Goal: Task Accomplishment & Management: Complete application form

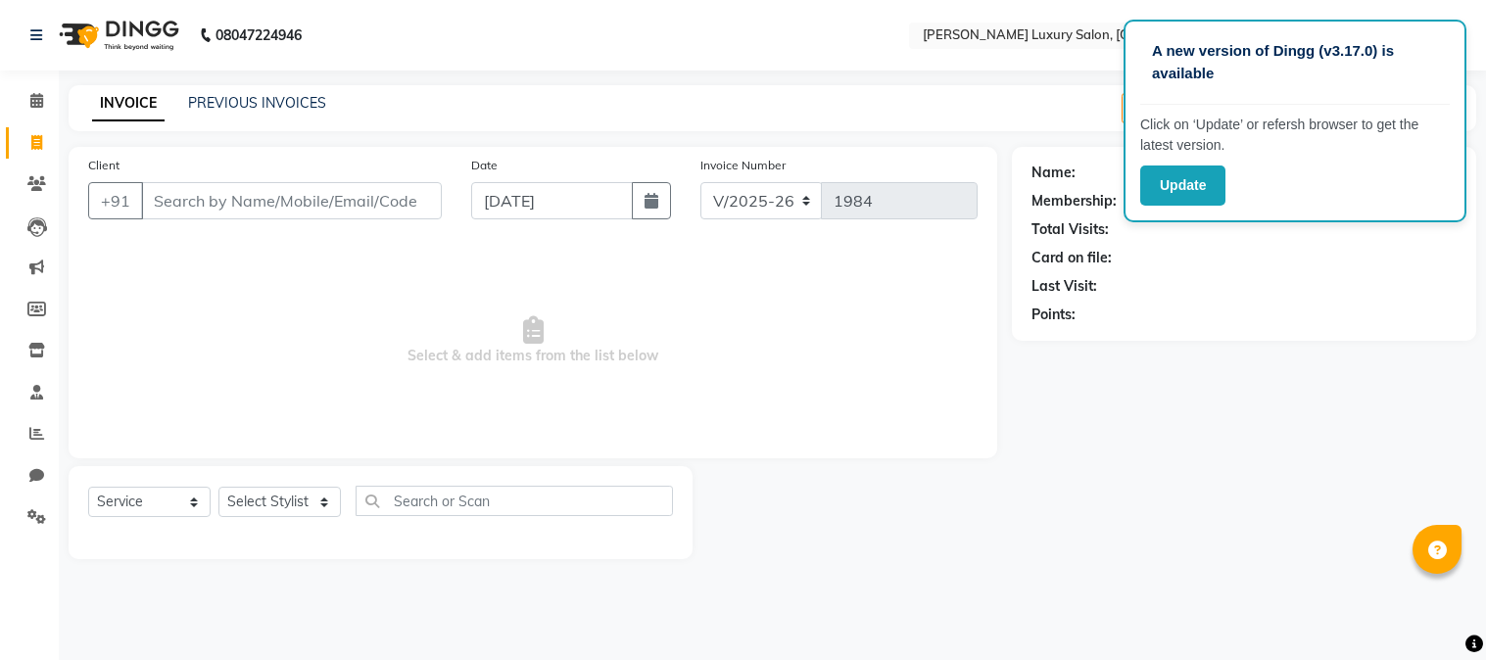
select select "7752"
select select "service"
click at [1485, 173] on div "Name: Membership: Total Visits: Card on file: Last Visit: Points:" at bounding box center [1251, 353] width 479 height 412
click at [1483, 173] on div "Name: Membership: Total Visits: Card on file: Last Visit: Points:" at bounding box center [1251, 353] width 479 height 412
click at [1480, 177] on div "Name: Membership: Total Visits: Card on file: Last Visit: Points:" at bounding box center [1251, 353] width 479 height 412
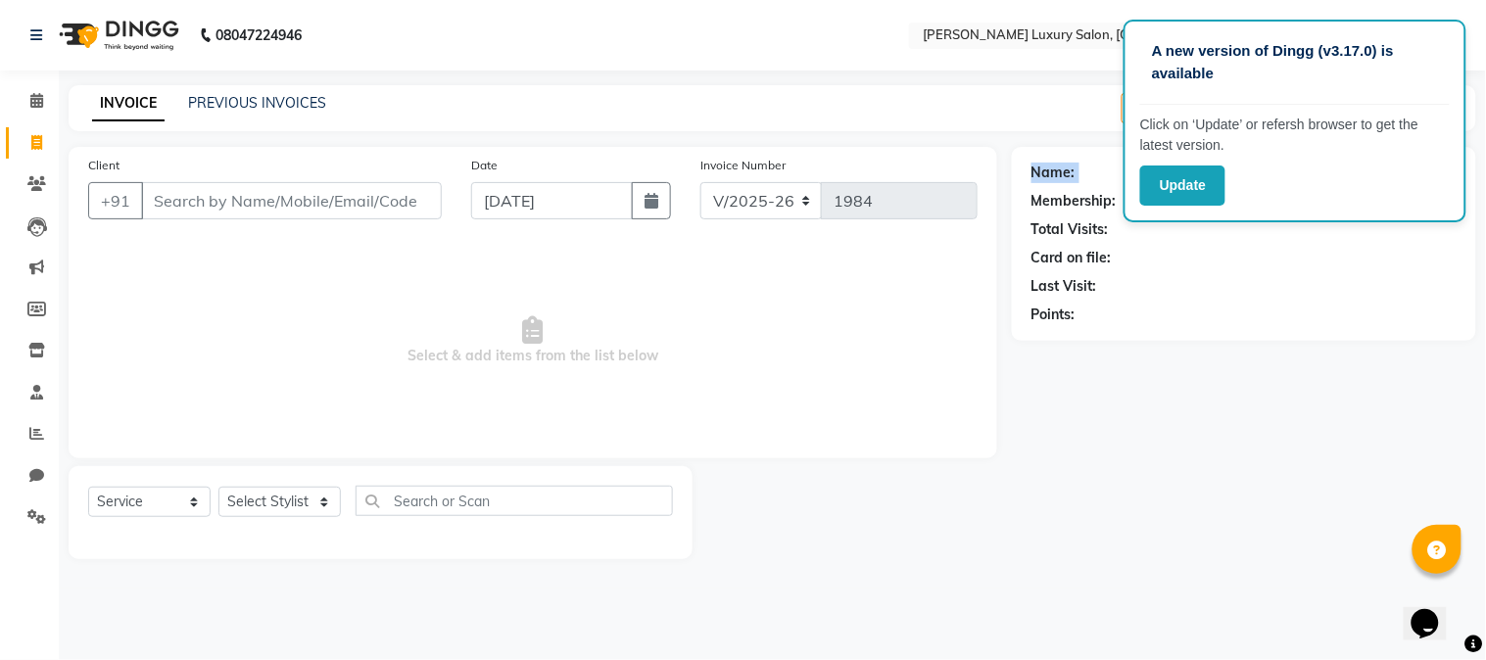
click at [1479, 177] on div "Name: Membership: Total Visits: Card on file: Last Visit: Points:" at bounding box center [1251, 353] width 479 height 412
click at [1475, 178] on div "Name: Membership: Total Visits: Card on file: Last Visit: Points:" at bounding box center [1251, 353] width 479 height 412
click at [1467, 184] on div "Name: Membership: Total Visits: Card on file: Last Visit: Points:" at bounding box center [1244, 244] width 464 height 194
click at [1462, 189] on app-root "A new version of Dingg (v3.17.0) is available Click on ‘Update’ or refersh brow…" at bounding box center [743, 294] width 1486 height 589
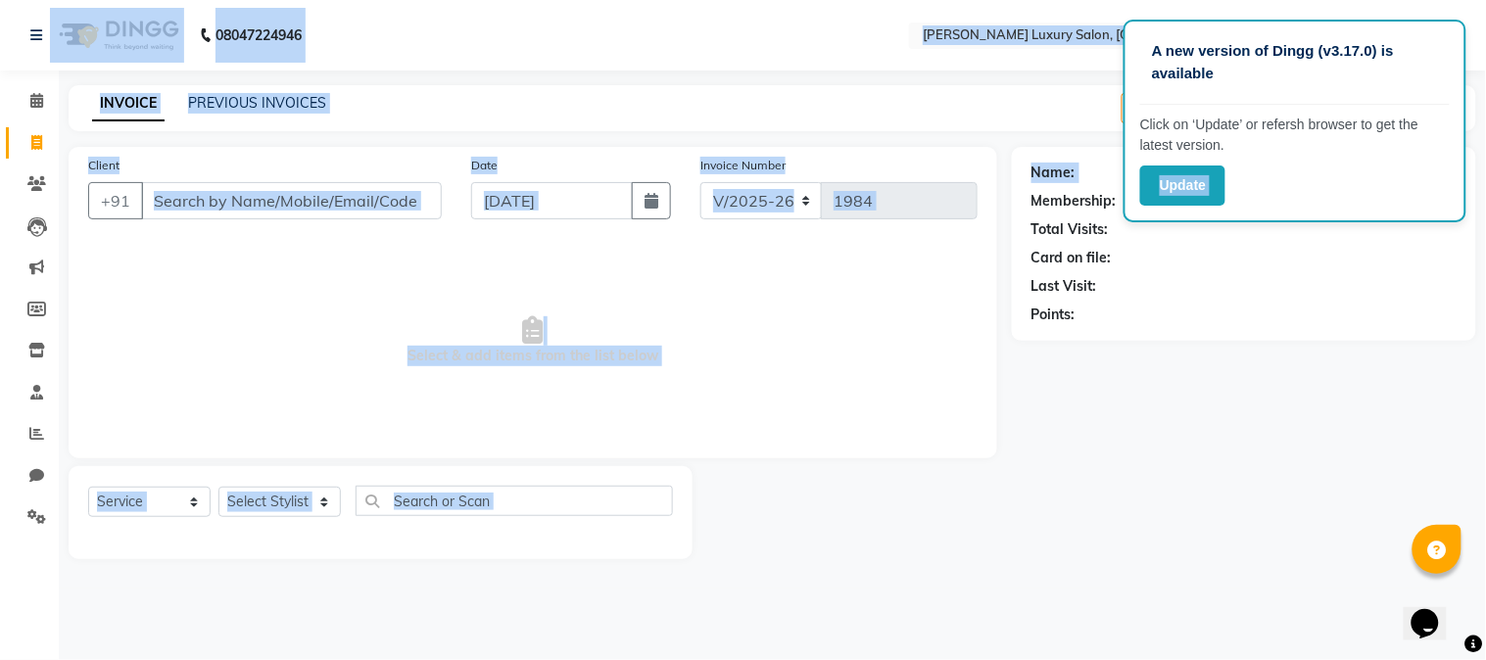
click at [1461, 192] on div "A new version of Dingg (v3.17.0) is available Click on ‘Update’ or refersh brow…" at bounding box center [1294, 121] width 343 height 203
click at [1460, 194] on div "A new version of Dingg (v3.17.0) is available Click on ‘Update’ or refersh brow…" at bounding box center [1294, 121] width 343 height 203
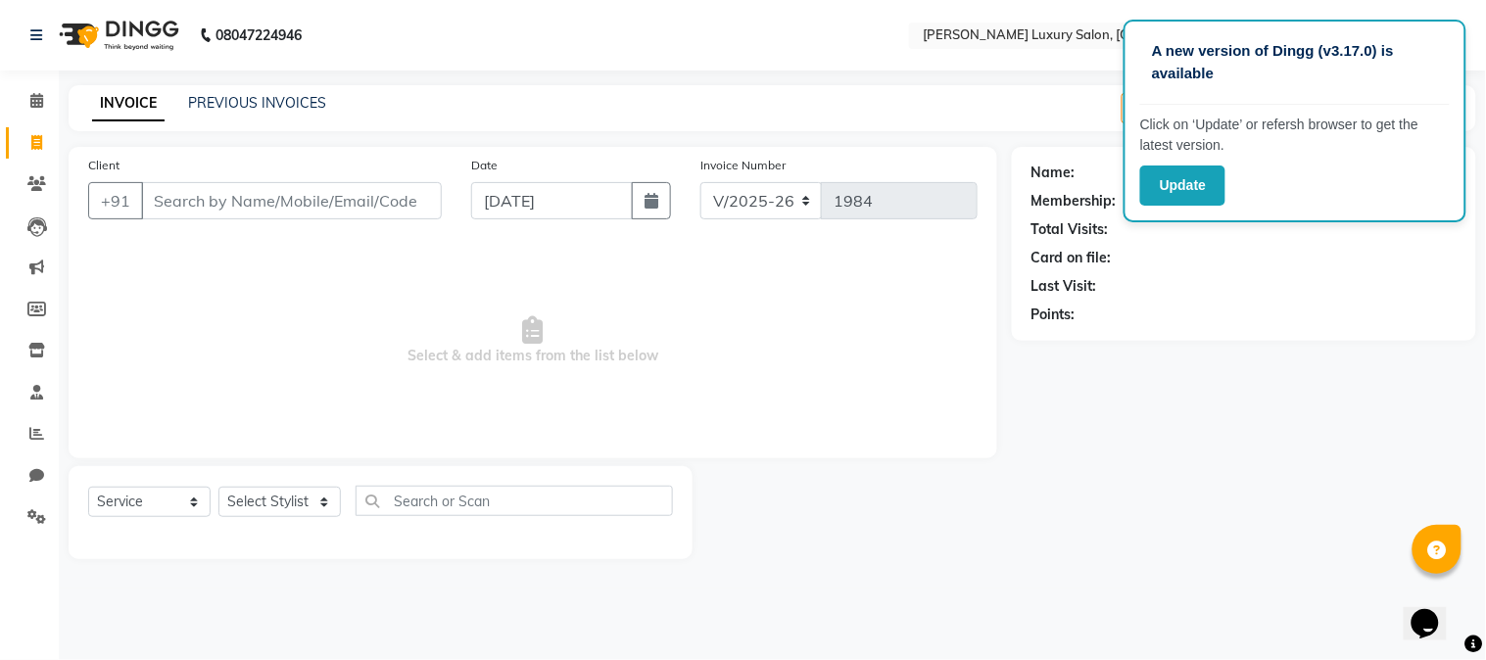
click at [437, 294] on span "Select & add items from the list below" at bounding box center [532, 341] width 889 height 196
click at [429, 292] on span "Select & add items from the list below" at bounding box center [532, 341] width 889 height 196
click at [1157, 301] on div "Name: Membership: Total Visits: Card on file: Last Visit: Points:" at bounding box center [1243, 240] width 425 height 170
click at [279, 212] on input "Client" at bounding box center [291, 200] width 301 height 37
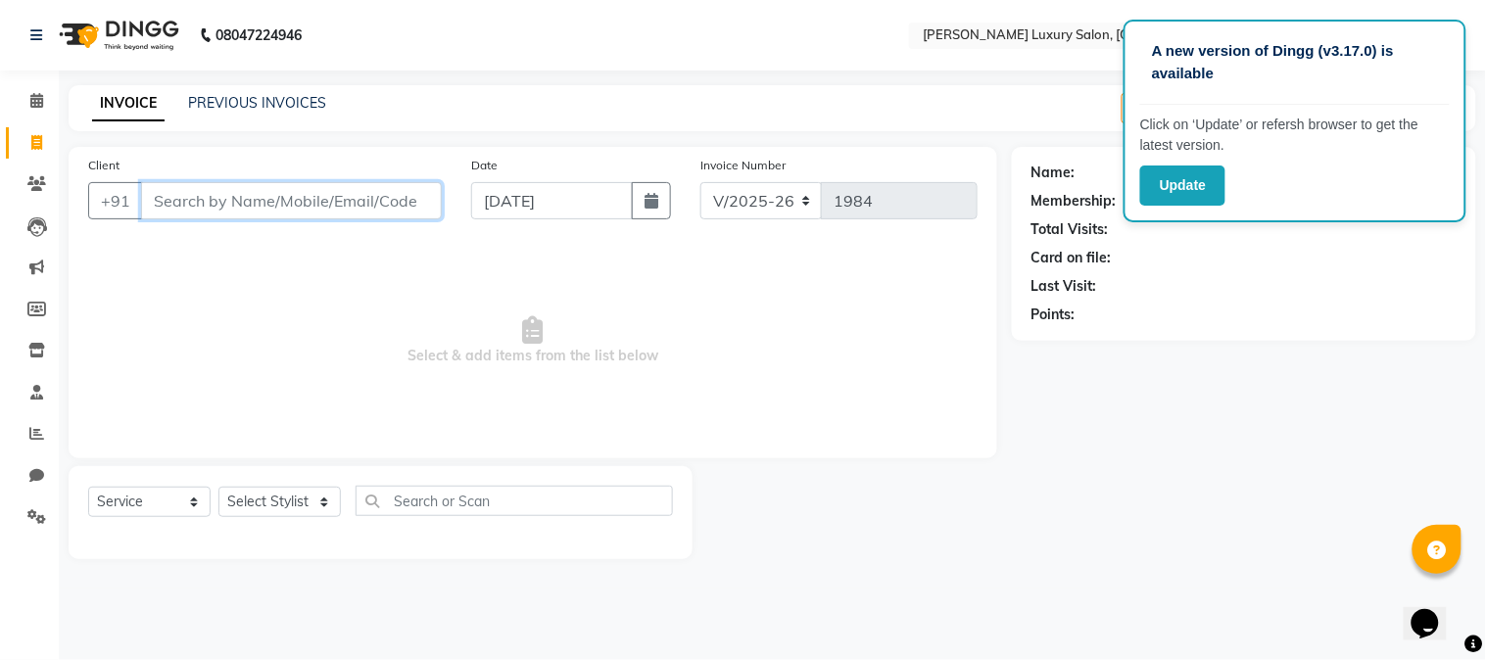
click at [279, 212] on input "Client" at bounding box center [291, 200] width 301 height 37
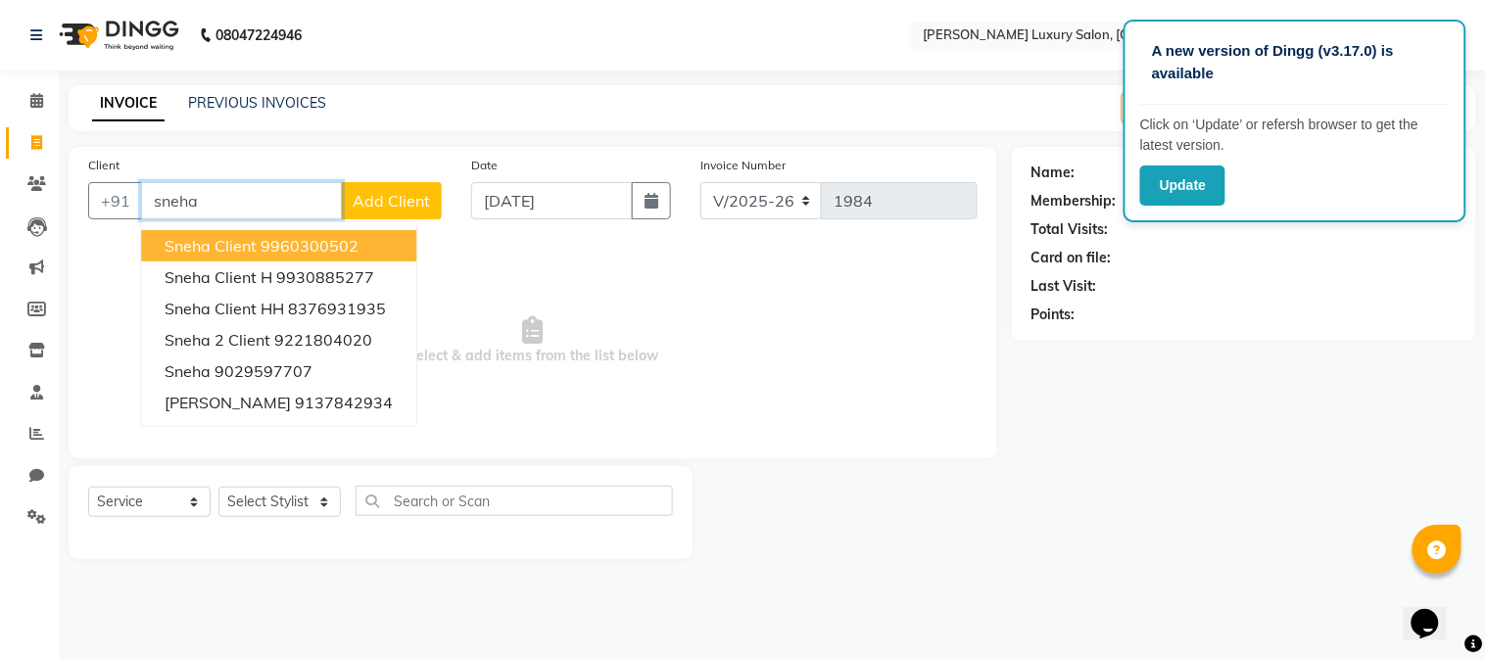
click at [247, 249] on span "Sneha Client" at bounding box center [211, 246] width 92 height 20
type input "9960300502"
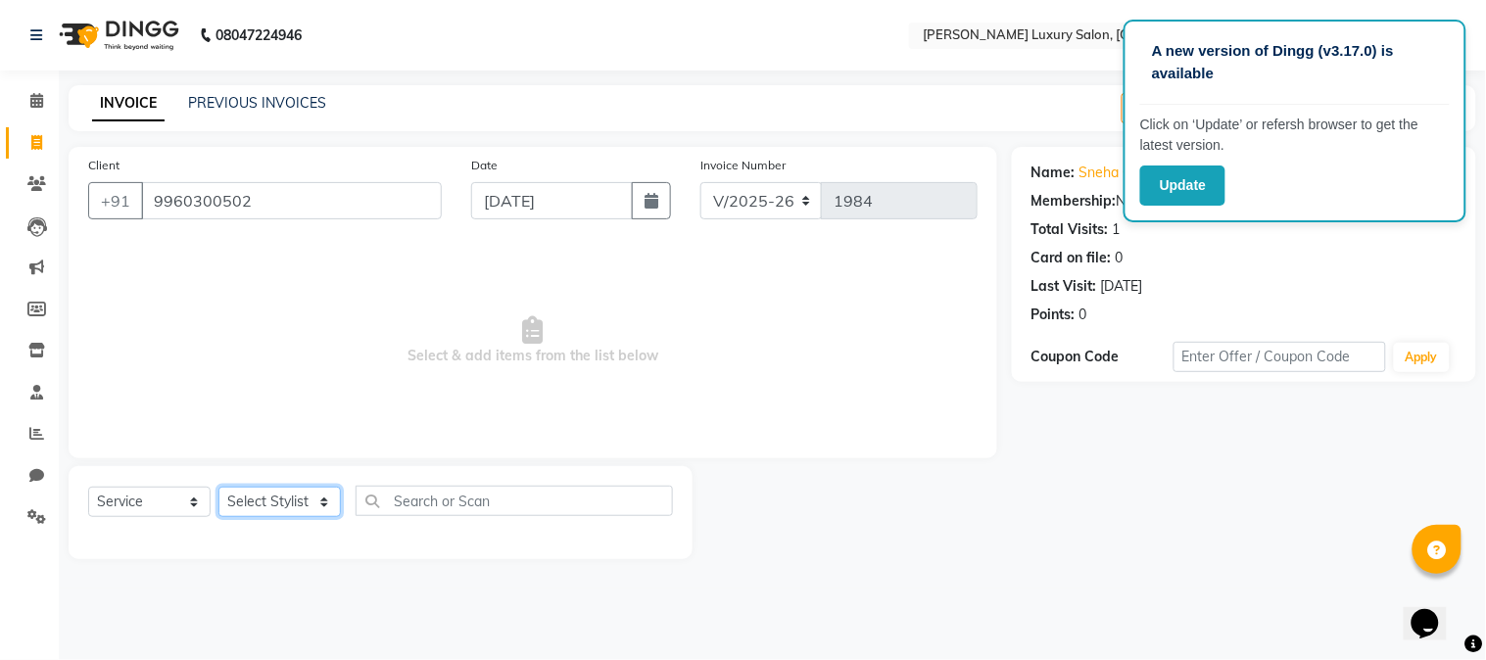
click at [296, 494] on select "Select Stylist [PERSON_NAME] Jagan [PERSON_NAME] [PERSON_NAME] Salon [PERSON_NA…" at bounding box center [279, 502] width 122 height 30
select select "69292"
click at [218, 488] on select "Select Stylist [PERSON_NAME] Jagan [PERSON_NAME] [PERSON_NAME] Salon [PERSON_NA…" at bounding box center [279, 502] width 122 height 30
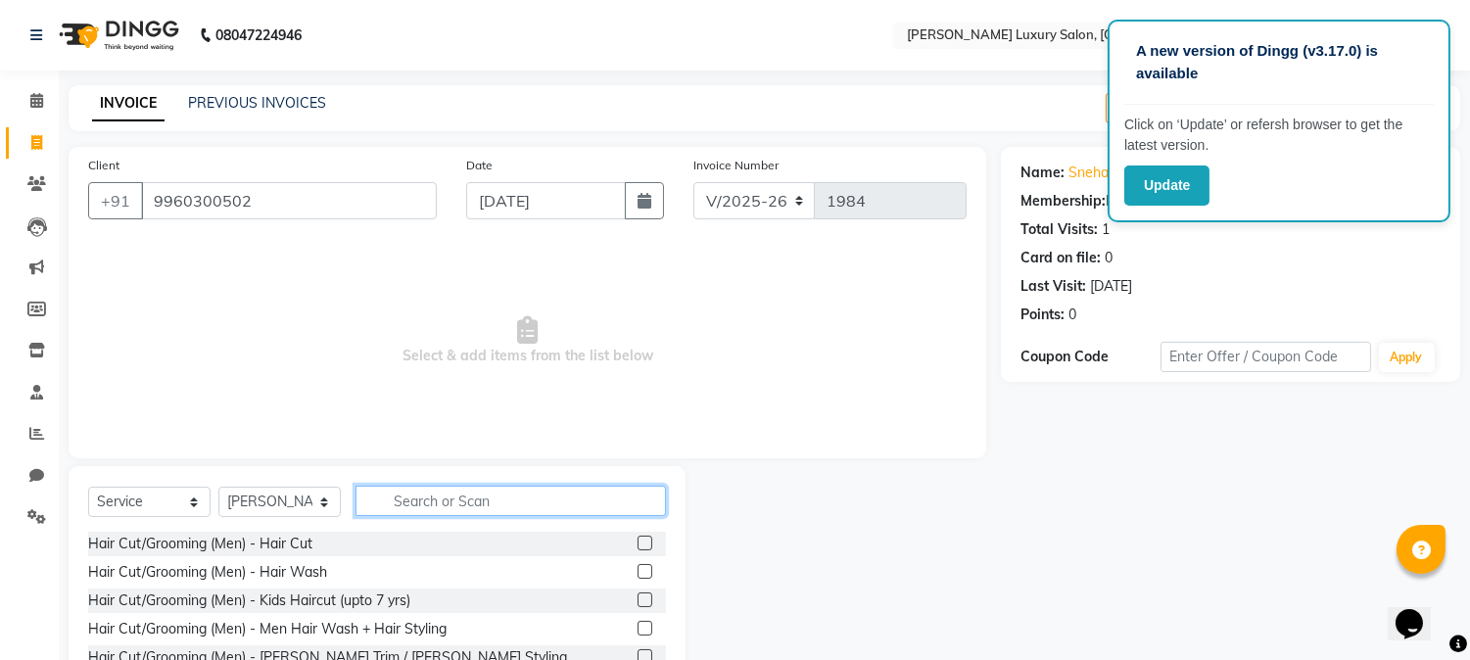
click at [407, 500] on input "text" at bounding box center [510, 501] width 310 height 30
click at [505, 496] on input "text" at bounding box center [510, 501] width 310 height 30
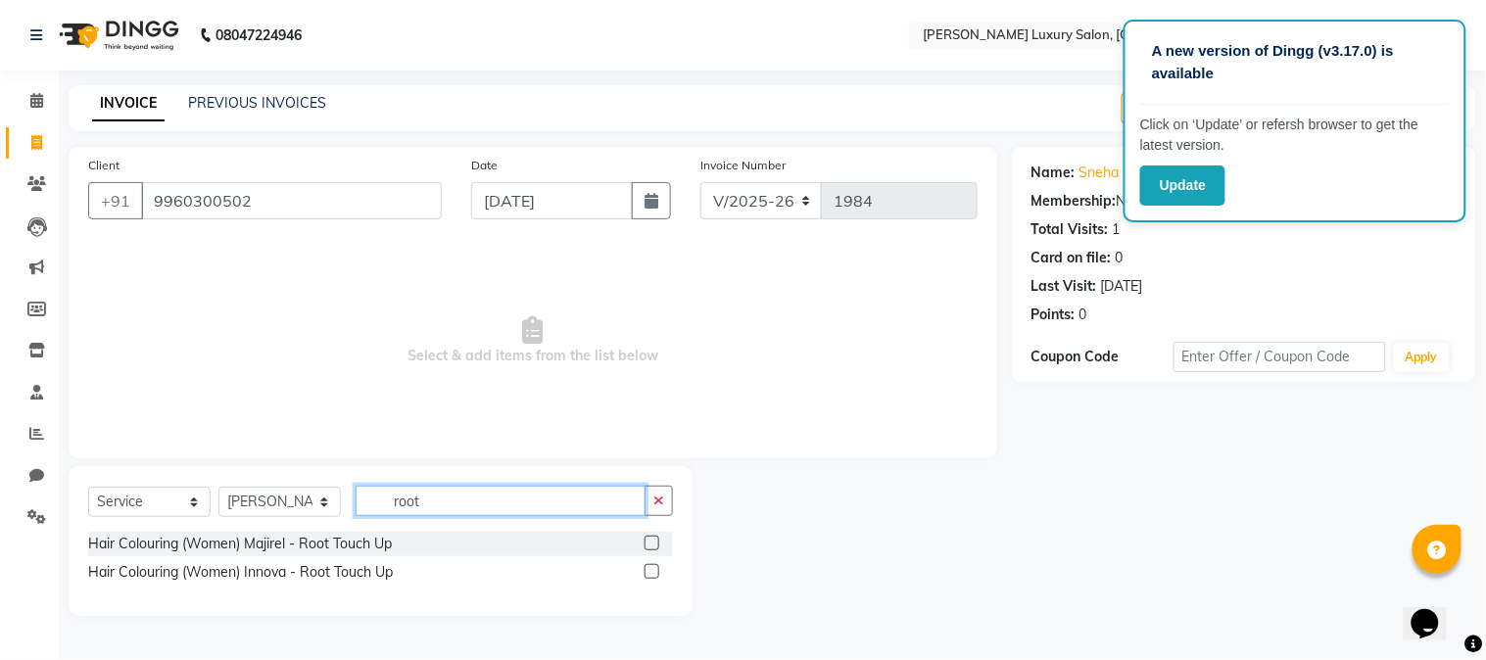
type input "root"
click at [653, 545] on label at bounding box center [651, 543] width 15 height 15
click at [653, 545] on input "checkbox" at bounding box center [650, 544] width 13 height 13
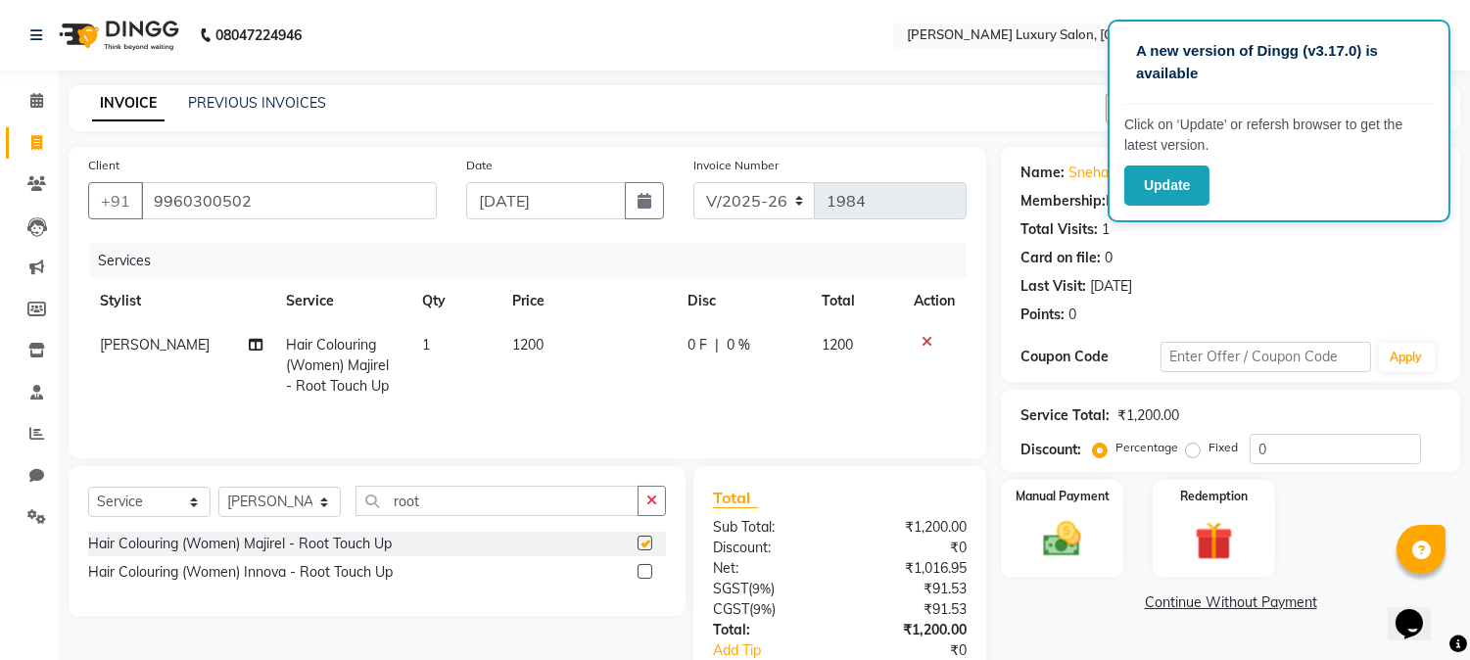
checkbox input "false"
click at [565, 346] on td "1200" at bounding box center [587, 365] width 175 height 85
select select "69292"
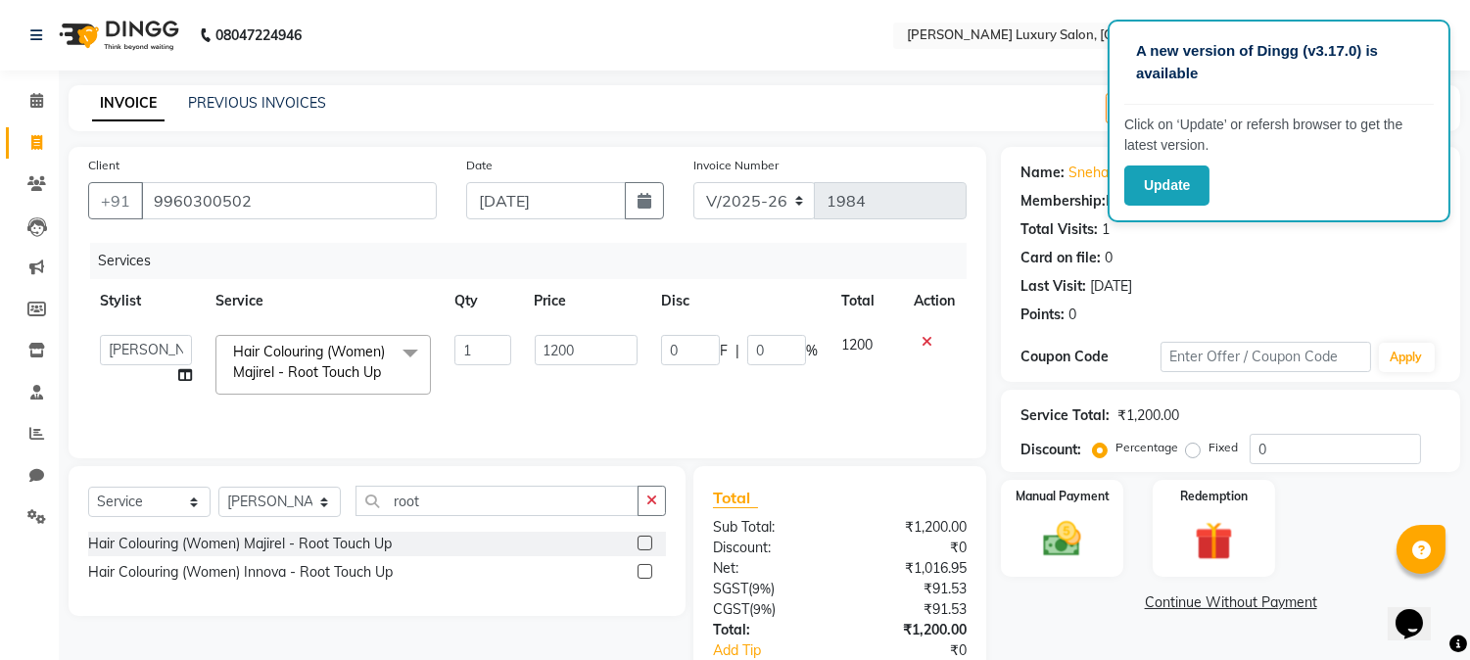
click at [565, 346] on input "1200" at bounding box center [586, 350] width 103 height 30
type input "960"
click at [545, 375] on td "960" at bounding box center [586, 364] width 126 height 83
select select "69292"
click at [530, 496] on input "root" at bounding box center [496, 501] width 283 height 30
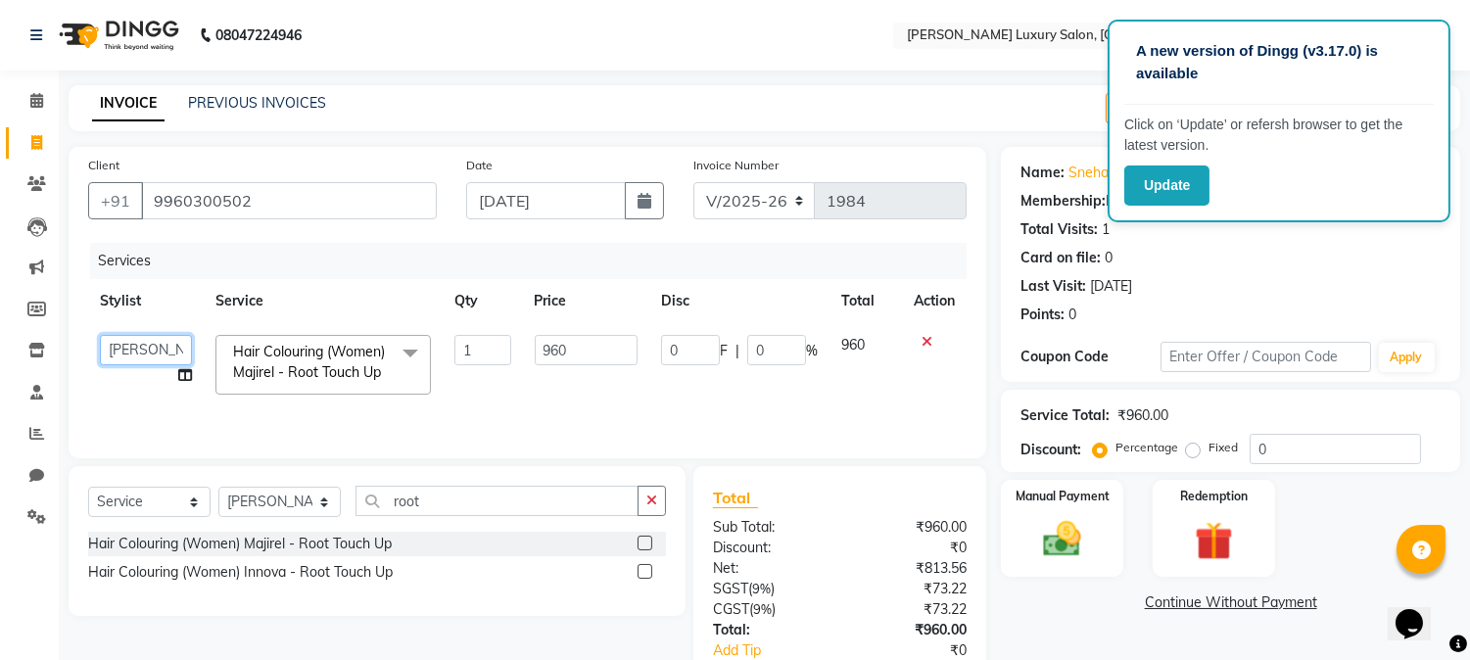
click at [147, 339] on select "Afsana Shaikh Jagan Nazmin Shah Salim Mansoori Salon Shaan Salmani Shalini" at bounding box center [146, 350] width 92 height 30
select select "69299"
click at [184, 382] on icon at bounding box center [185, 375] width 14 height 14
select select "69299"
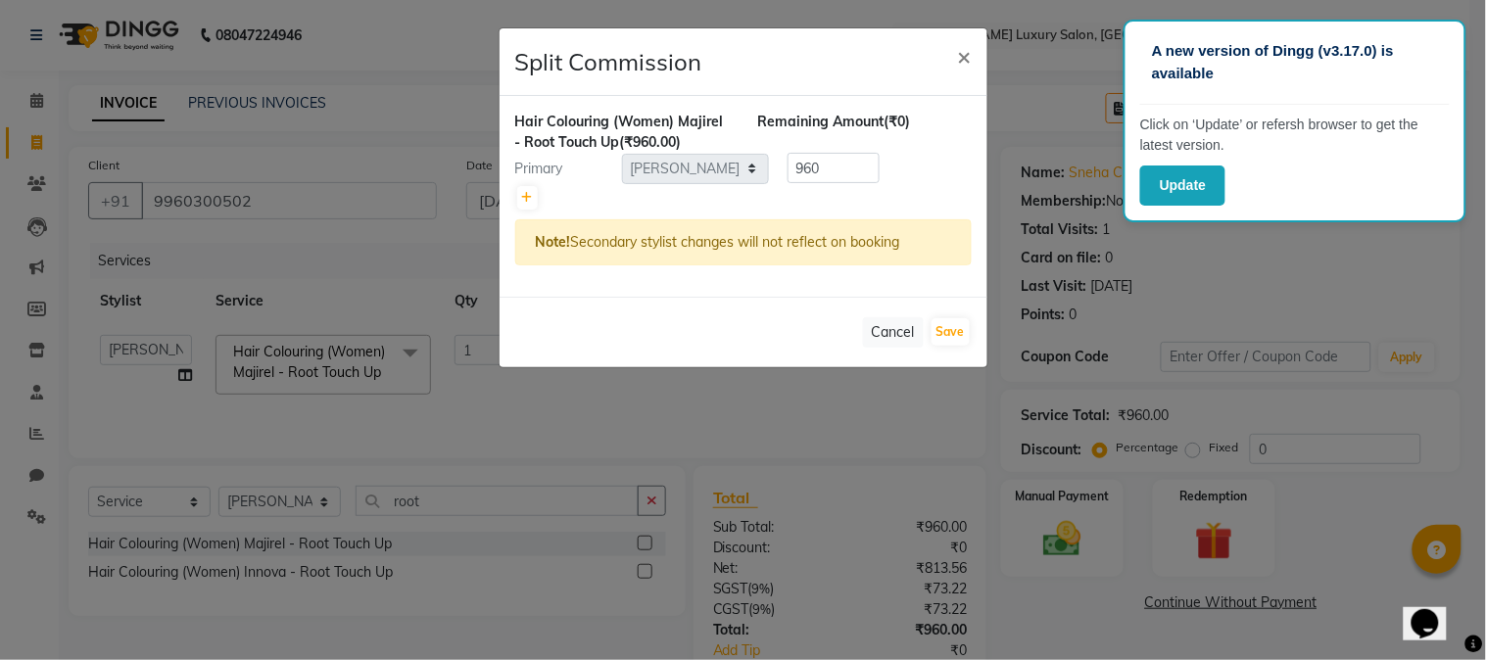
click at [184, 383] on ngb-modal-window "Split Commission × Hair Colouring (Women) Majirel - Root Touch Up (₹960.00) Rem…" at bounding box center [743, 330] width 1486 height 660
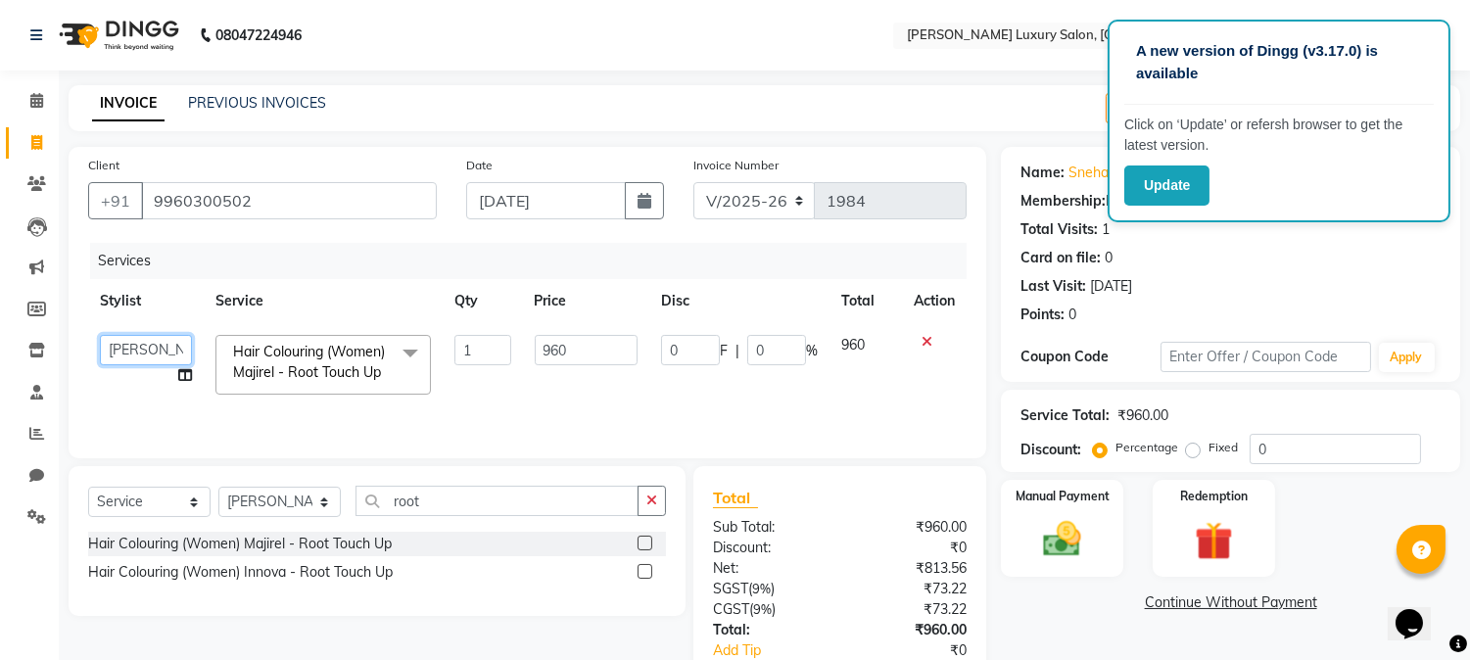
click at [147, 353] on select "Afsana Shaikh Jagan Nazmin Shah Salim Mansoori Salon Shaan Salmani Shalini" at bounding box center [146, 350] width 92 height 30
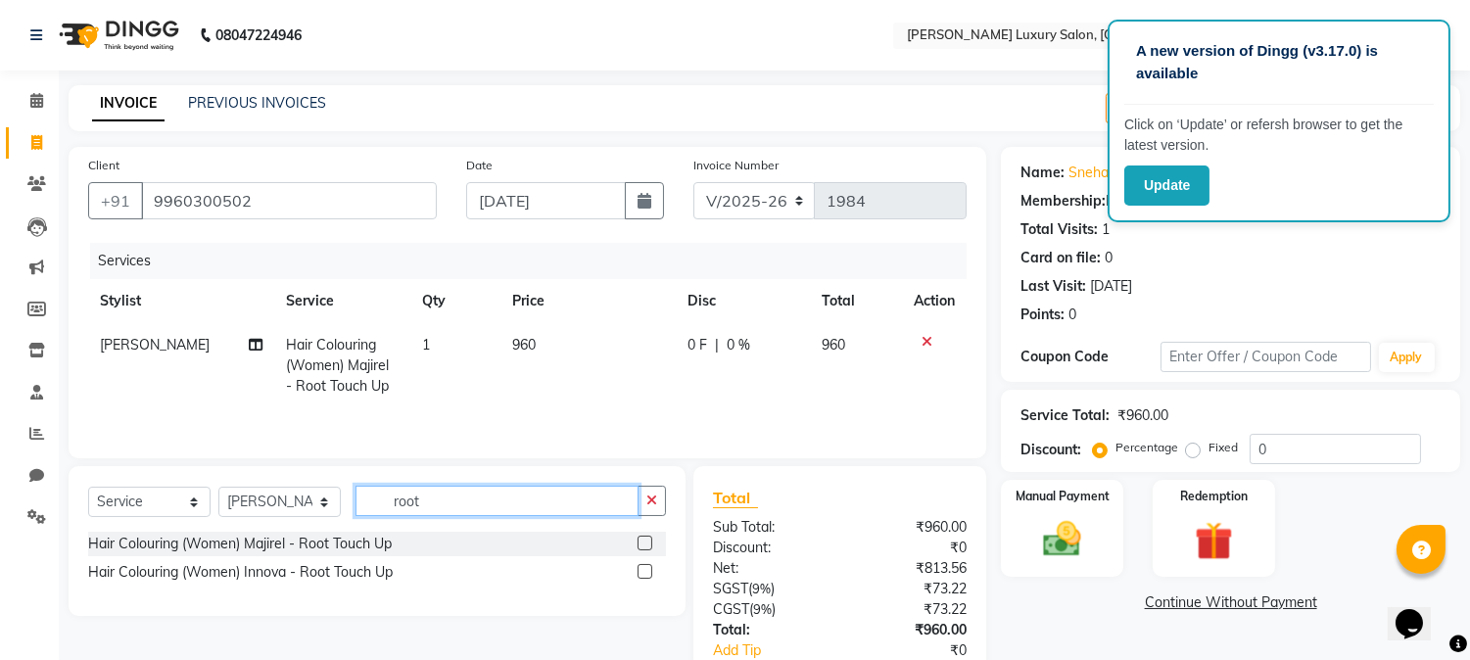
click at [473, 495] on input "root" at bounding box center [496, 501] width 283 height 30
type input "r"
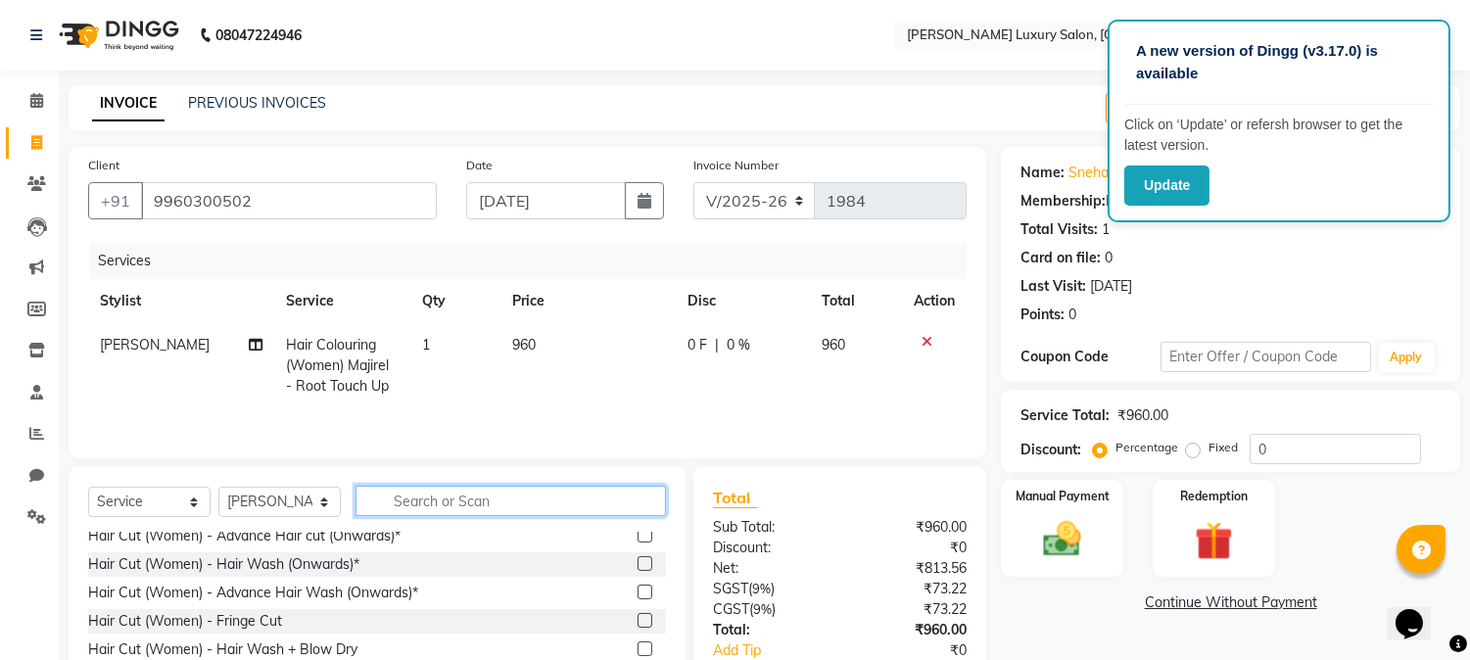
scroll to position [435, 0]
click at [638, 564] on label at bounding box center [645, 562] width 15 height 15
click at [638, 564] on input "checkbox" at bounding box center [644, 563] width 13 height 13
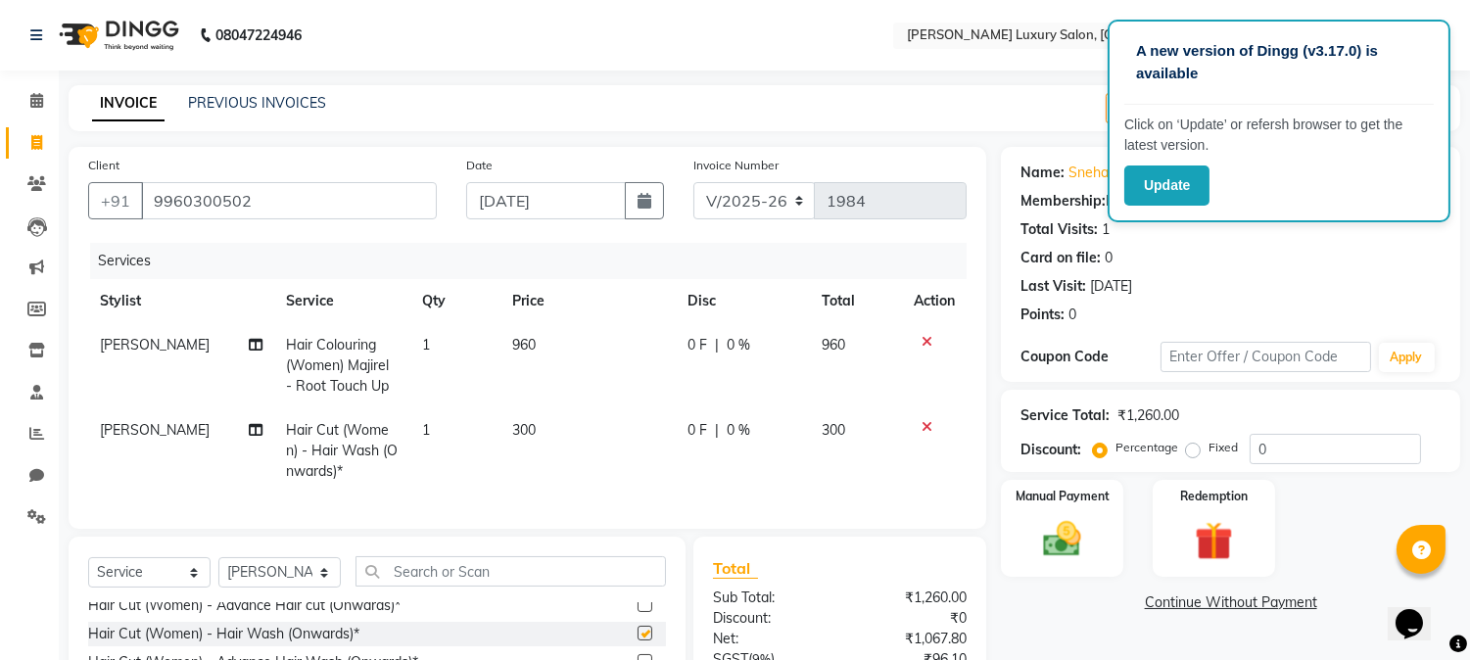
checkbox input "false"
click at [533, 443] on td "300" at bounding box center [587, 450] width 175 height 85
select select "69292"
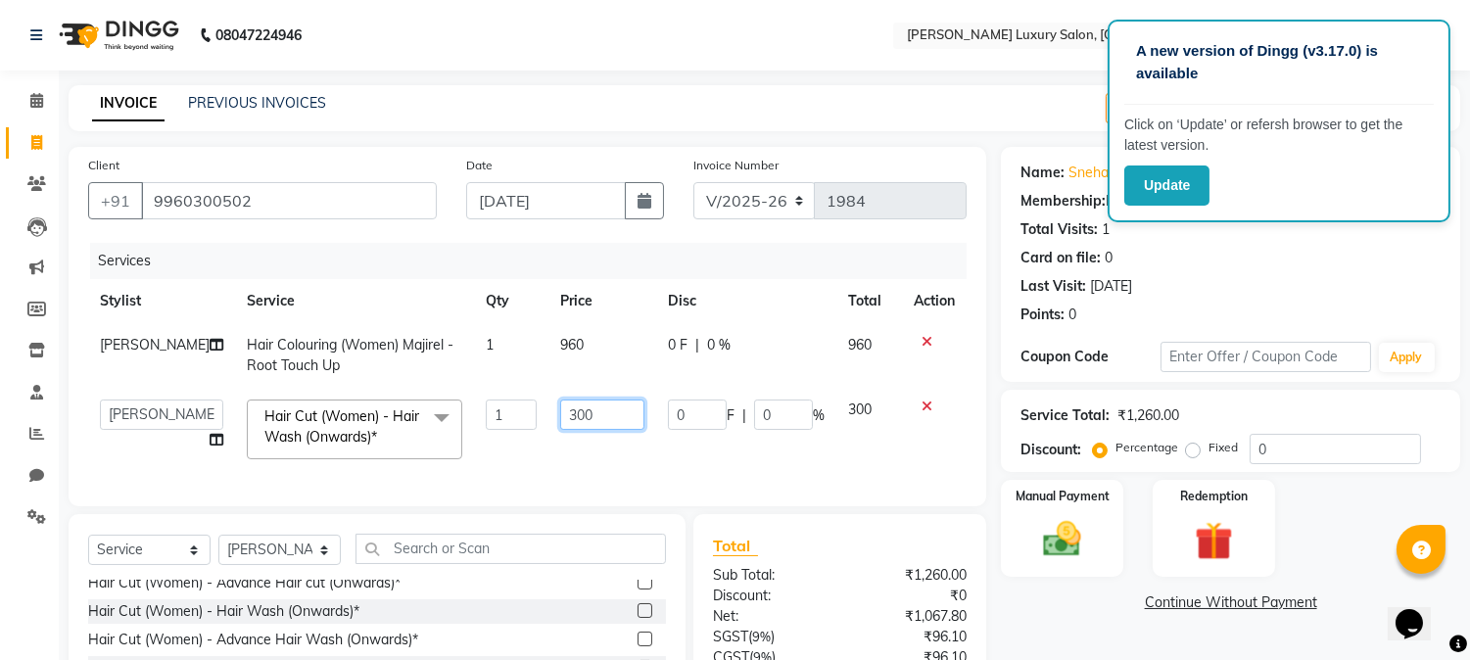
click at [586, 416] on input "300" at bounding box center [602, 415] width 84 height 30
type input "3"
type input "460"
click at [566, 456] on td "460" at bounding box center [602, 429] width 108 height 83
select select "69292"
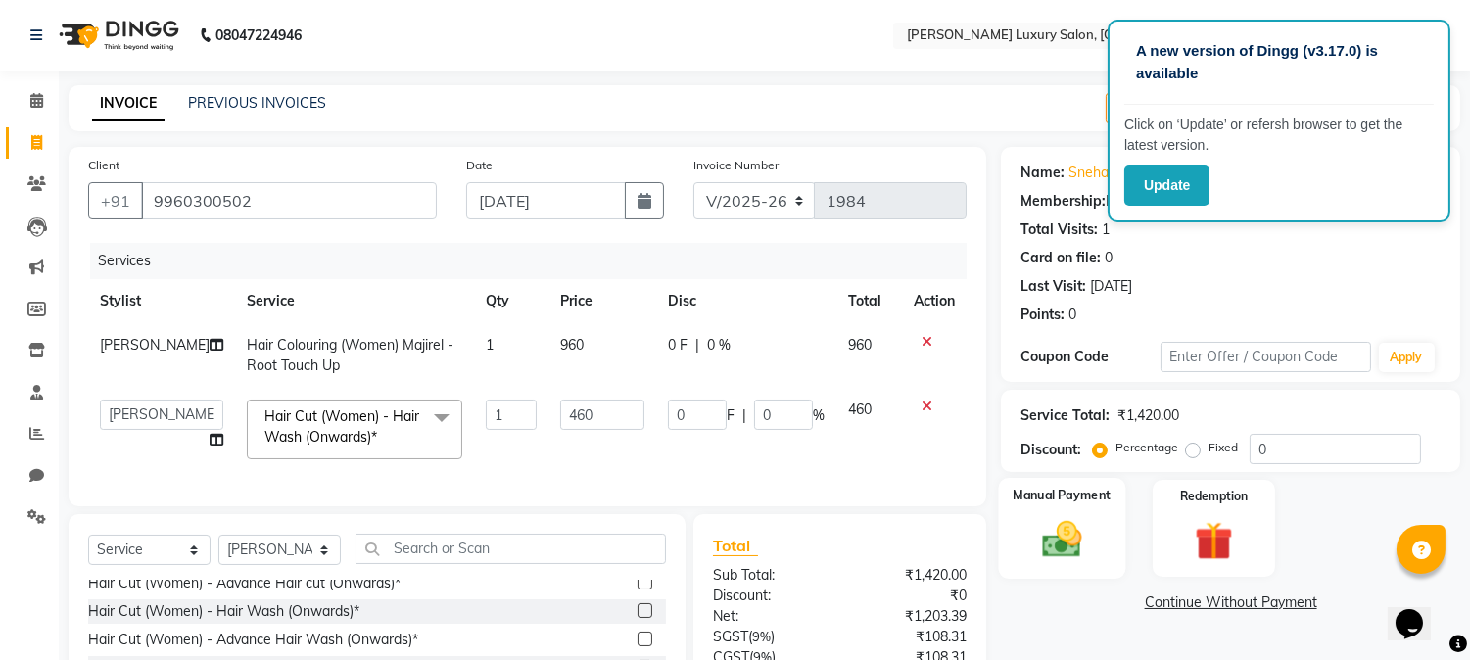
click at [1040, 507] on div "Manual Payment" at bounding box center [1062, 528] width 127 height 100
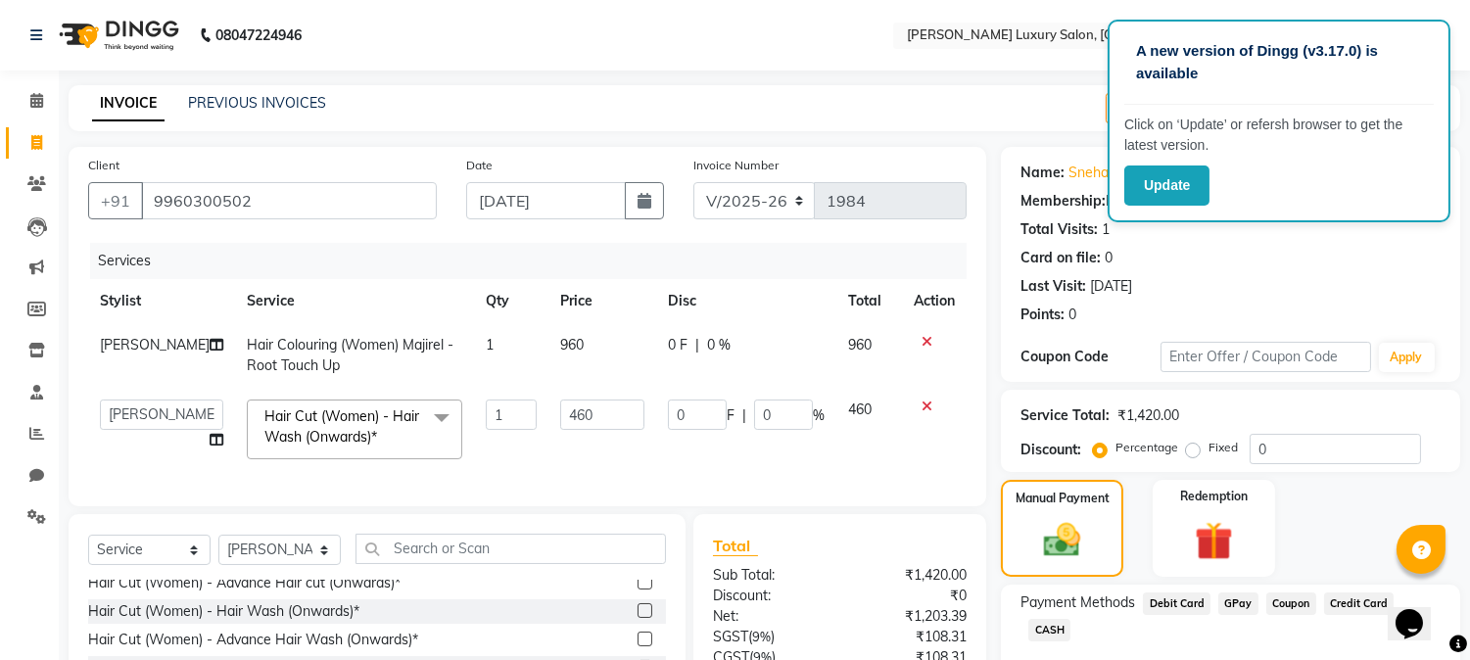
click at [1230, 601] on span "GPay" at bounding box center [1238, 603] width 40 height 23
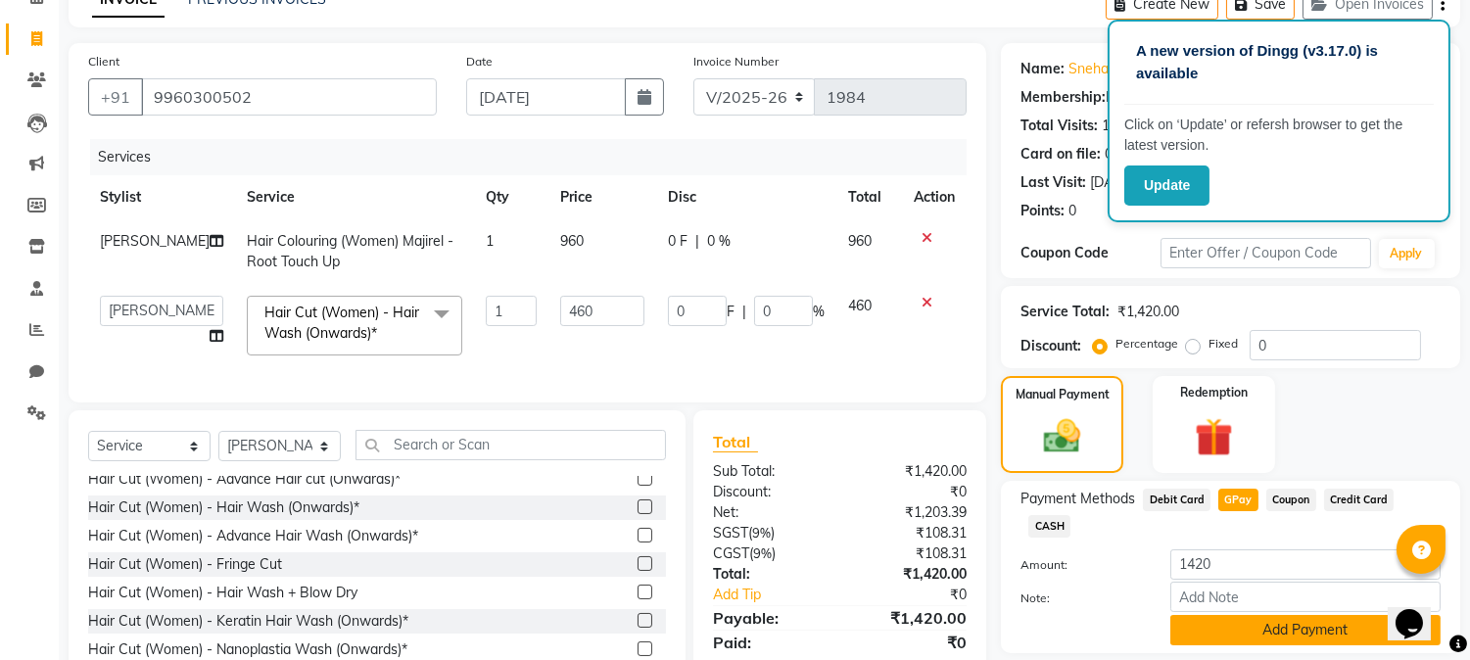
scroll to position [188, 0]
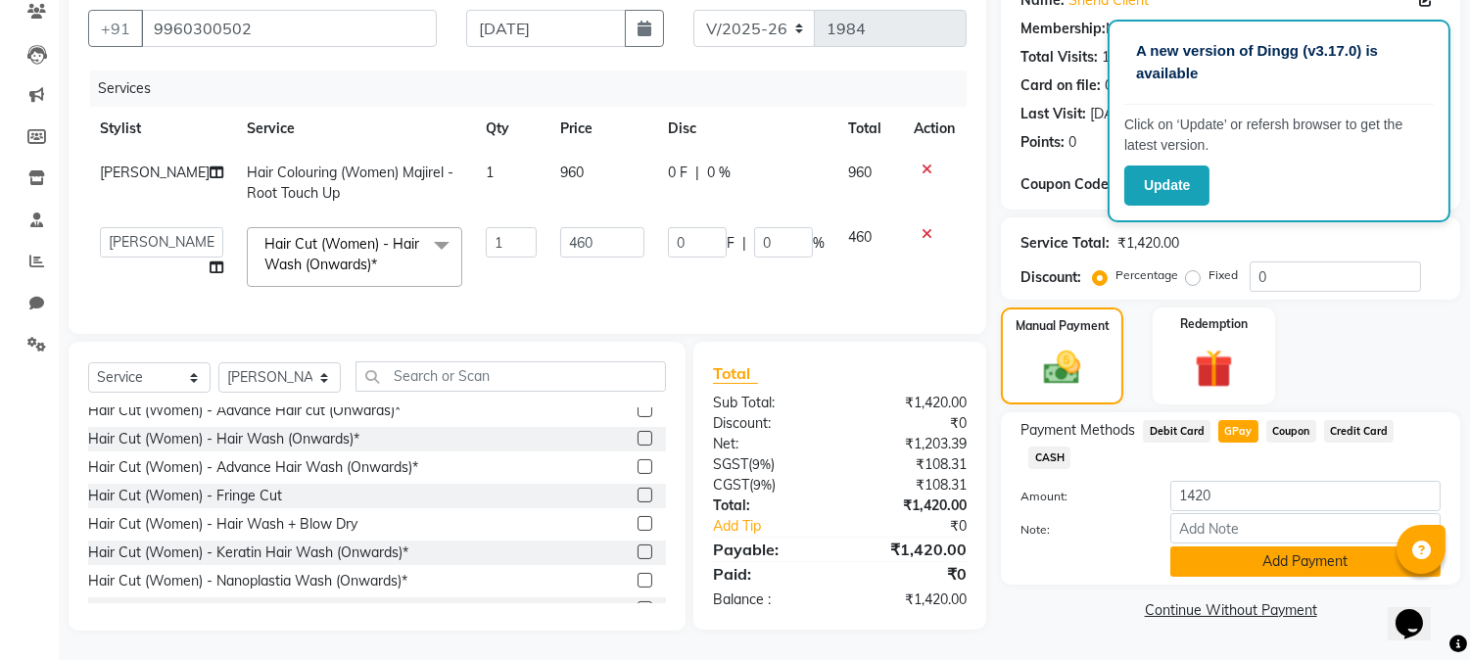
click at [1216, 546] on button "Add Payment" at bounding box center [1305, 561] width 270 height 30
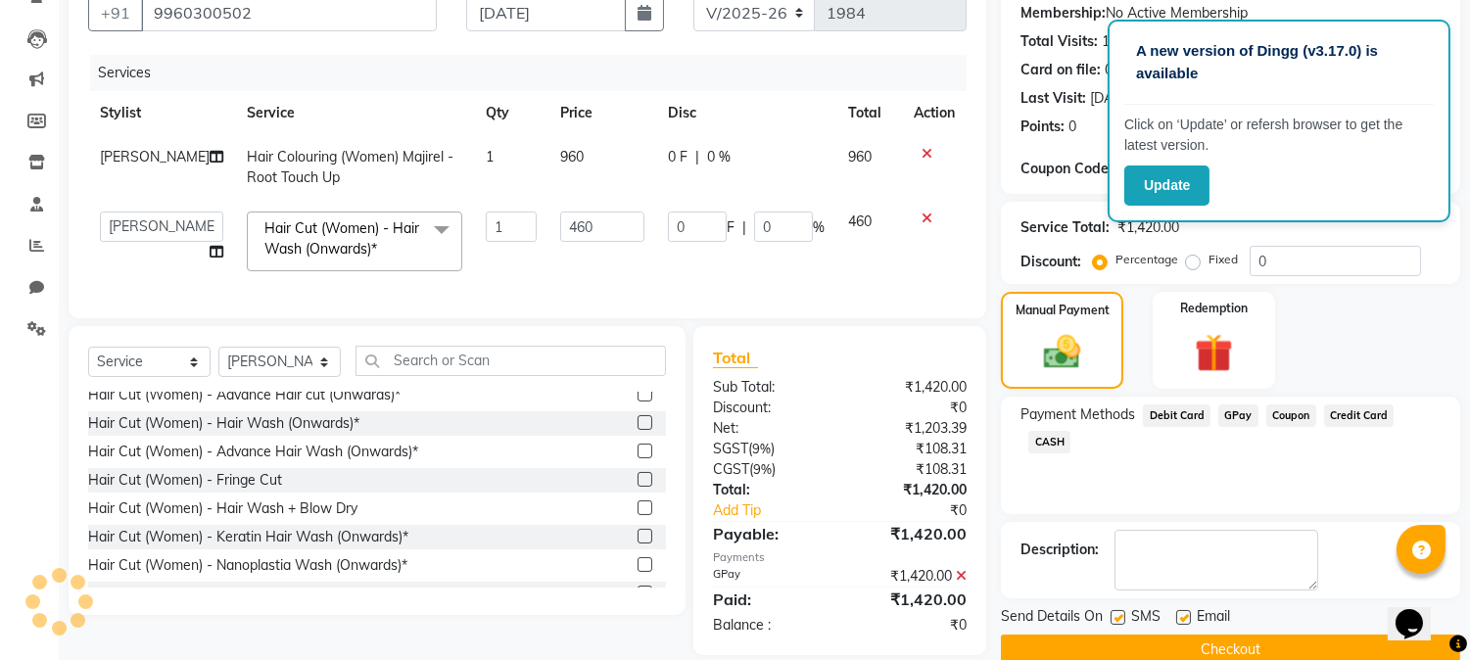
scroll to position [228, 0]
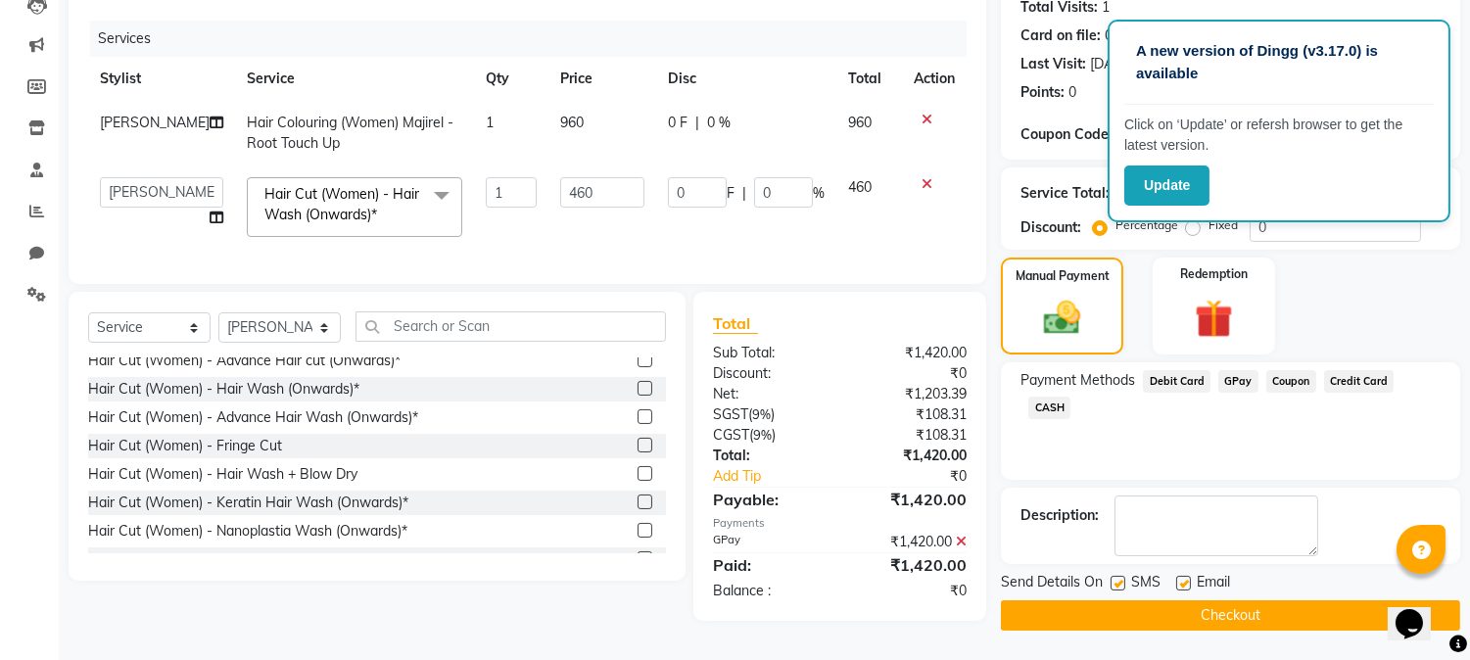
click at [1238, 610] on button "Checkout" at bounding box center [1230, 615] width 459 height 30
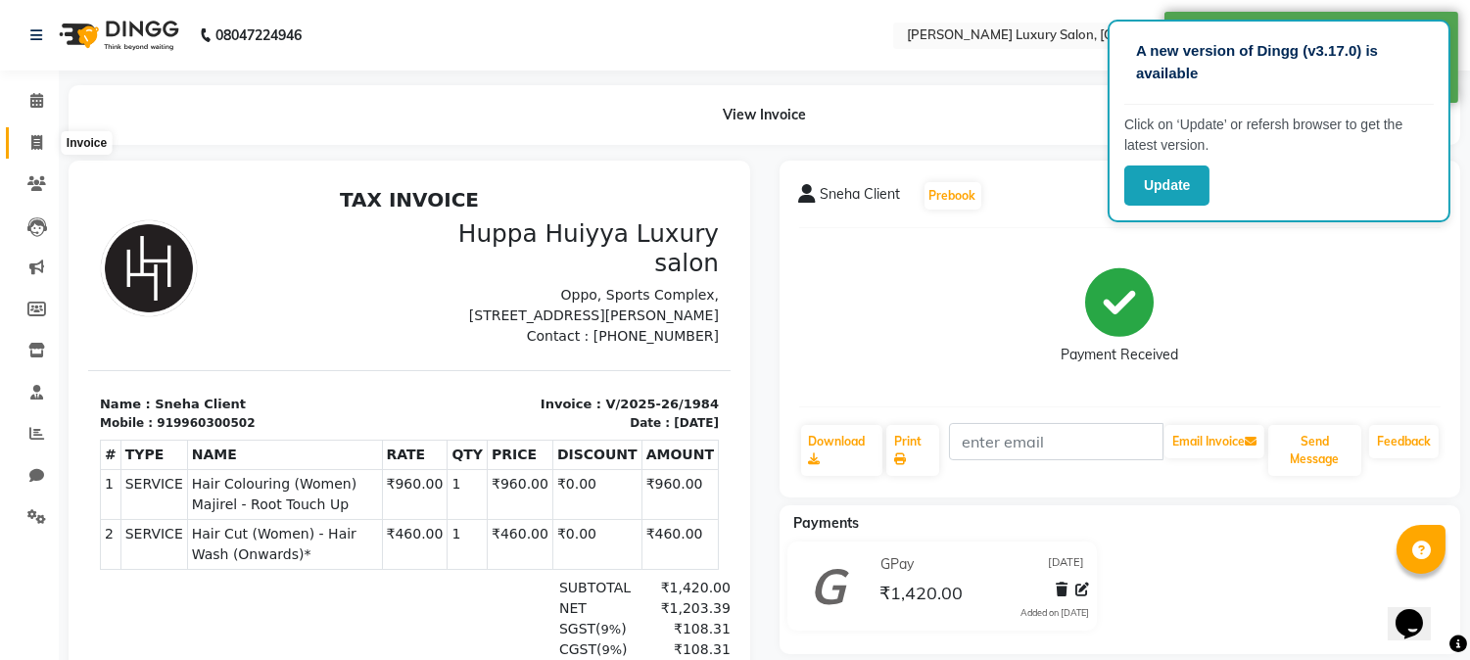
click at [32, 133] on span at bounding box center [37, 143] width 34 height 23
select select "7752"
select select "service"
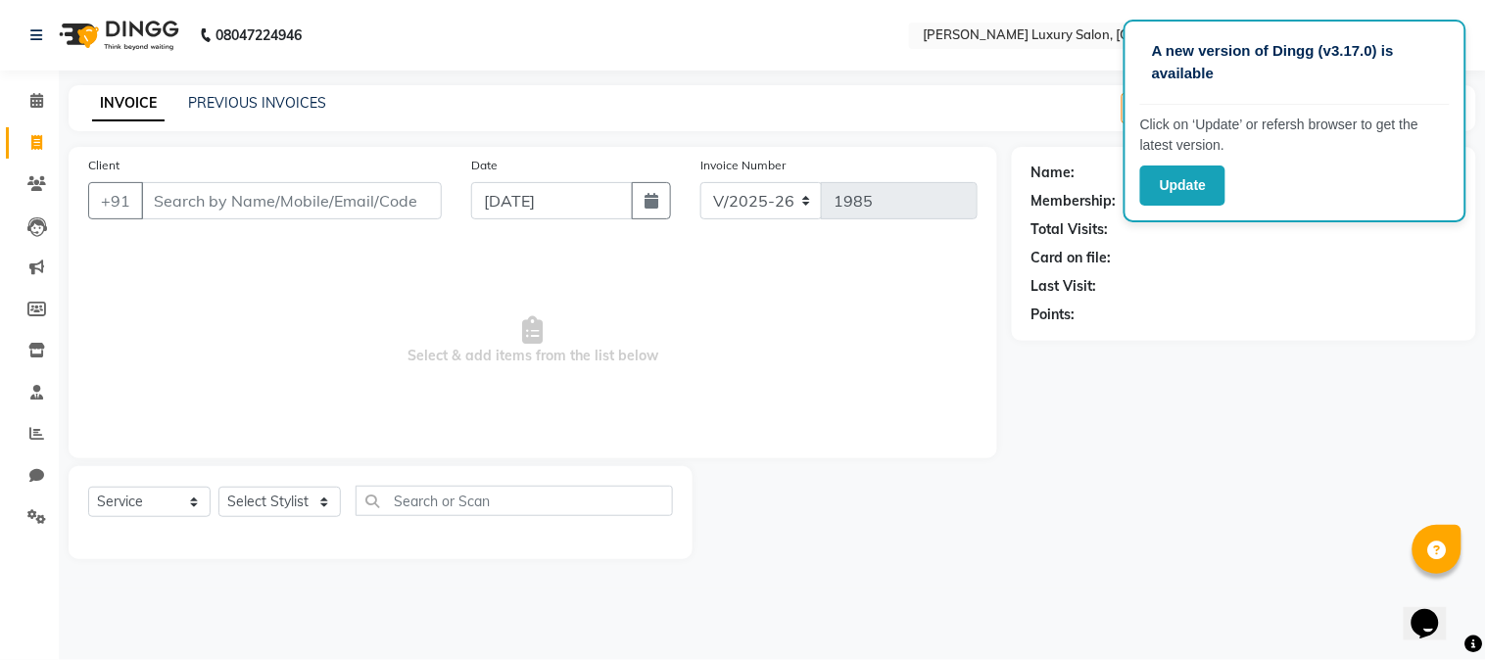
click at [250, 197] on input "Client" at bounding box center [291, 200] width 301 height 37
type input "j"
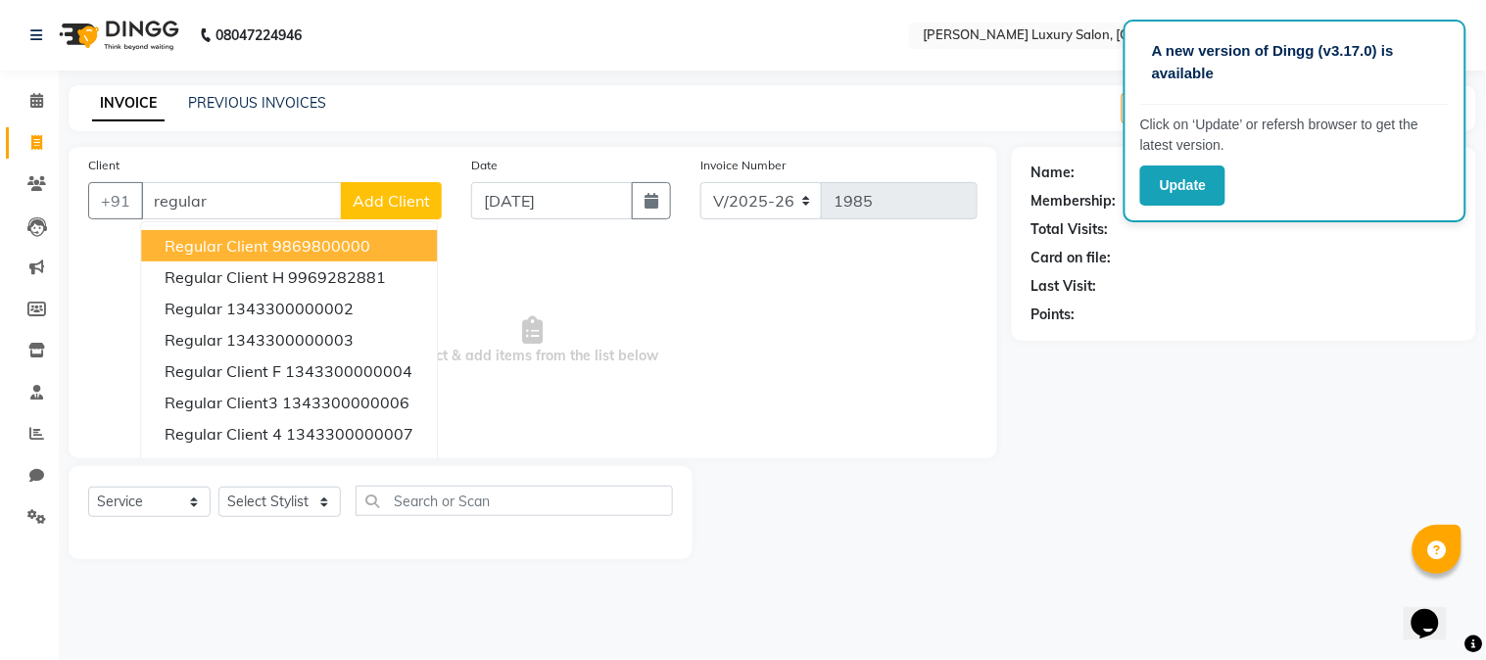
click at [360, 246] on ngb-highlight "9869800000" at bounding box center [321, 246] width 98 height 20
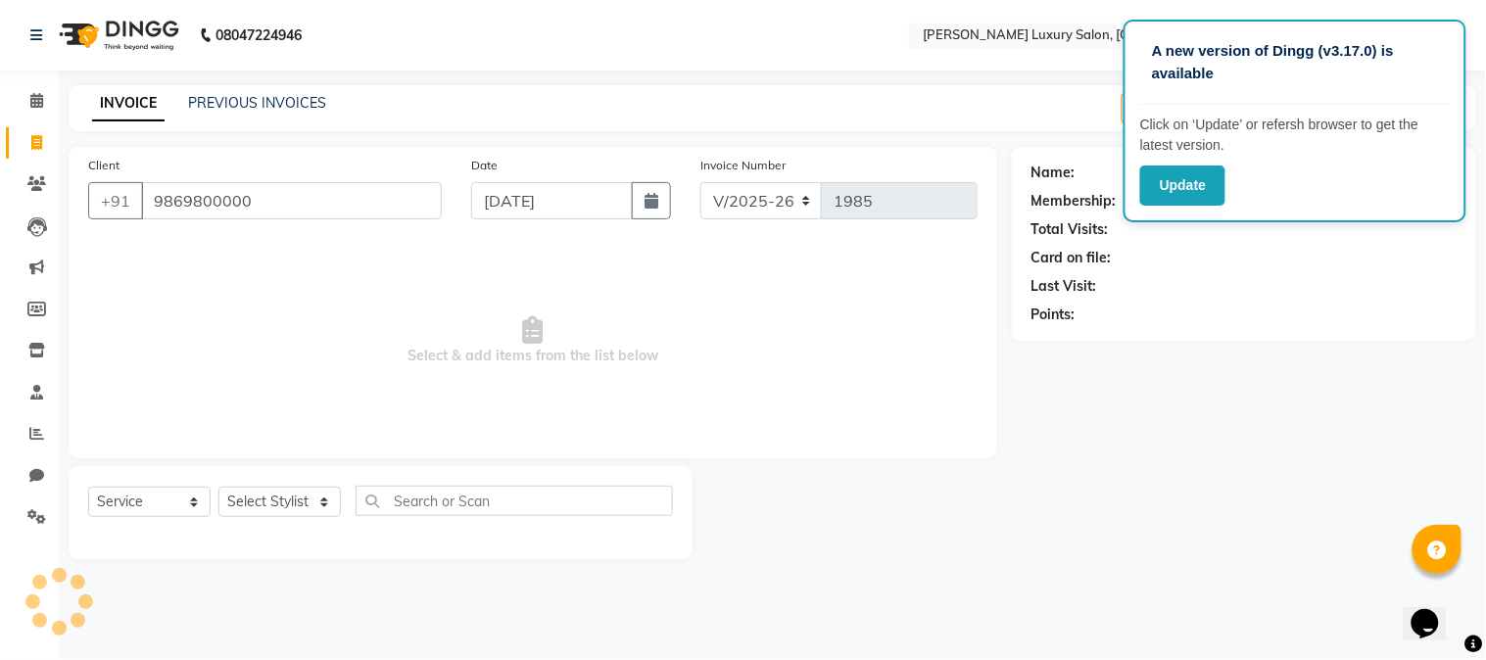
type input "9869800000"
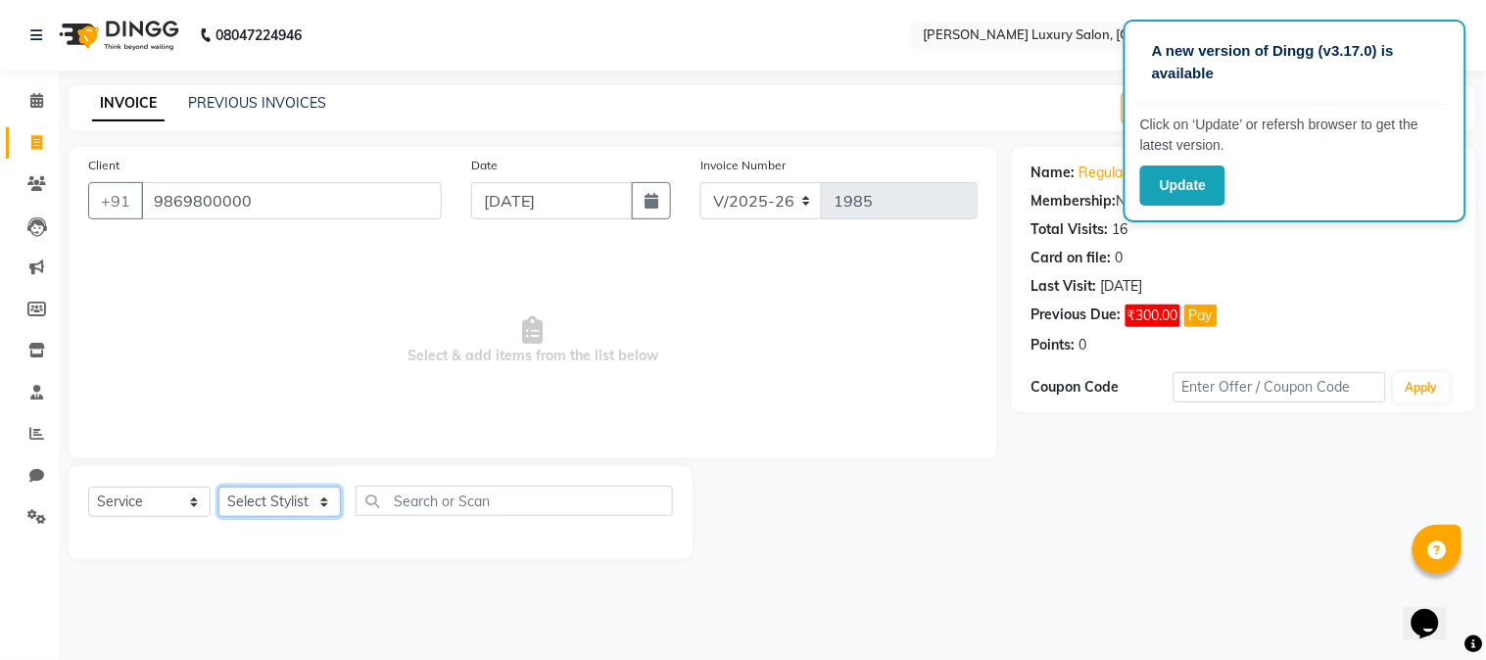
click at [313, 496] on select "Select Stylist [PERSON_NAME] Jagan [PERSON_NAME] [PERSON_NAME] Salon [PERSON_NA…" at bounding box center [279, 502] width 122 height 30
select select "69292"
click at [218, 488] on select "Select Stylist [PERSON_NAME] Jagan [PERSON_NAME] [PERSON_NAME] Salon [PERSON_NA…" at bounding box center [279, 502] width 122 height 30
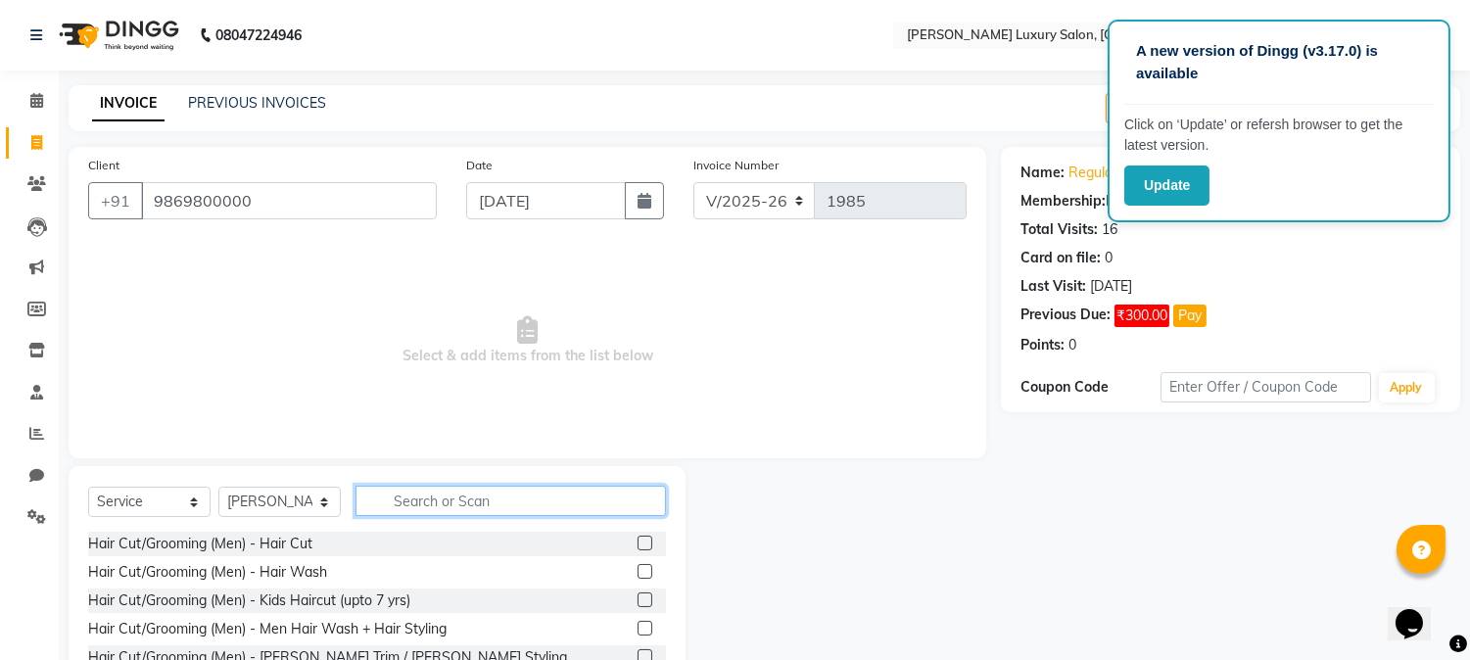
click at [405, 494] on input "text" at bounding box center [510, 501] width 310 height 30
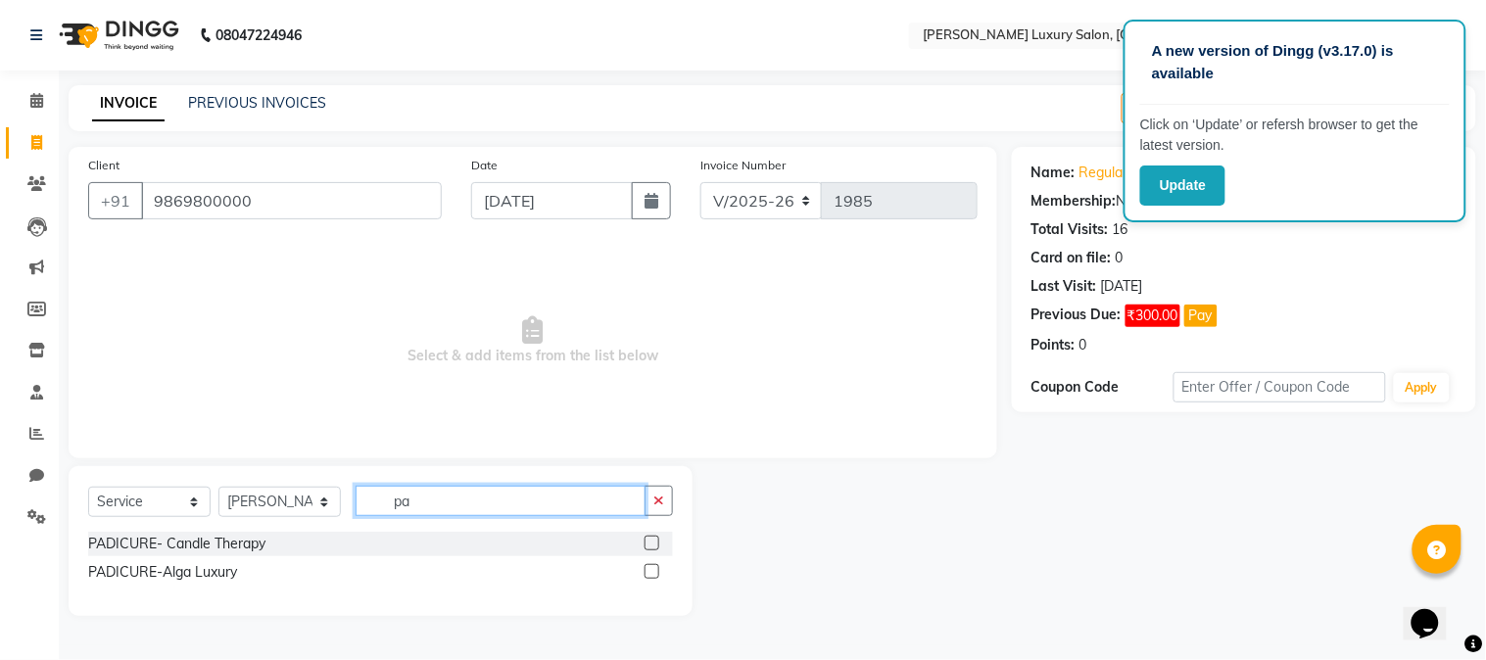
type input "p"
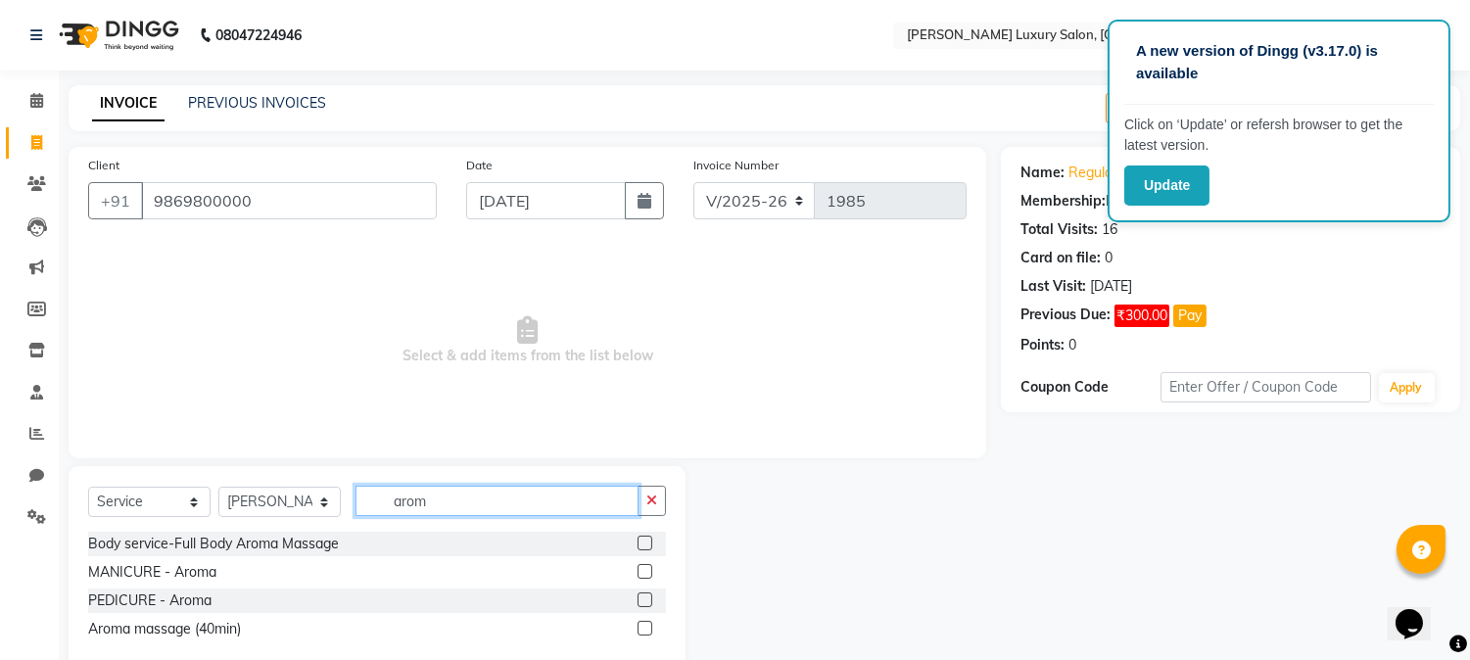
type input "arom"
click at [497, 422] on span "Select & add items from the list below" at bounding box center [527, 341] width 878 height 196
click at [49, 118] on li "Calendar" at bounding box center [29, 101] width 59 height 42
click at [33, 100] on icon at bounding box center [36, 100] width 13 height 15
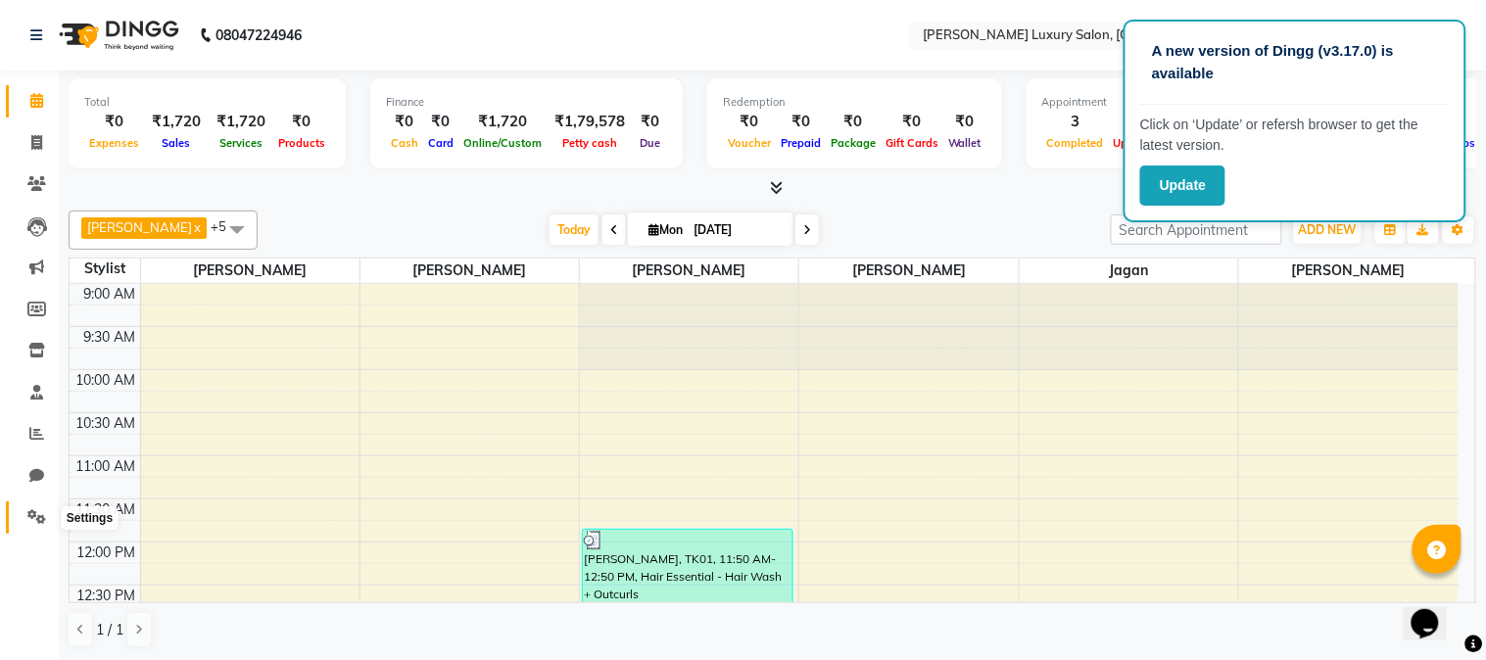
click at [34, 512] on icon at bounding box center [36, 516] width 19 height 15
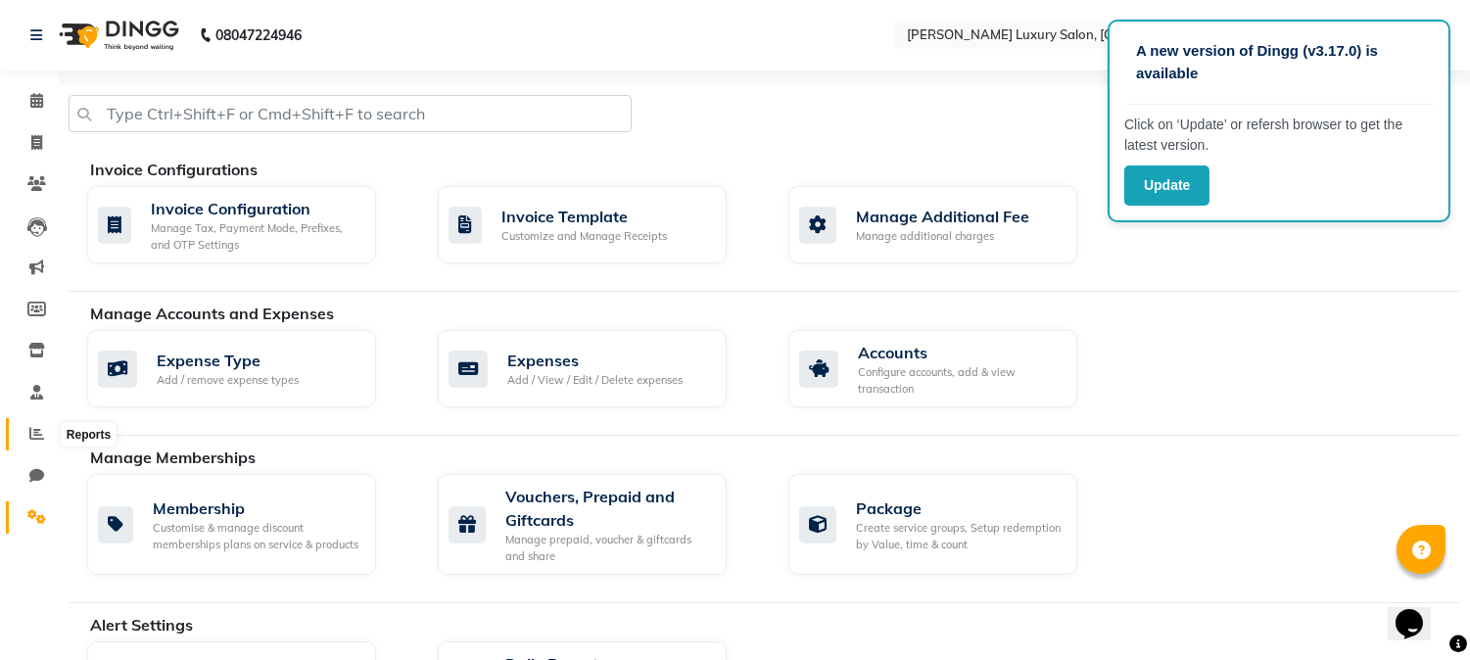
click at [25, 428] on span at bounding box center [37, 434] width 34 height 23
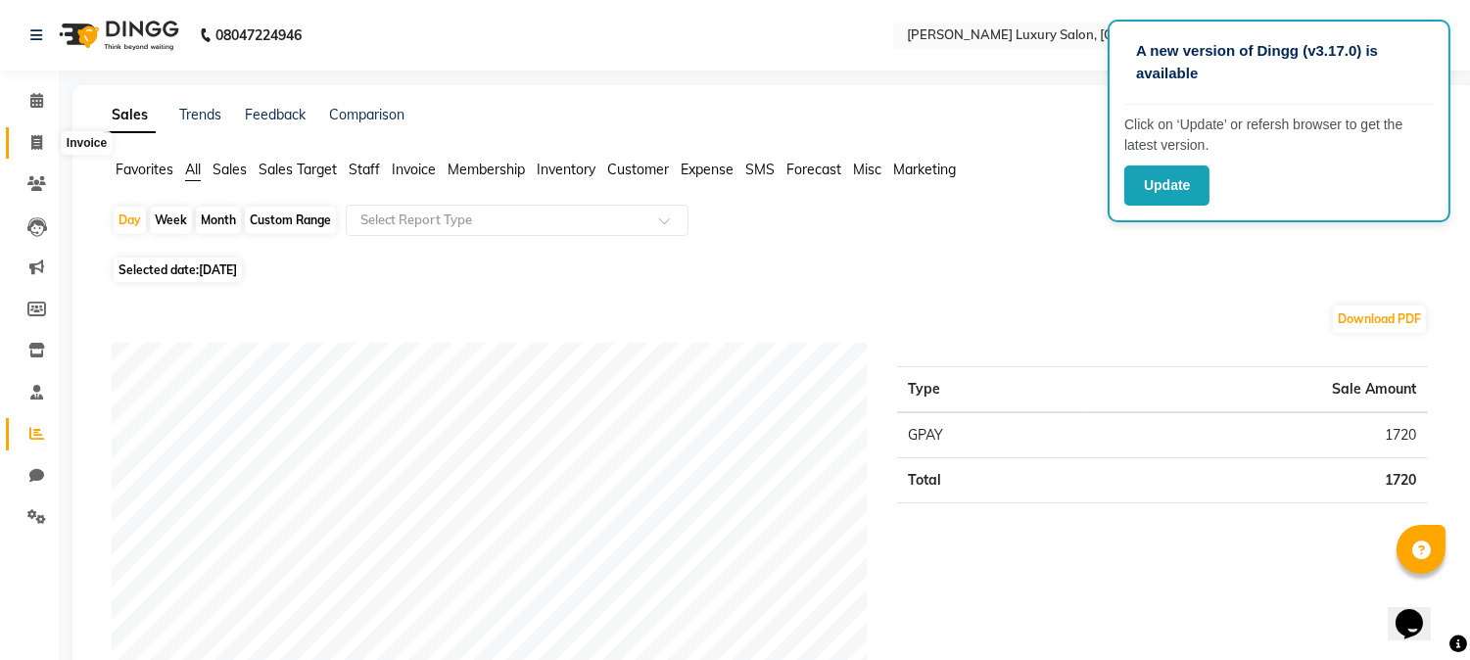
click at [24, 135] on span at bounding box center [37, 143] width 34 height 23
select select "7752"
select select "service"
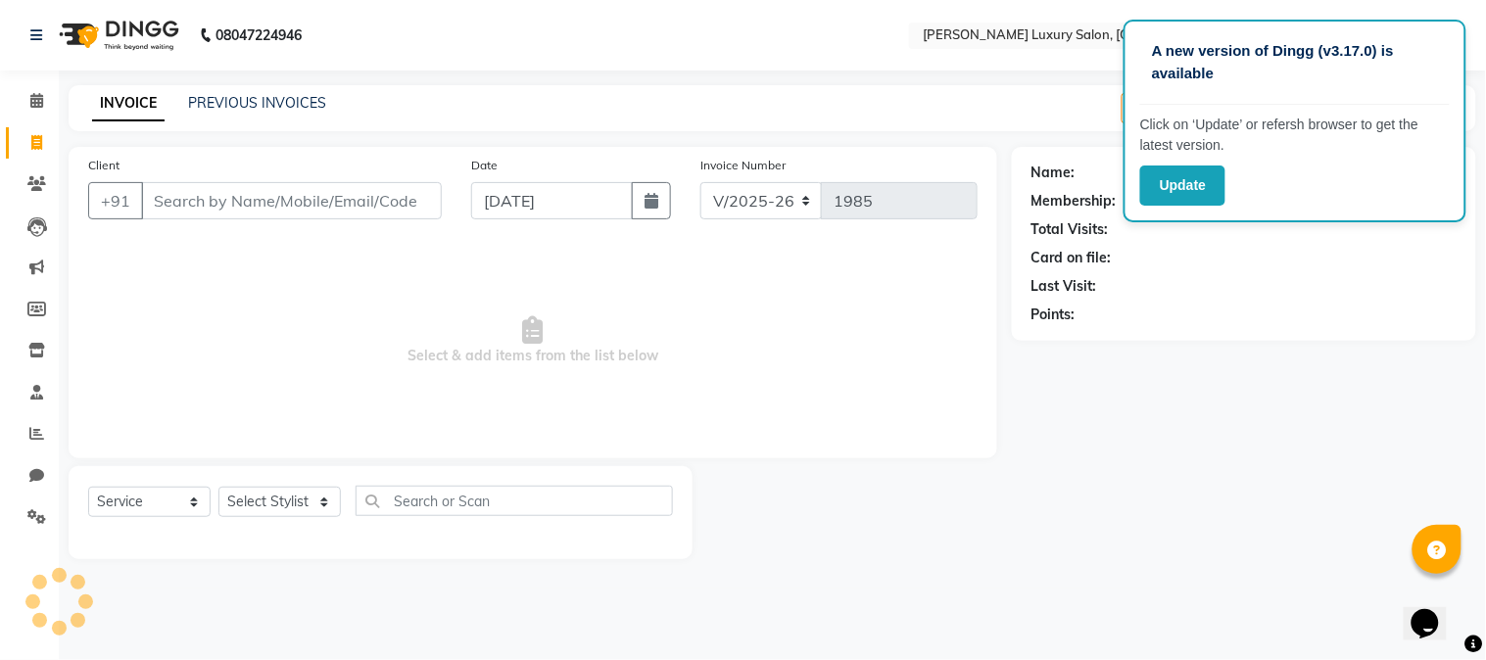
click at [269, 199] on input "Client" at bounding box center [291, 200] width 301 height 37
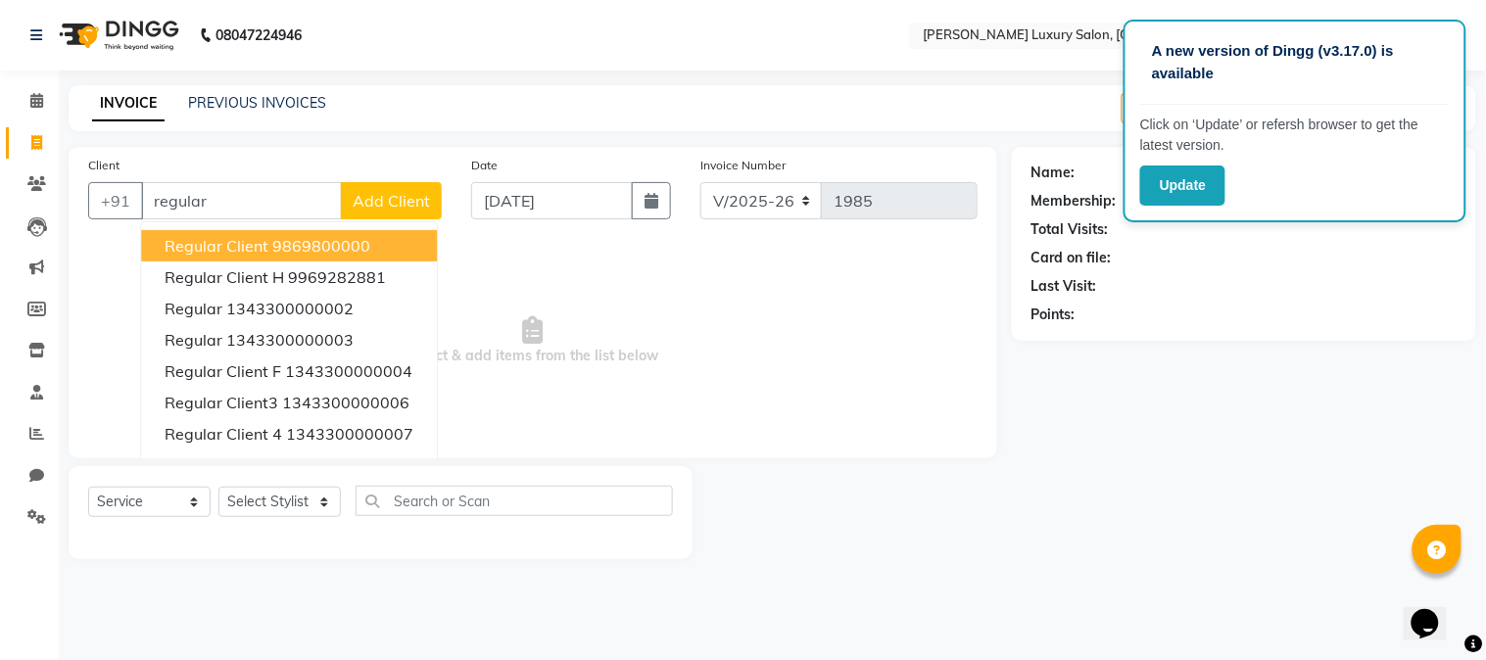
type input "regular"
click at [356, 206] on span "Add Client" at bounding box center [391, 201] width 77 height 20
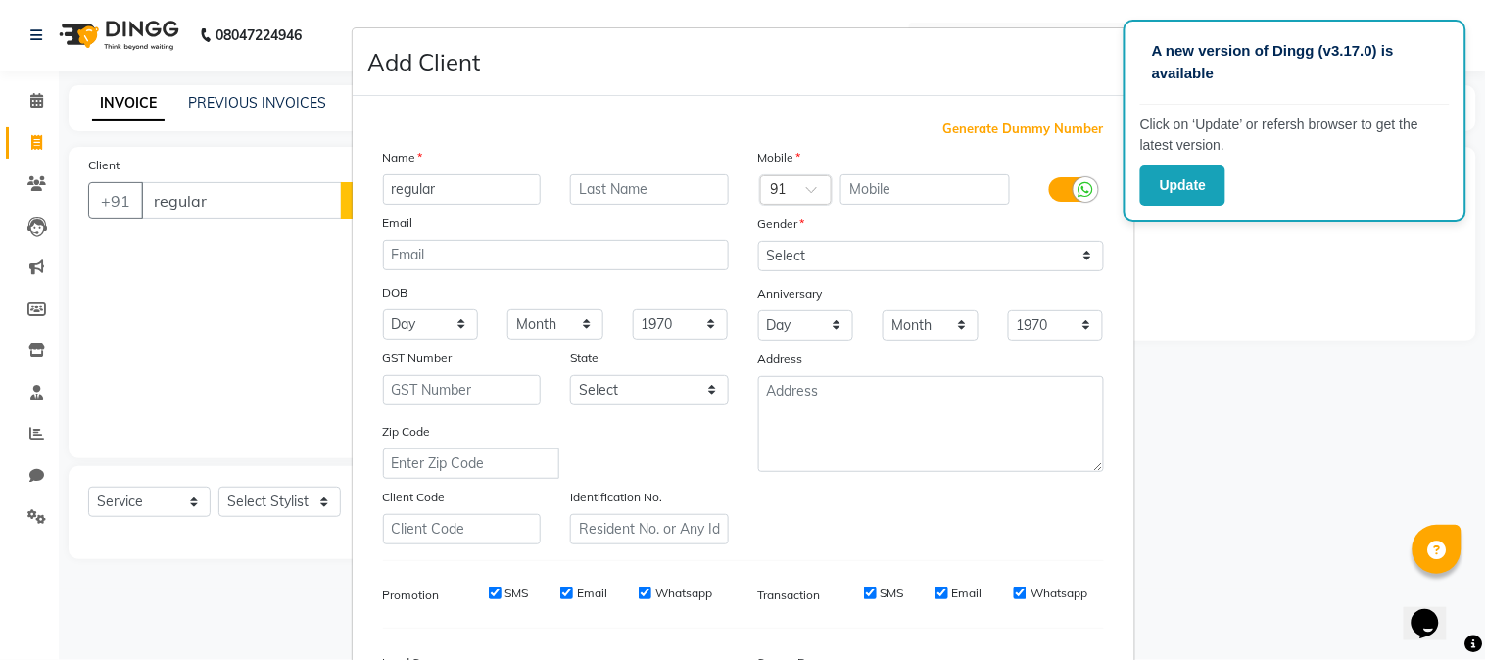
click at [993, 124] on span "Generate Dummy Number" at bounding box center [1023, 129] width 161 height 20
type input "1343300000201"
checkbox input "false"
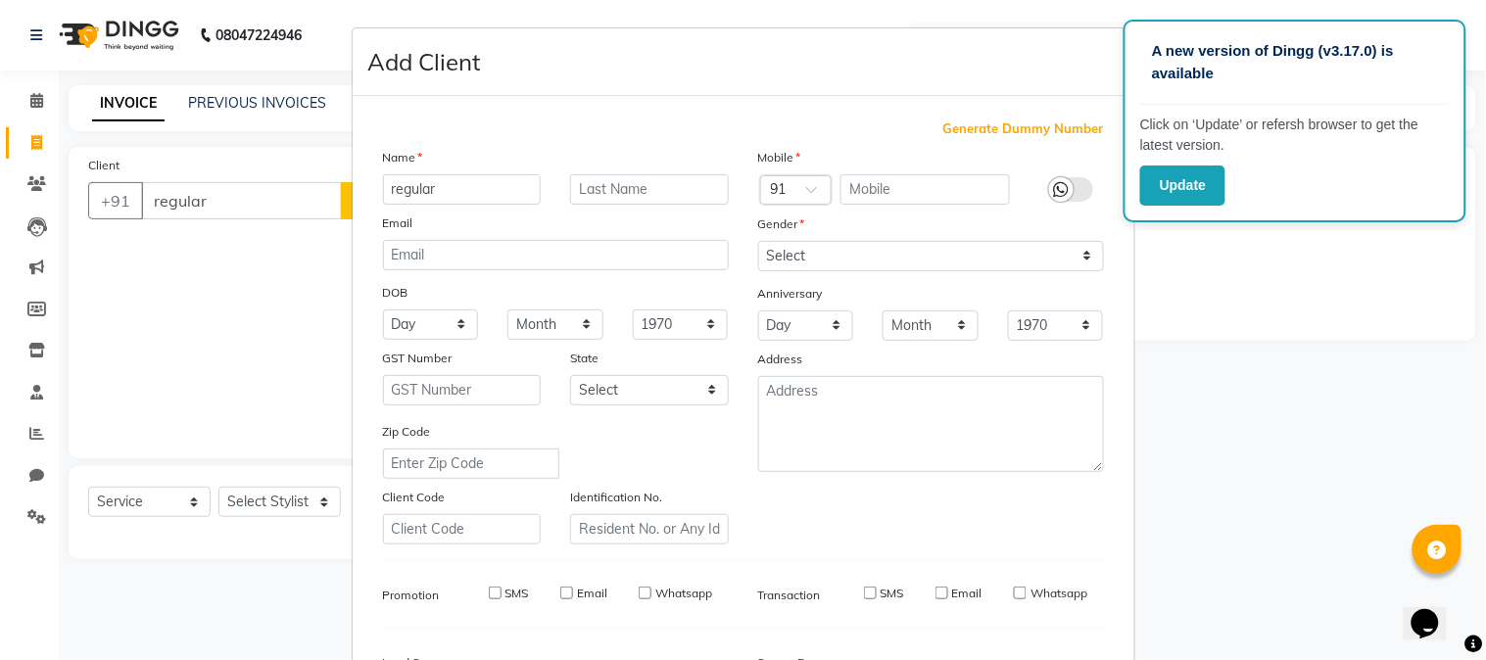
checkbox input "false"
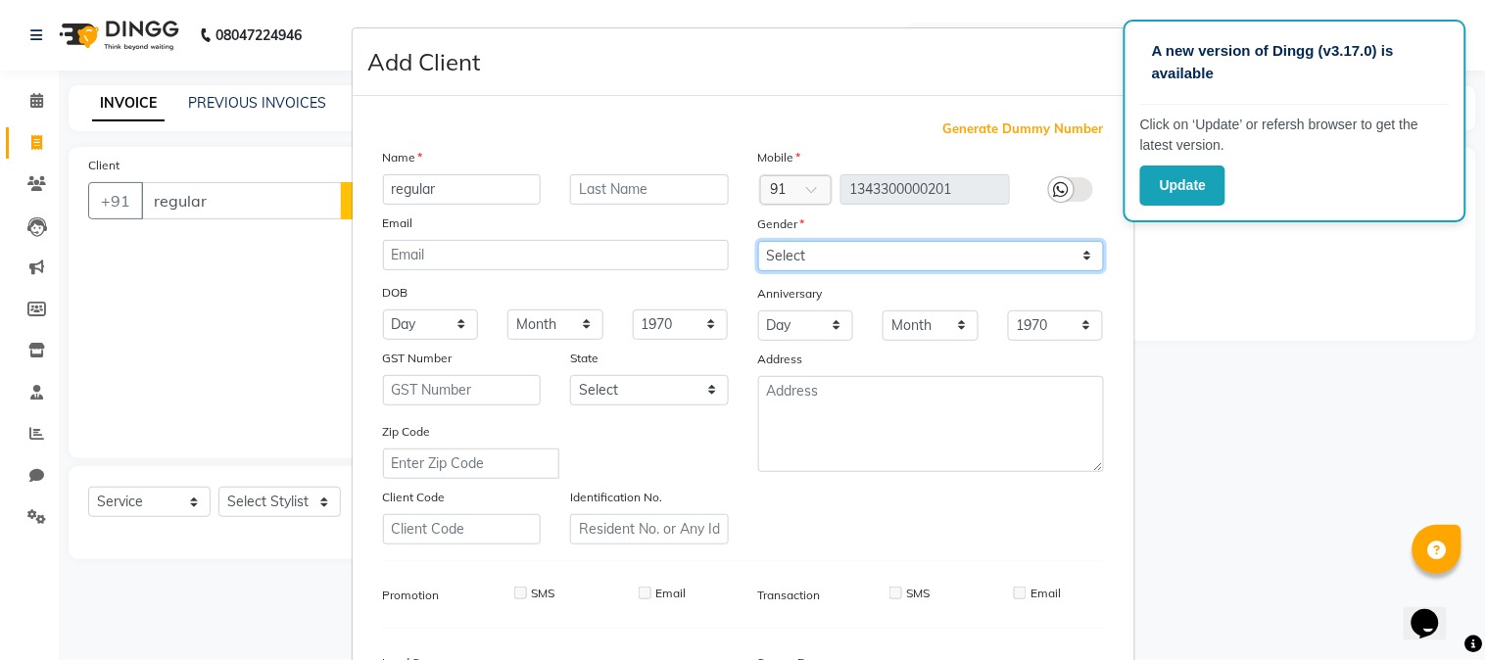
click at [950, 255] on select "Select Male Female Other Prefer Not To Say" at bounding box center [931, 256] width 346 height 30
select select "female"
click at [758, 241] on select "Select Male Female Other Prefer Not To Say" at bounding box center [931, 256] width 346 height 30
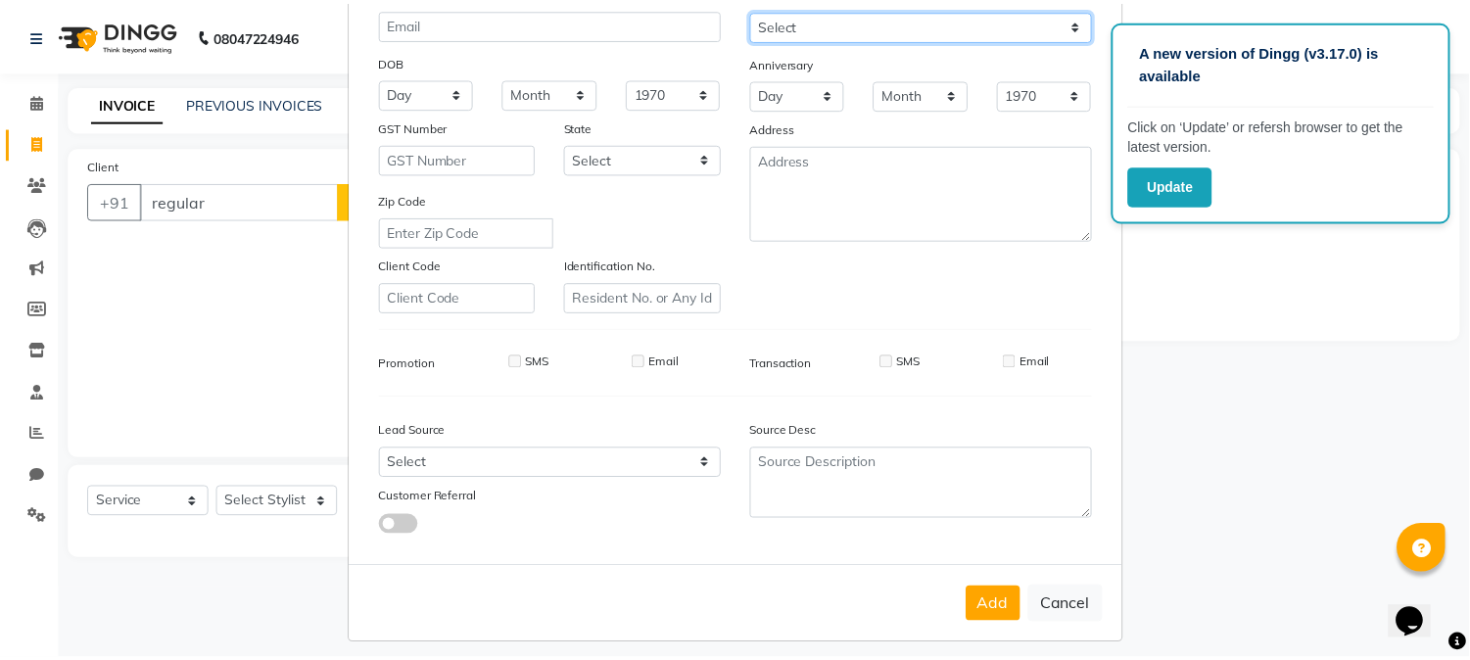
scroll to position [245, 0]
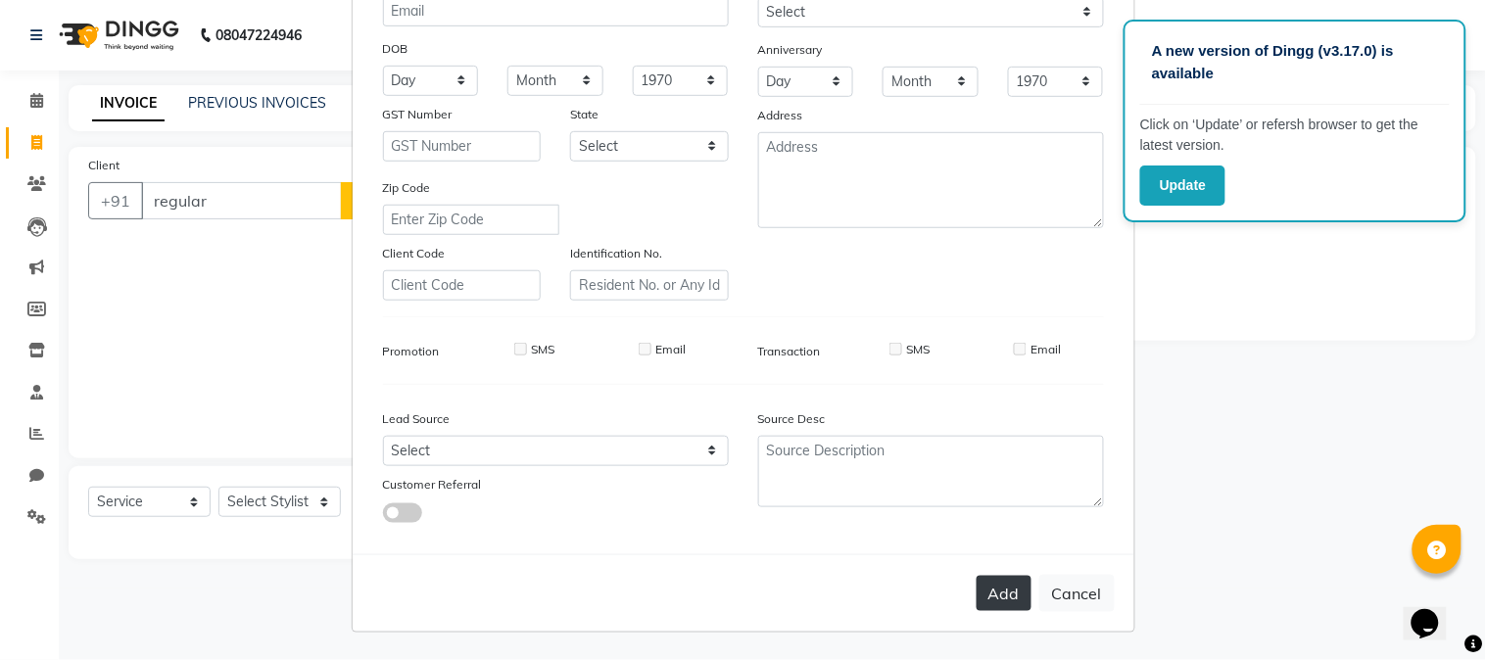
click at [1006, 591] on button "Add" at bounding box center [1003, 593] width 55 height 35
type input "1343300000201"
select select
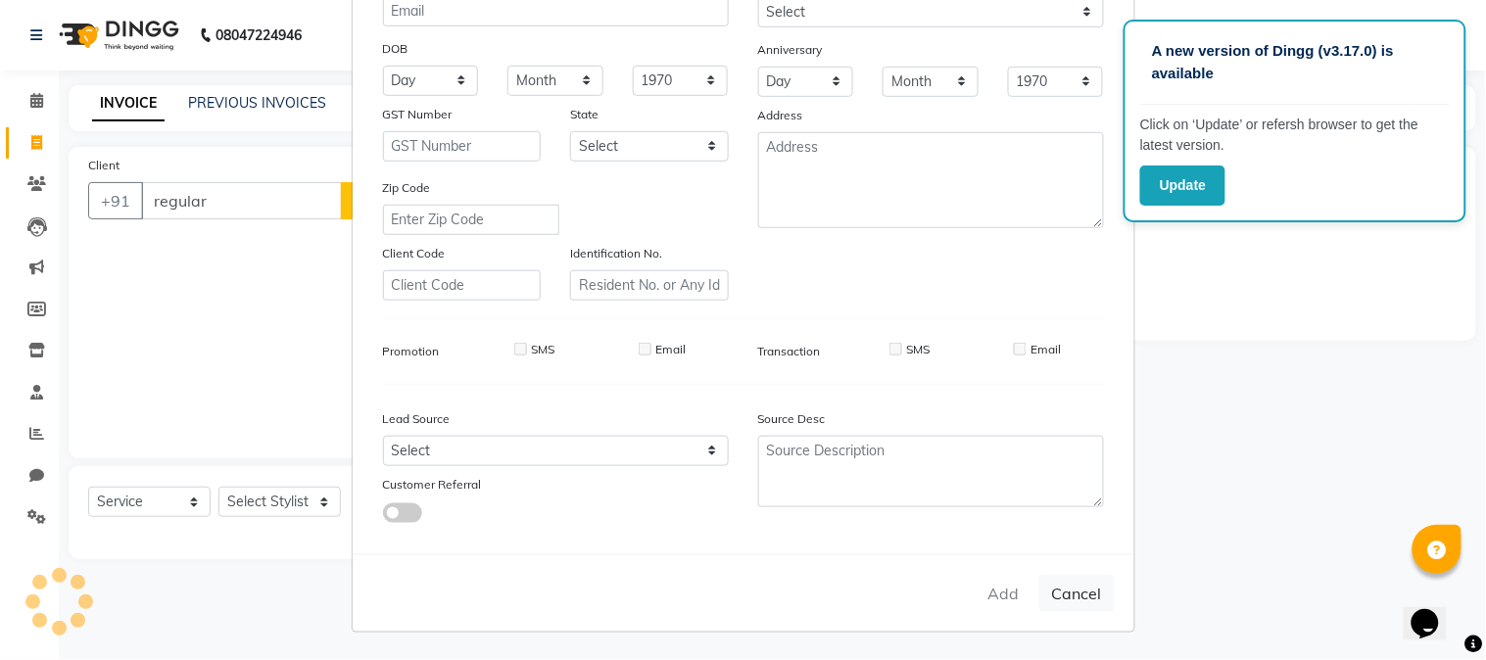
select select
checkbox input "false"
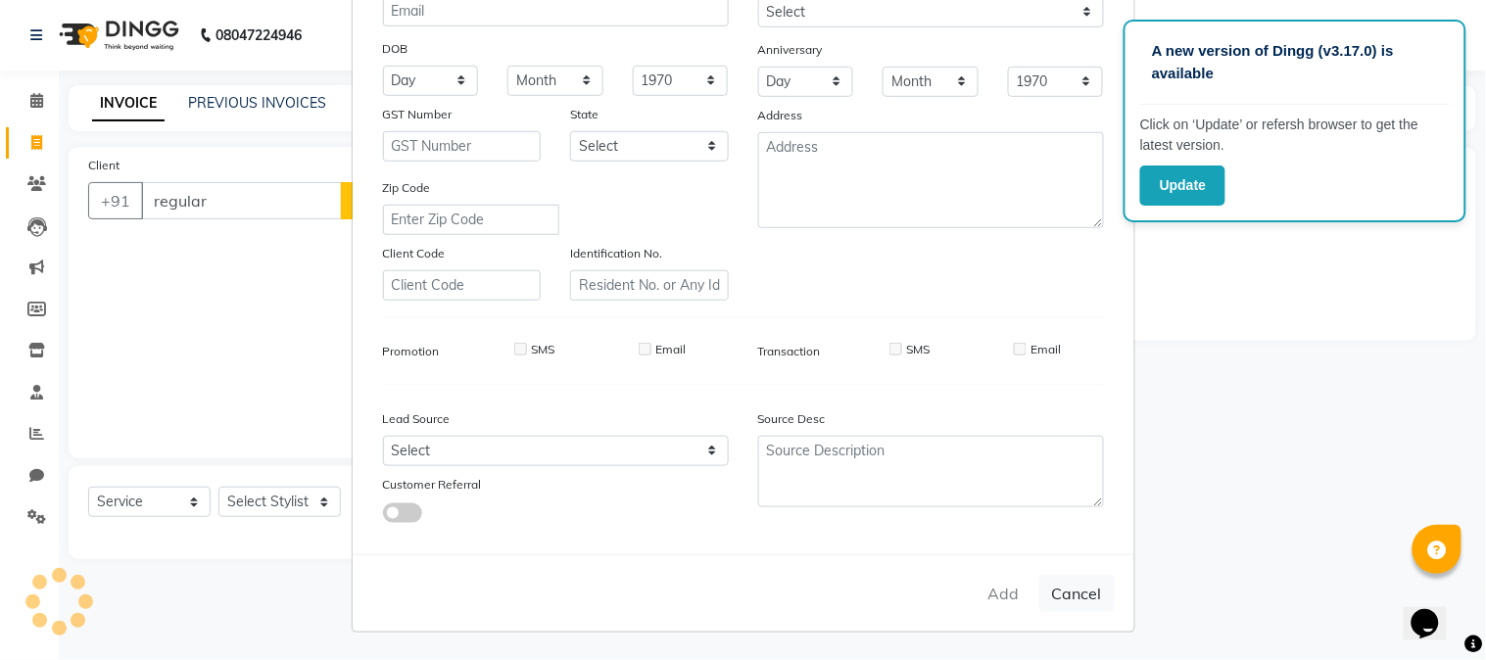
checkbox input "false"
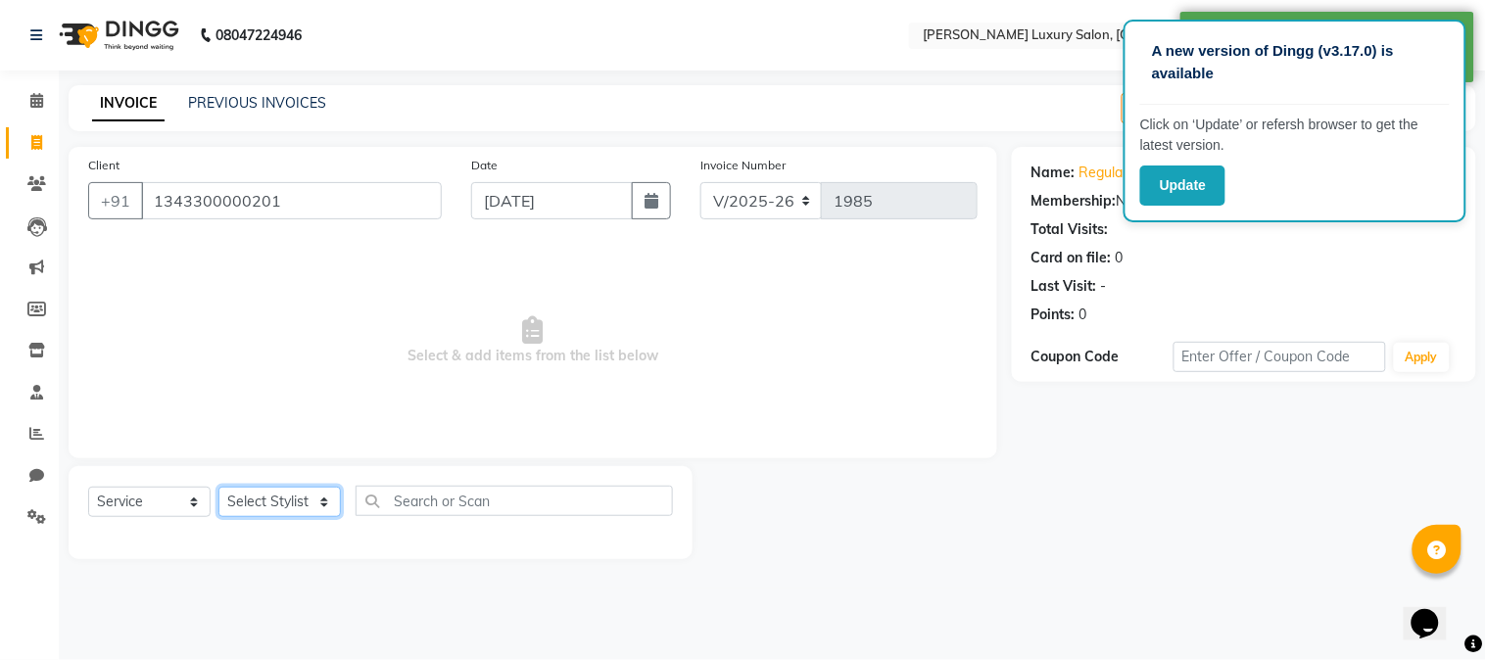
click at [241, 490] on select "Select Stylist [PERSON_NAME] Jagan [PERSON_NAME] [PERSON_NAME] Salon [PERSON_NA…" at bounding box center [279, 502] width 122 height 30
select select "69292"
click at [218, 488] on select "Select Stylist [PERSON_NAME] Jagan [PERSON_NAME] [PERSON_NAME] Salon [PERSON_NA…" at bounding box center [279, 502] width 122 height 30
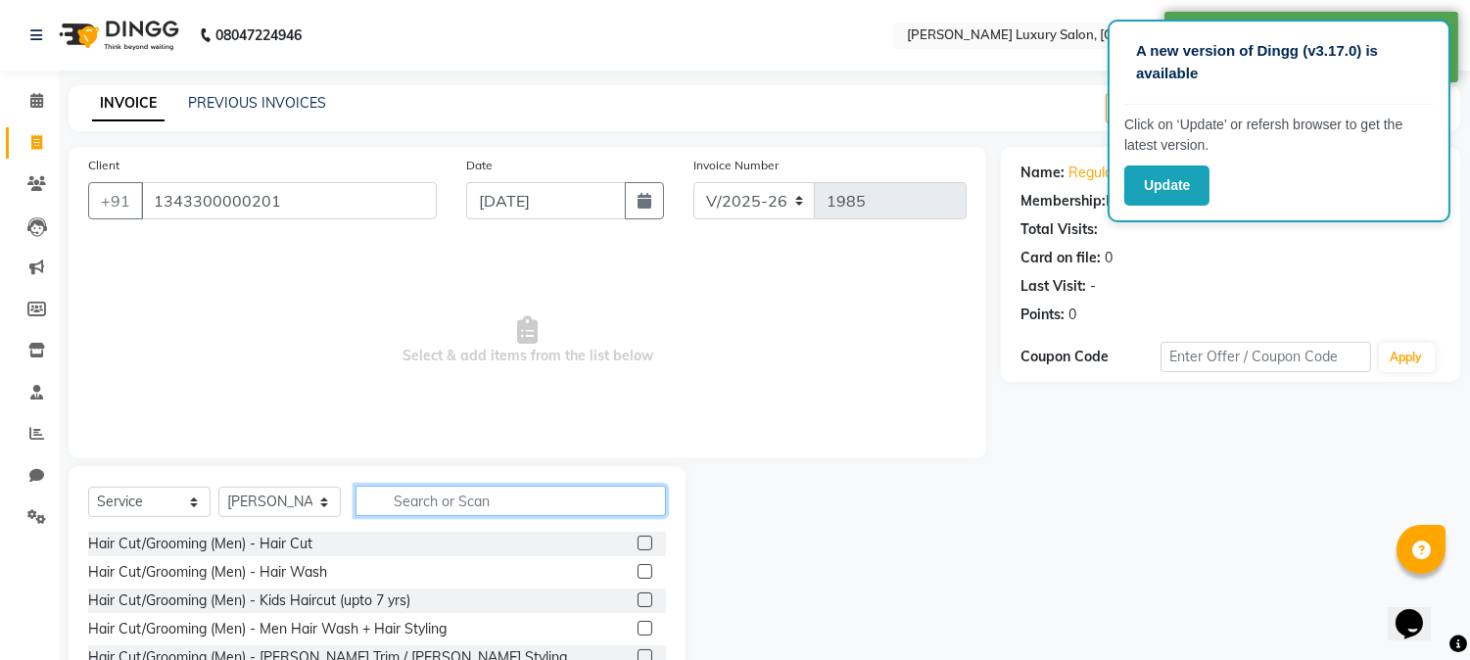
click at [466, 501] on input "text" at bounding box center [510, 501] width 310 height 30
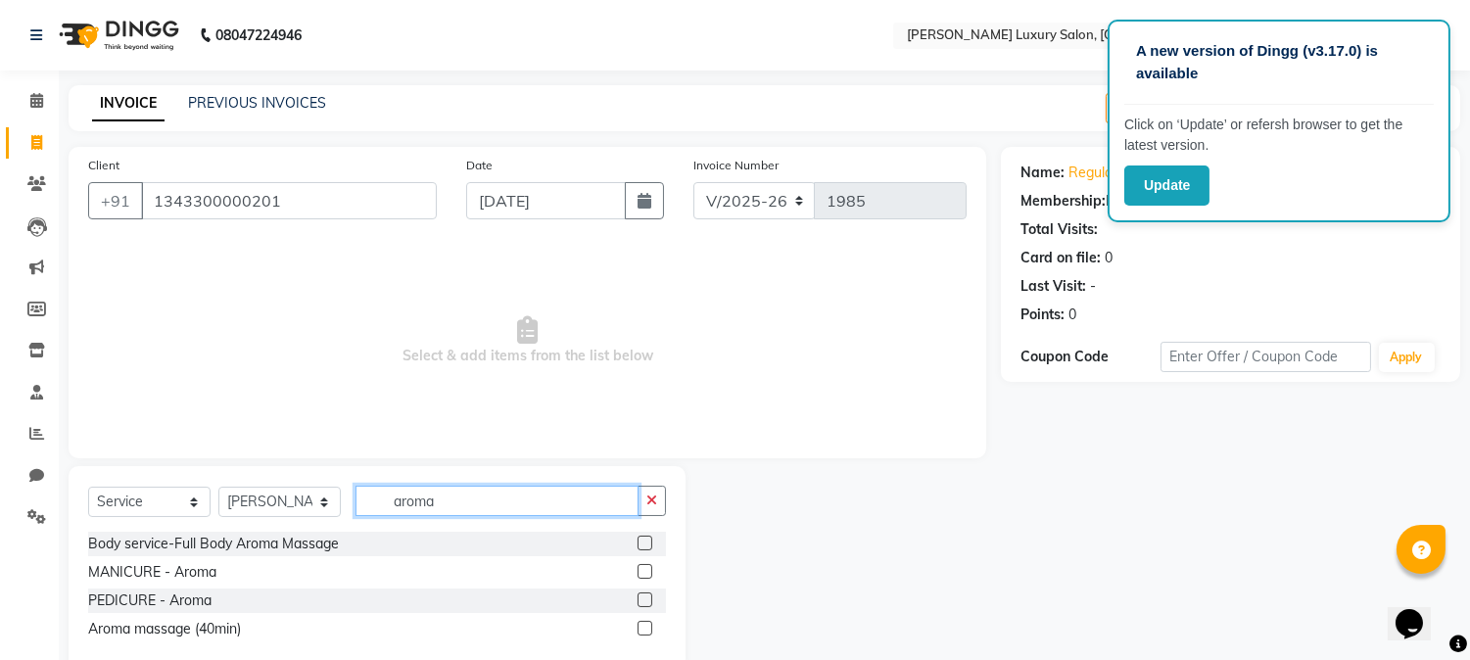
type input "aroma"
click at [646, 604] on label at bounding box center [645, 599] width 15 height 15
click at [646, 604] on input "checkbox" at bounding box center [644, 600] width 13 height 13
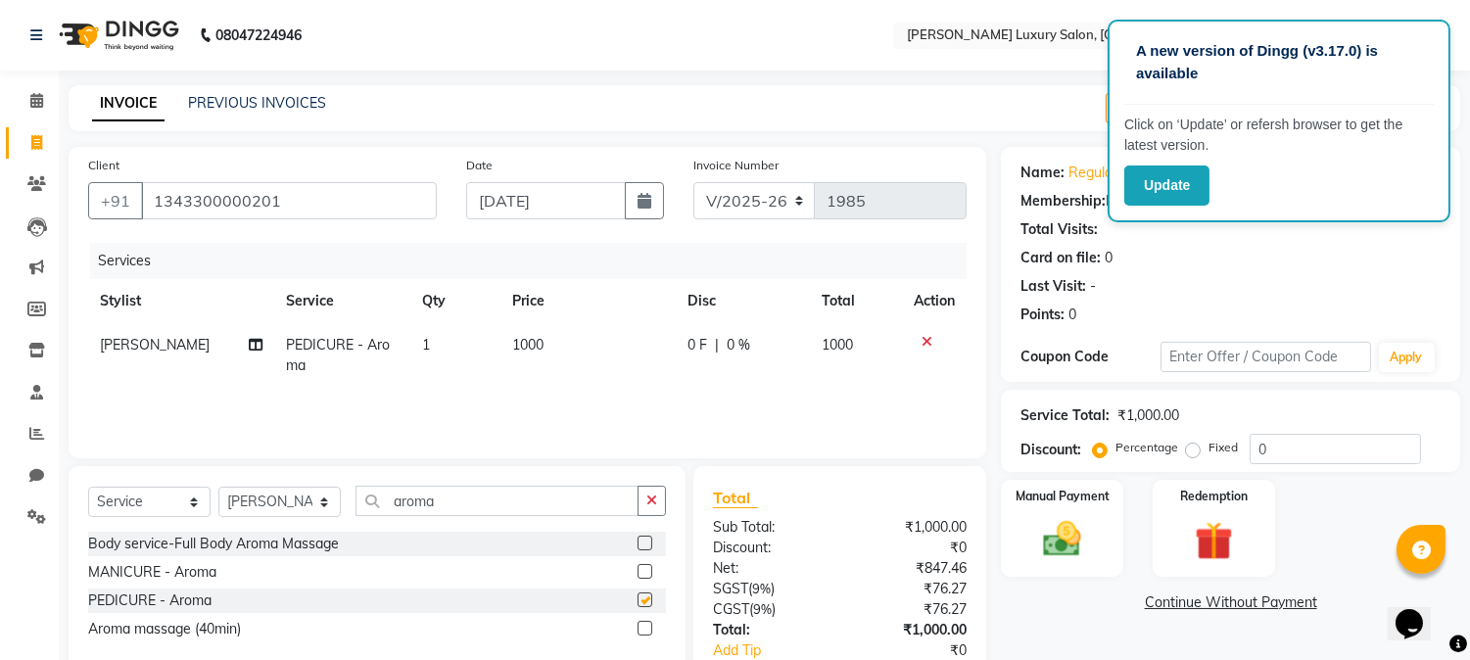
checkbox input "false"
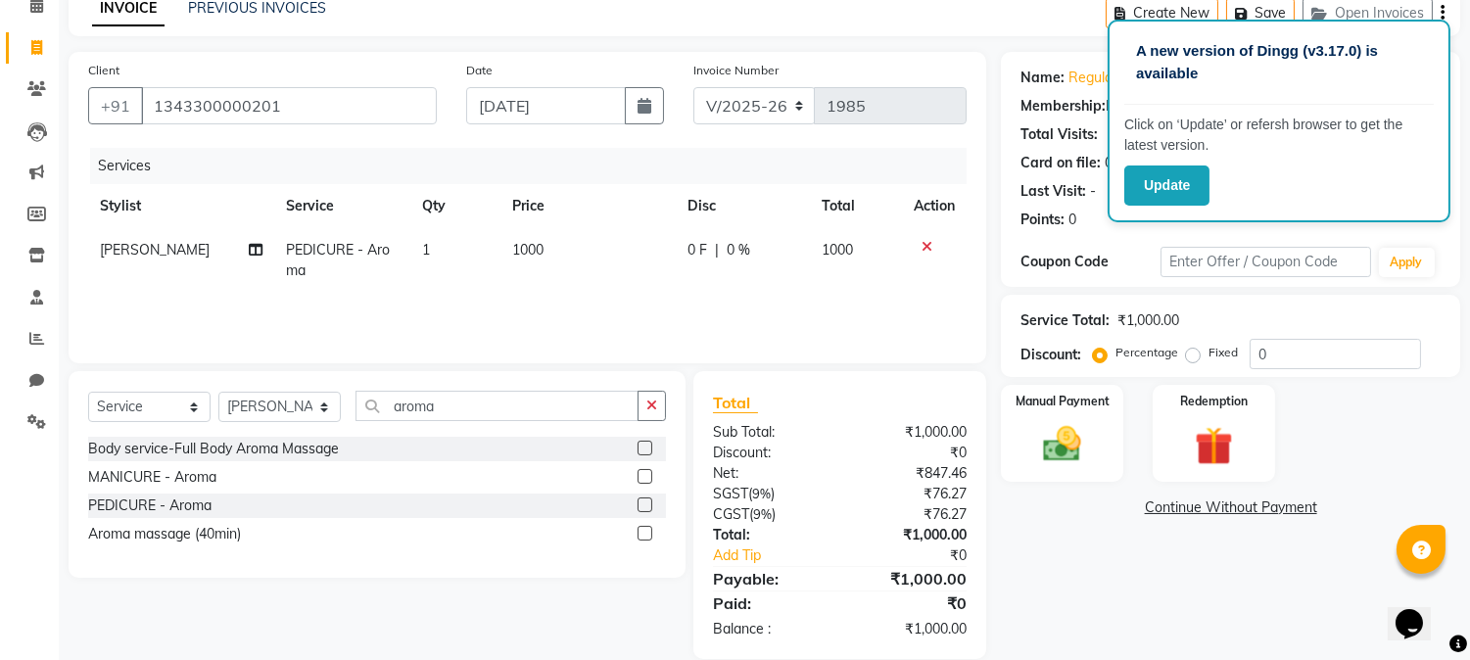
scroll to position [109, 0]
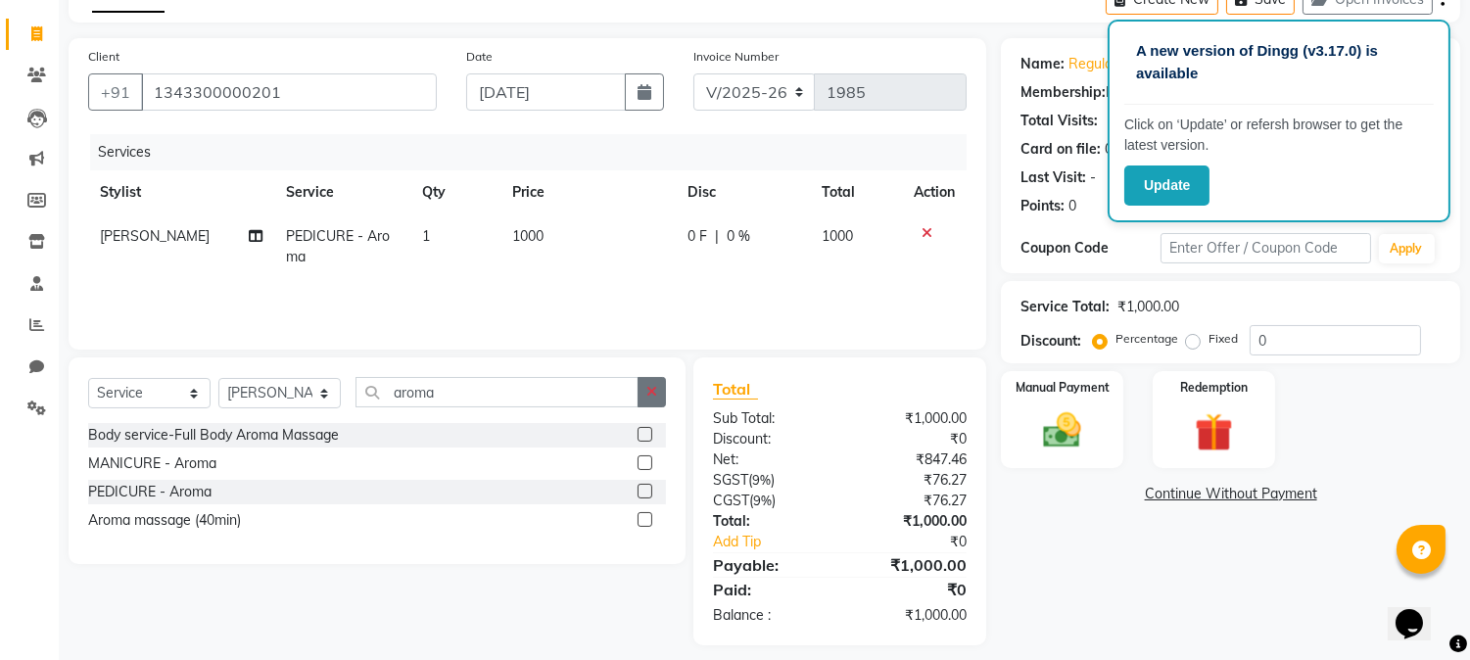
click at [661, 402] on button "button" at bounding box center [652, 392] width 28 height 30
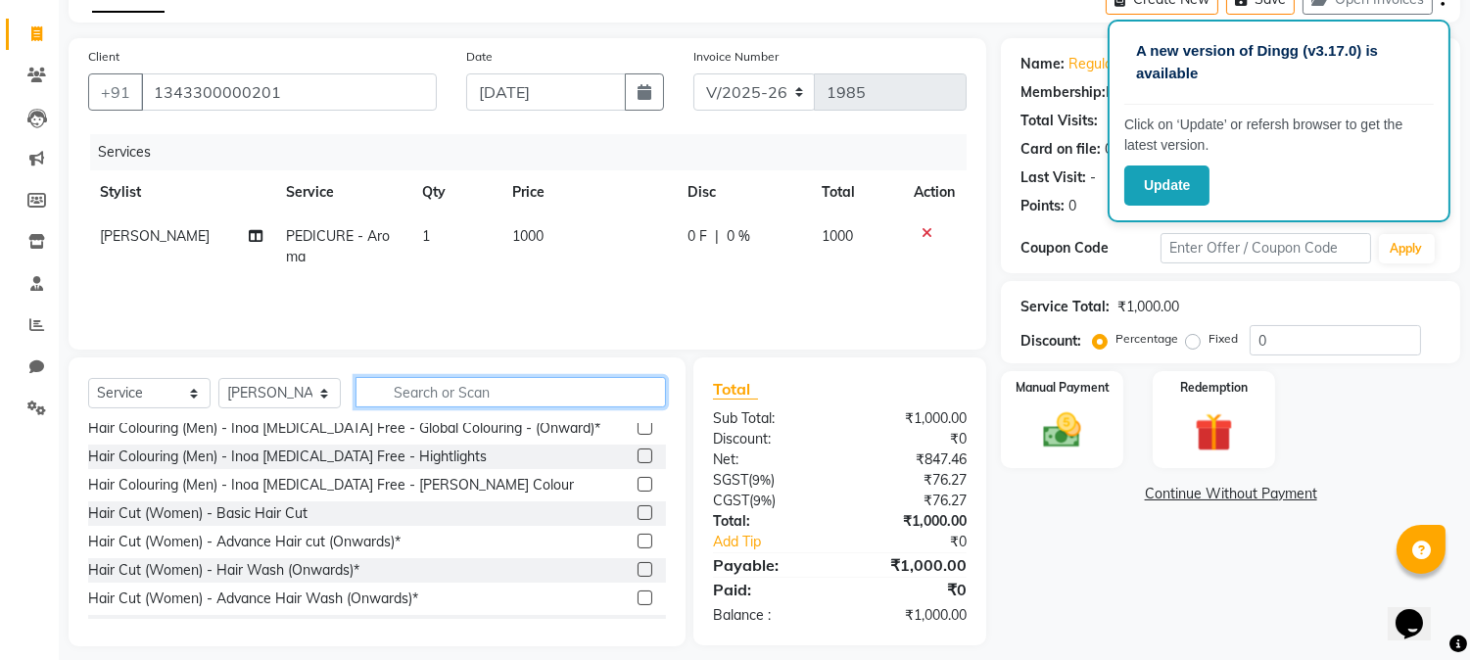
scroll to position [326, 0]
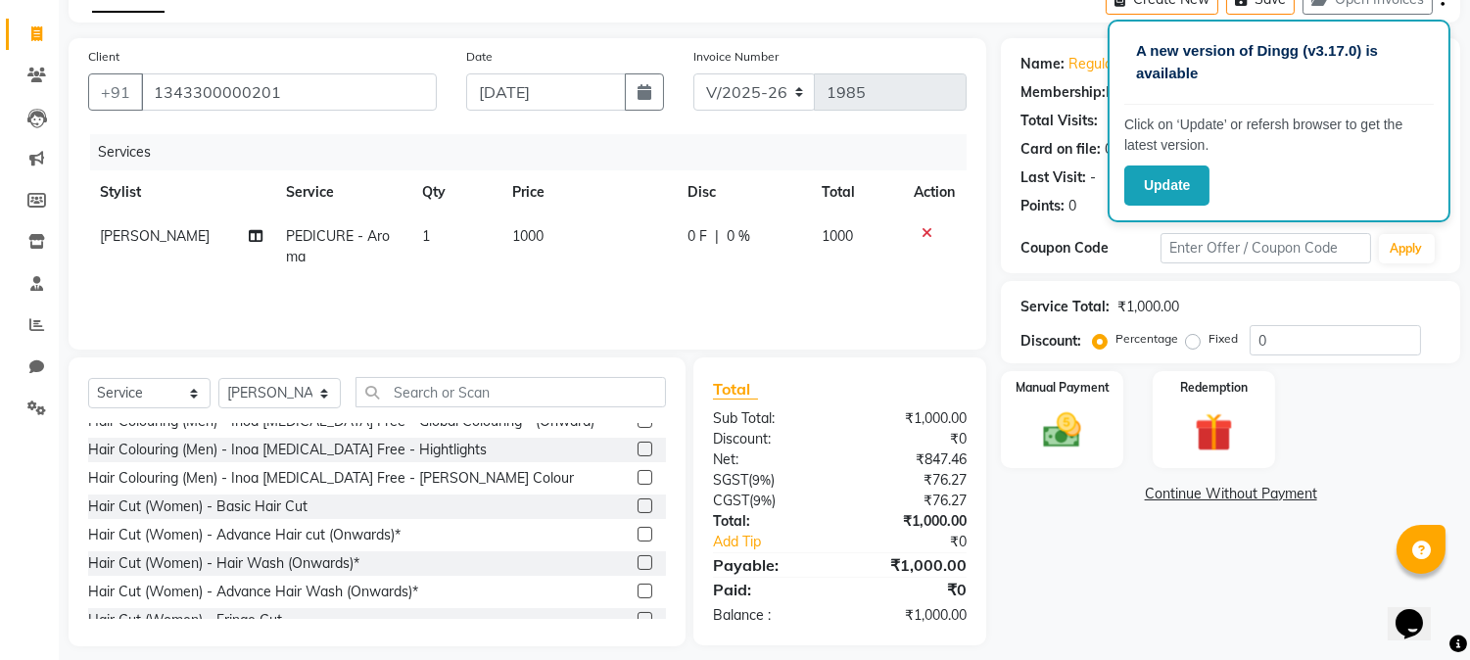
click at [638, 531] on label at bounding box center [645, 534] width 15 height 15
click at [638, 531] on input "checkbox" at bounding box center [644, 535] width 13 height 13
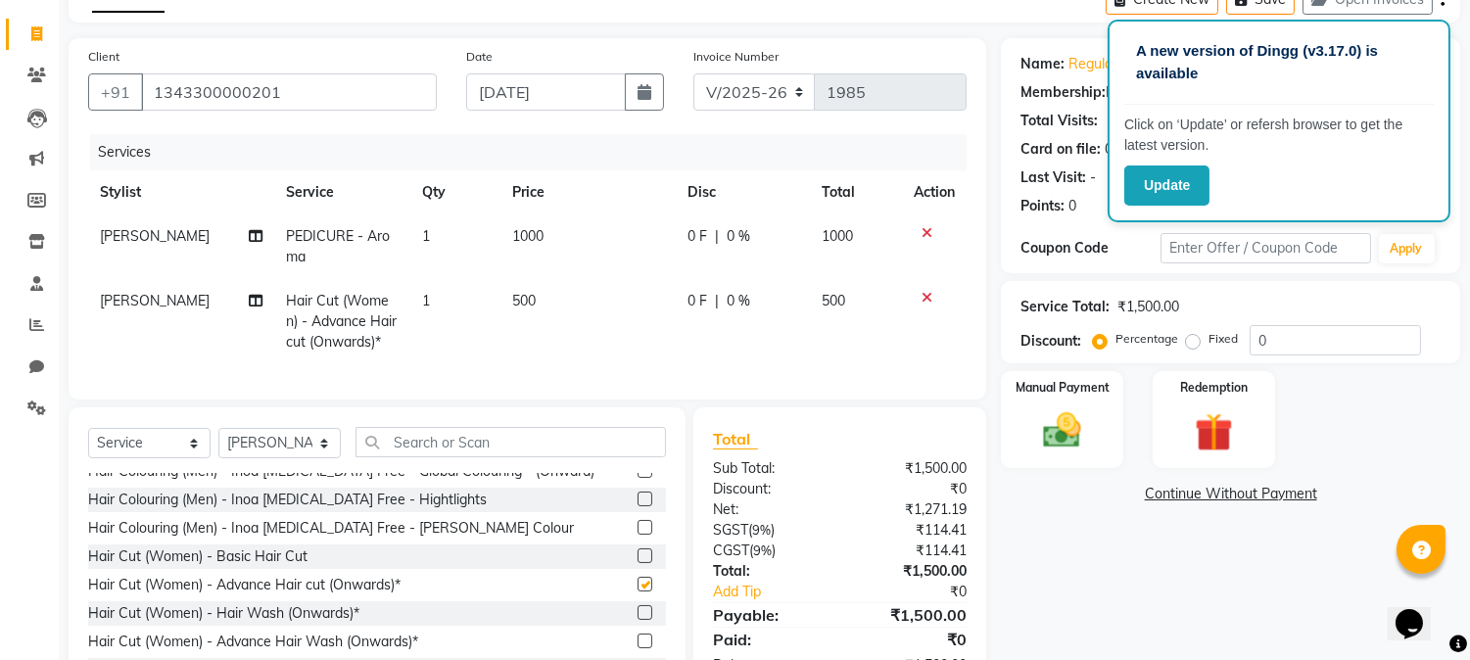
checkbox input "false"
click at [734, 237] on span "0 %" at bounding box center [739, 236] width 24 height 21
select select "69292"
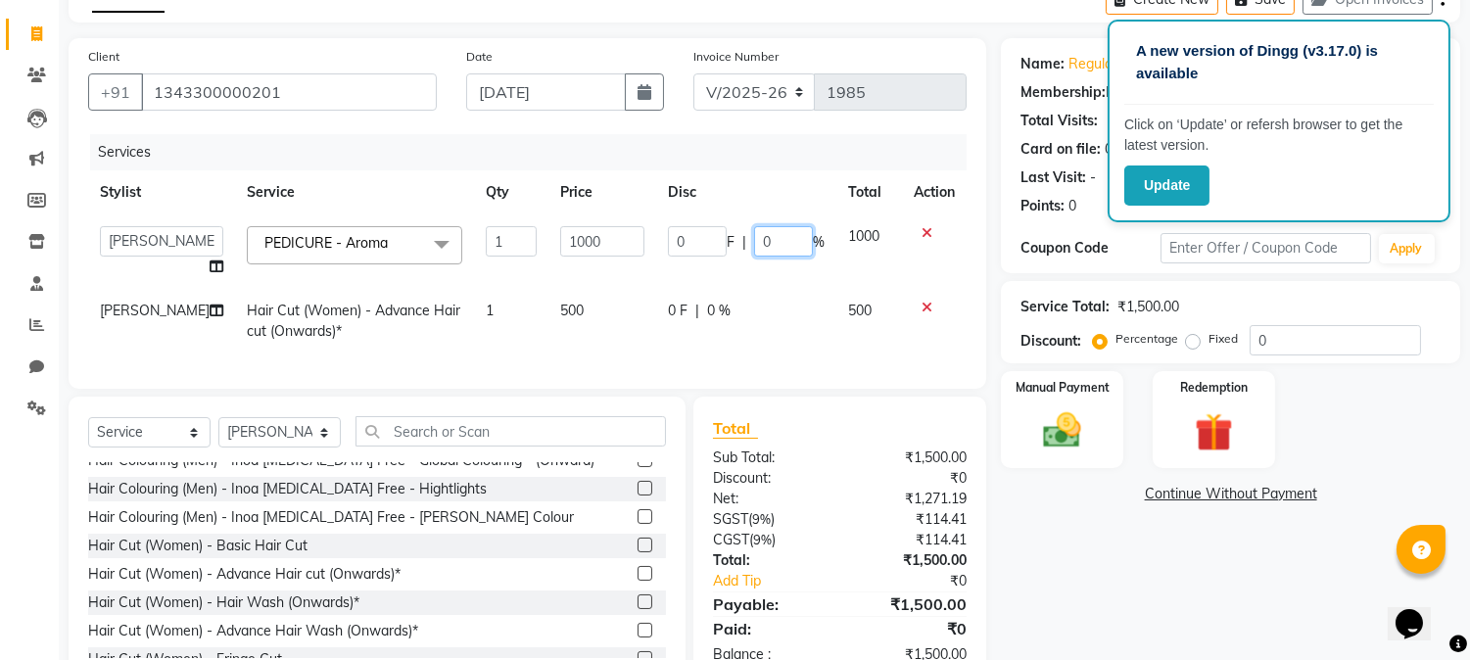
click at [772, 240] on input "0" at bounding box center [783, 241] width 59 height 30
type input "20"
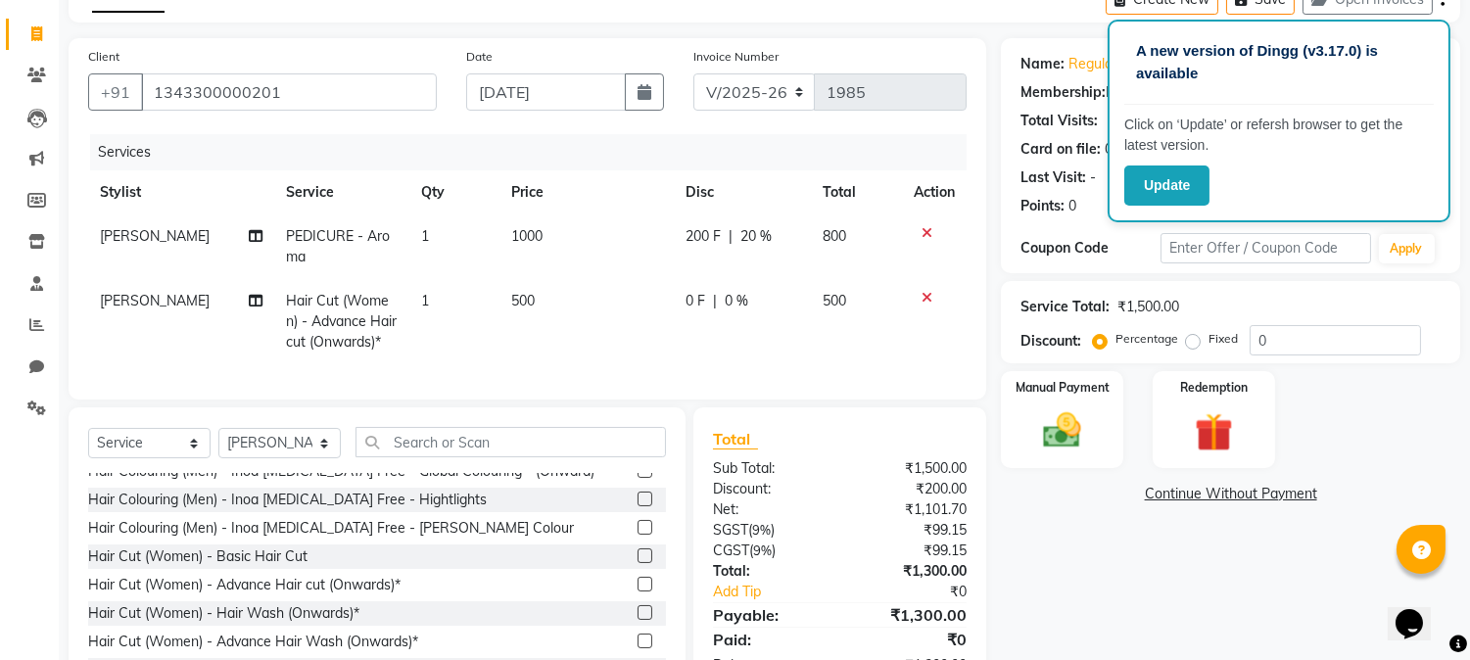
click at [772, 386] on div "Client +91 1343300000201 Date 01-09-2025 Invoice Number V/2025 V/2025-26 1985 S…" at bounding box center [528, 218] width 918 height 361
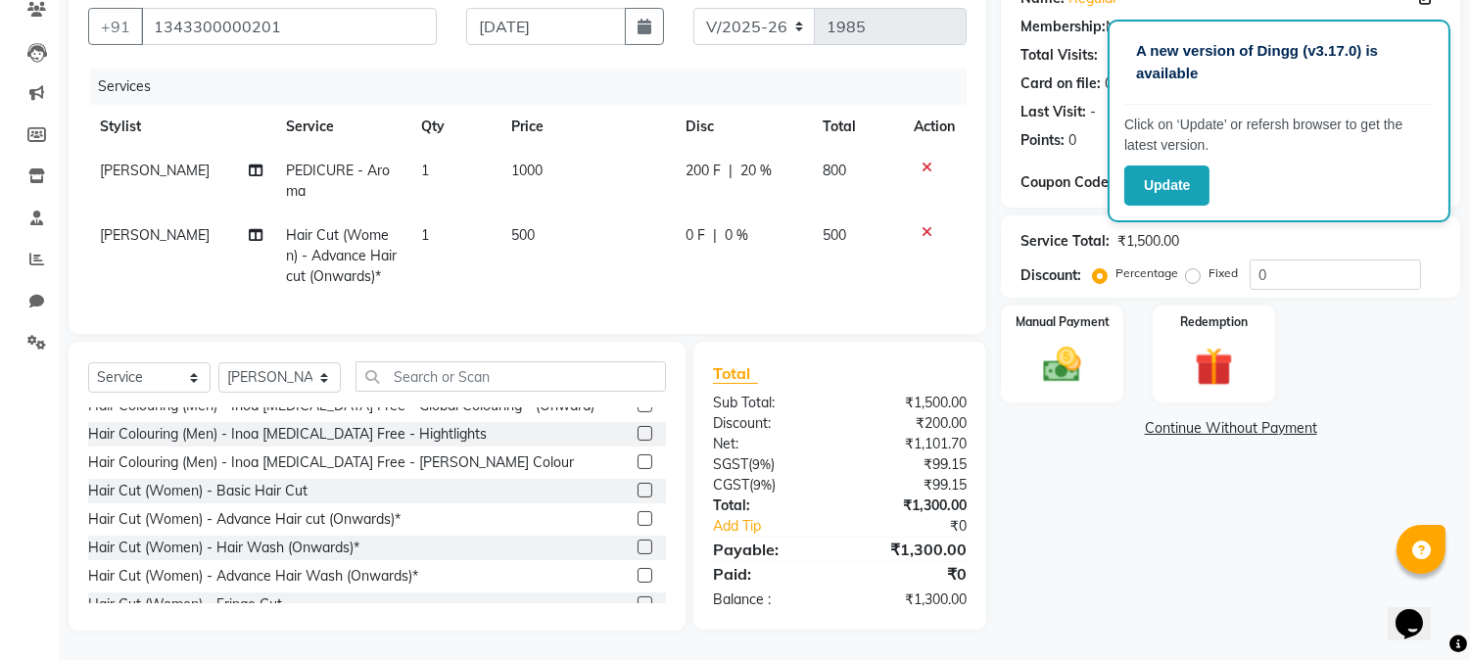
click at [542, 213] on td "500" at bounding box center [586, 255] width 174 height 85
select select "69292"
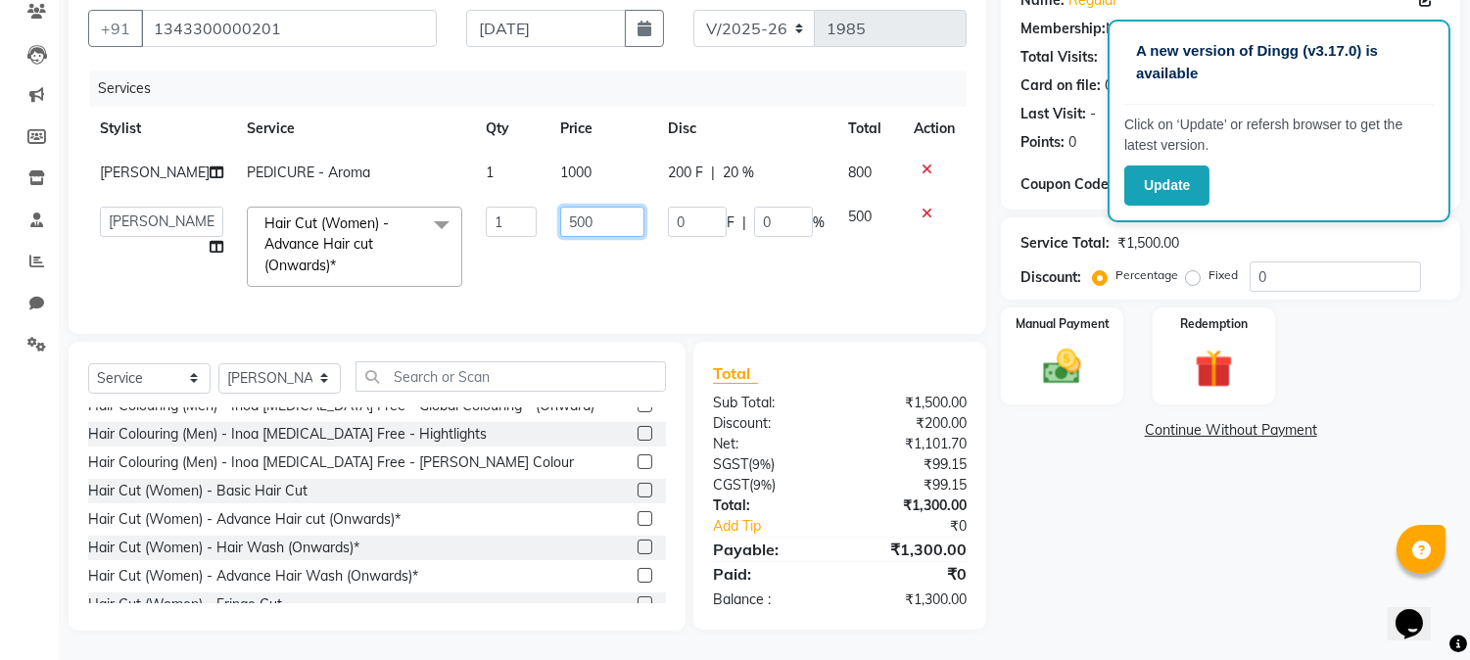
click at [601, 219] on input "500" at bounding box center [602, 222] width 84 height 30
type input "5"
type input "400"
click at [688, 274] on td "0 F | 0 %" at bounding box center [746, 247] width 180 height 104
select select "69292"
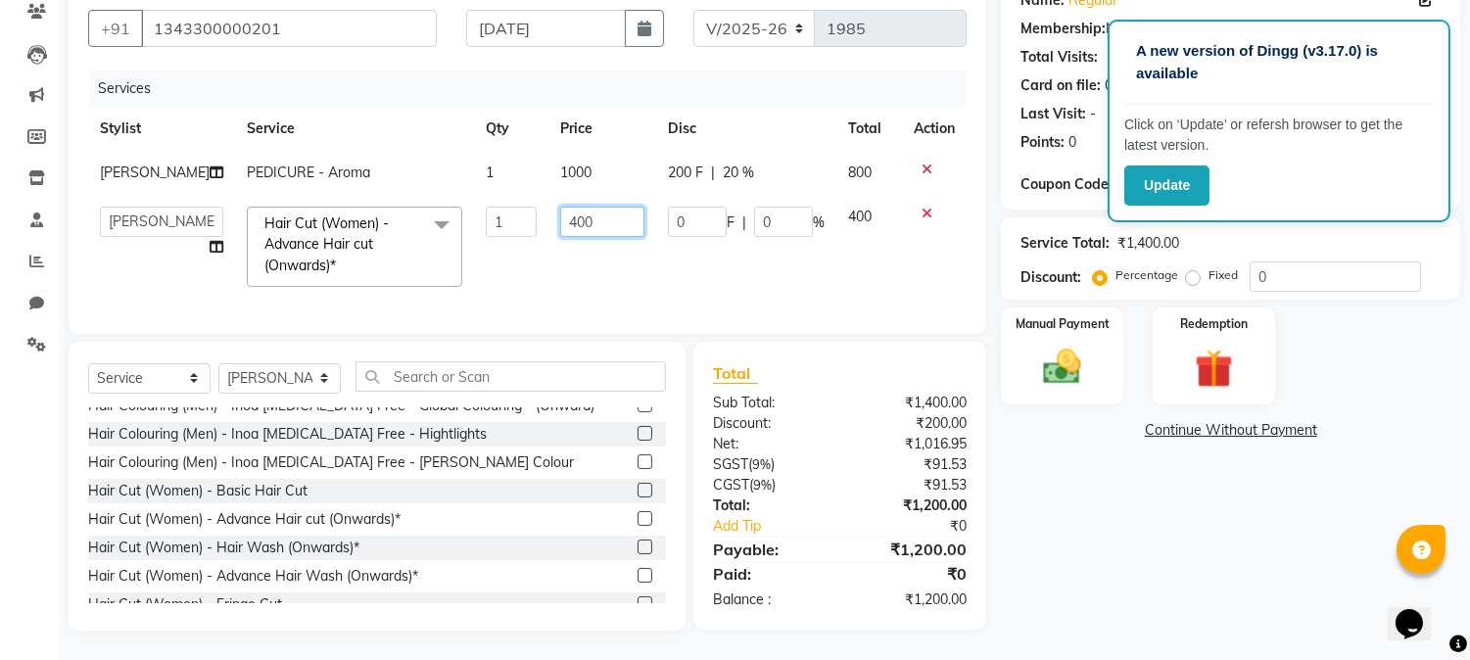
click at [598, 220] on input "400" at bounding box center [602, 222] width 84 height 30
click at [598, 221] on input "400" at bounding box center [602, 222] width 84 height 30
type input "4"
type input "480"
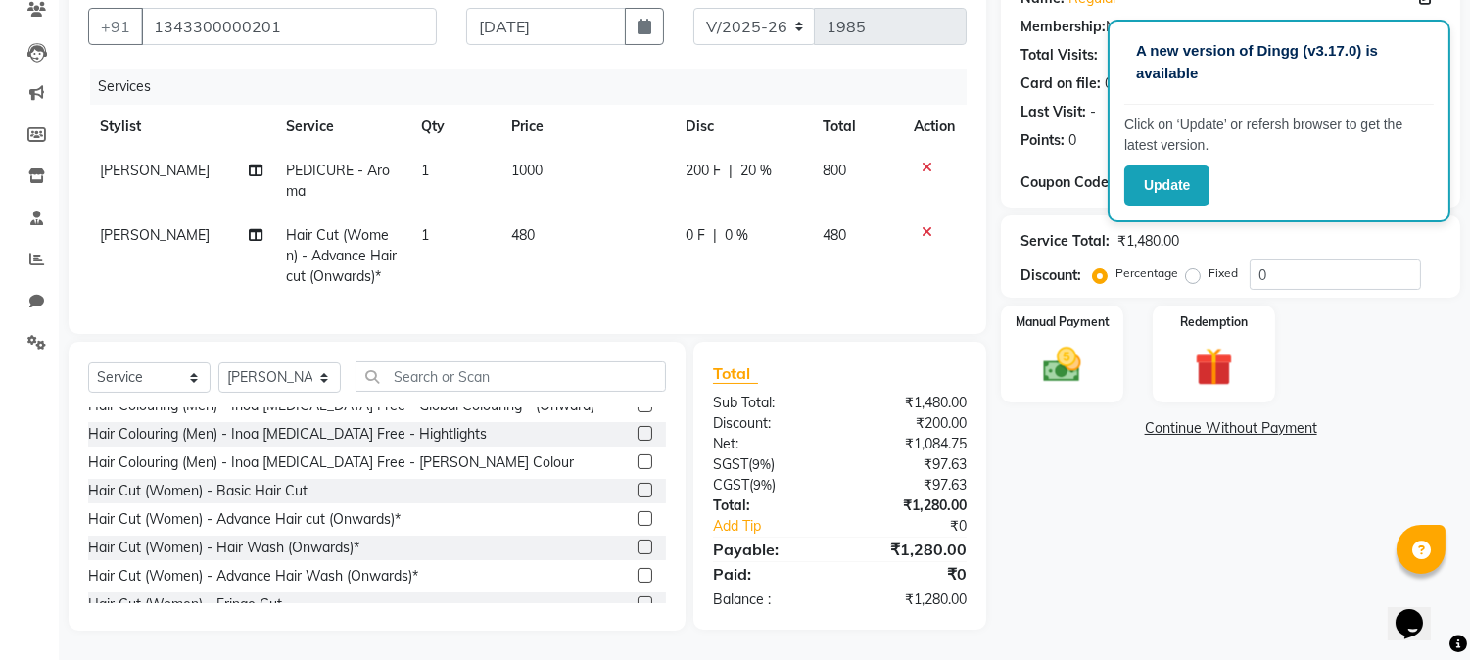
click at [648, 257] on td "480" at bounding box center [586, 255] width 174 height 85
select select "69292"
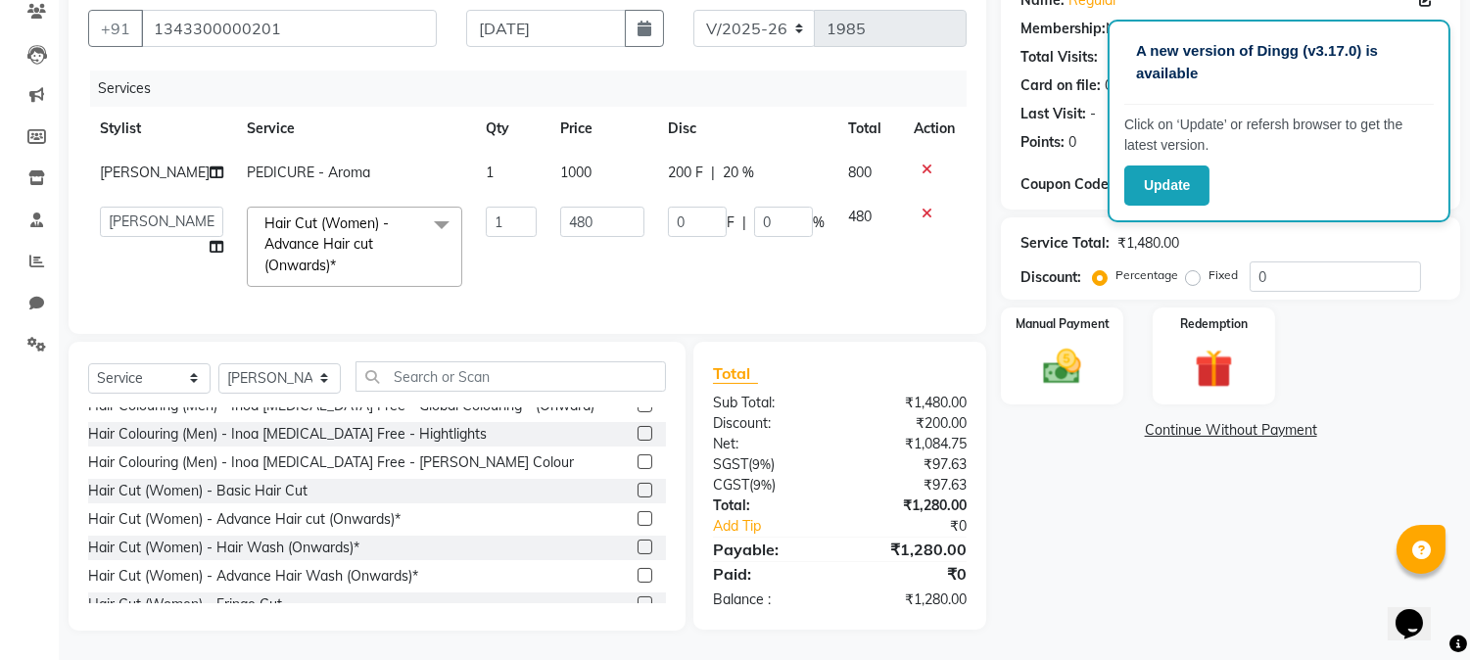
scroll to position [209, 0]
click at [1044, 345] on img at bounding box center [1062, 368] width 65 height 46
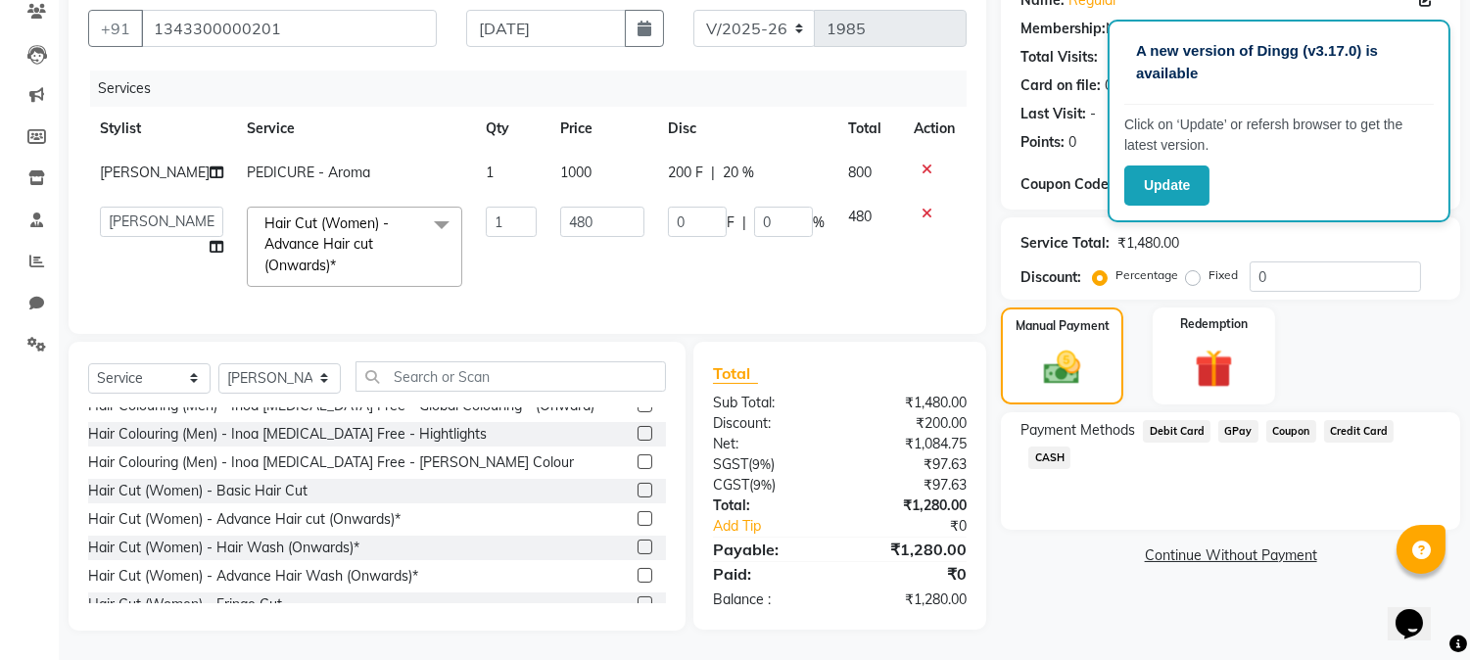
click at [1232, 420] on span "GPay" at bounding box center [1238, 431] width 40 height 23
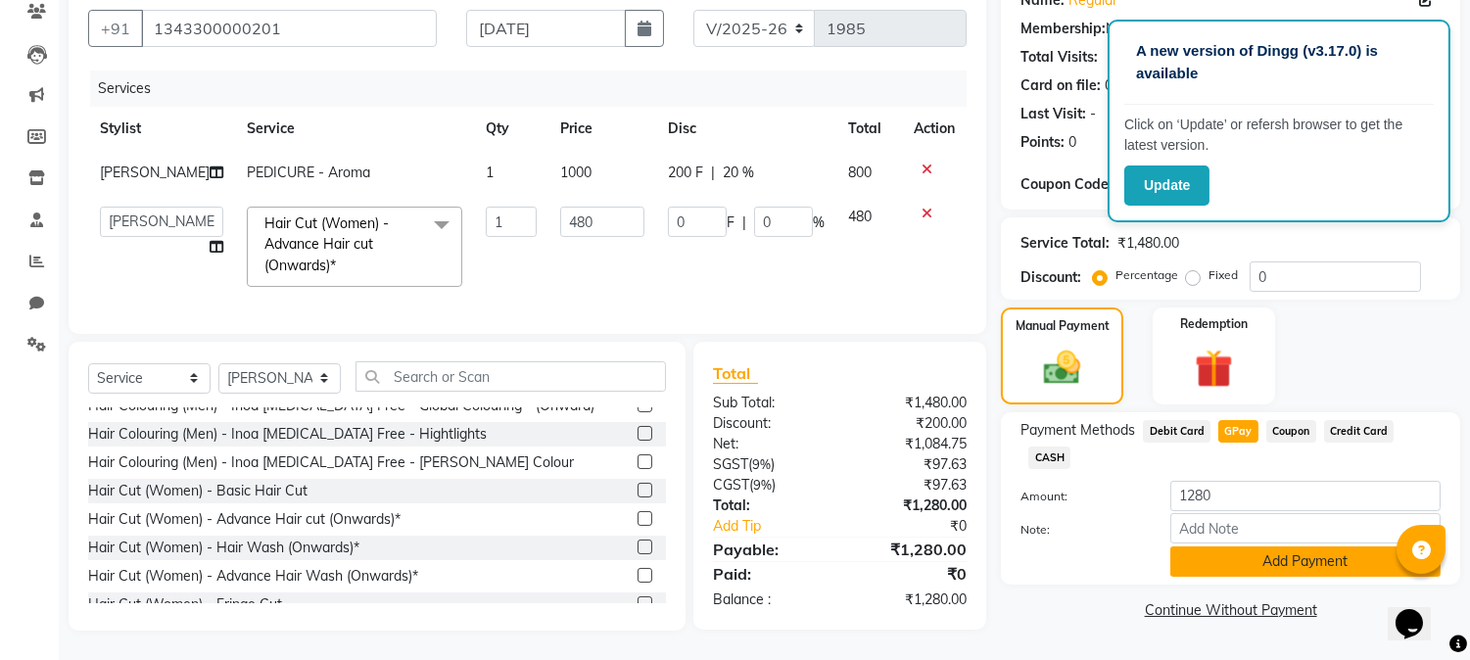
click at [1255, 546] on button "Add Payment" at bounding box center [1305, 561] width 270 height 30
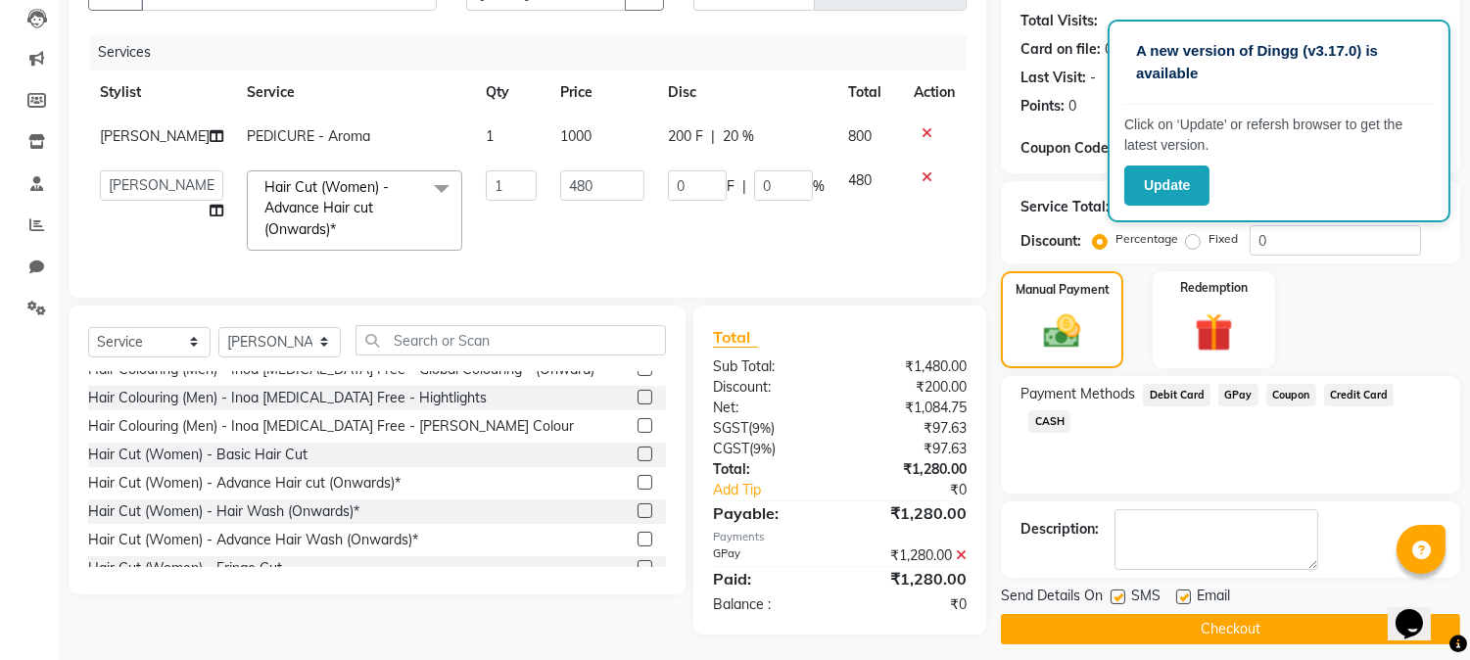
scroll to position [249, 0]
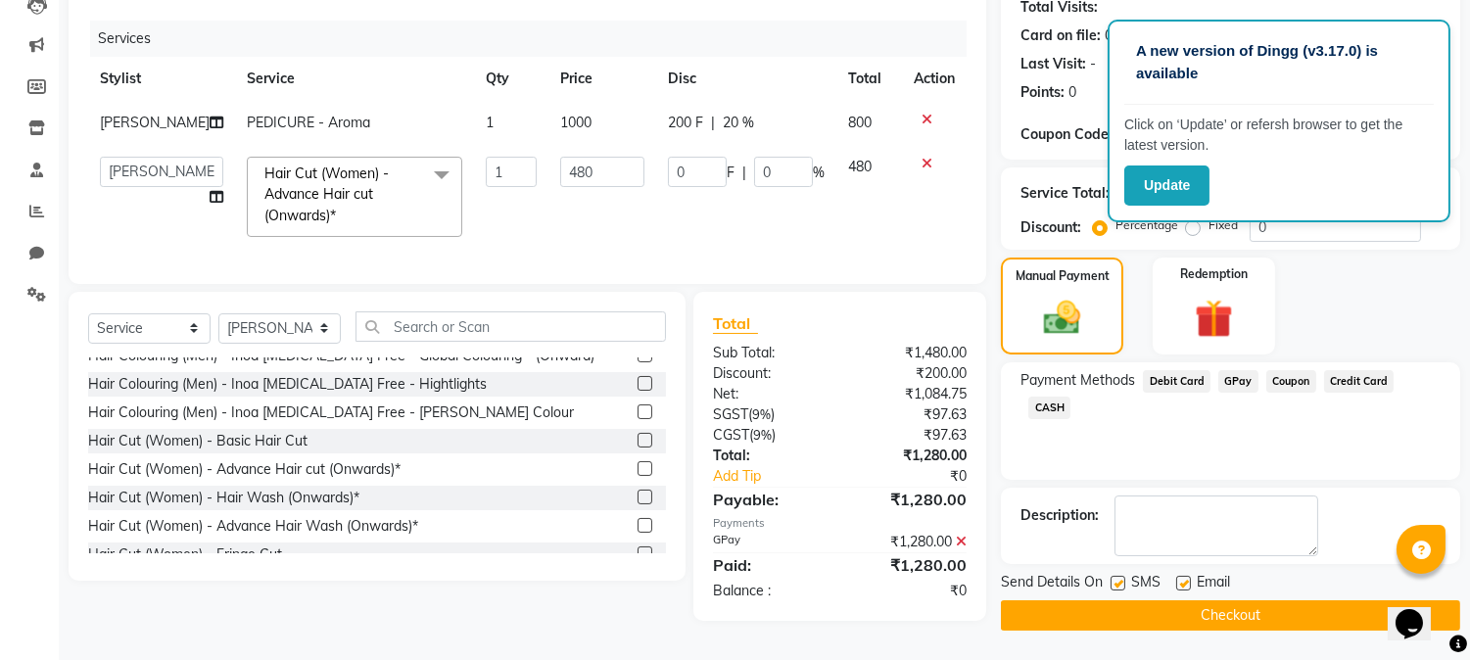
click at [1209, 600] on button "Checkout" at bounding box center [1230, 615] width 459 height 30
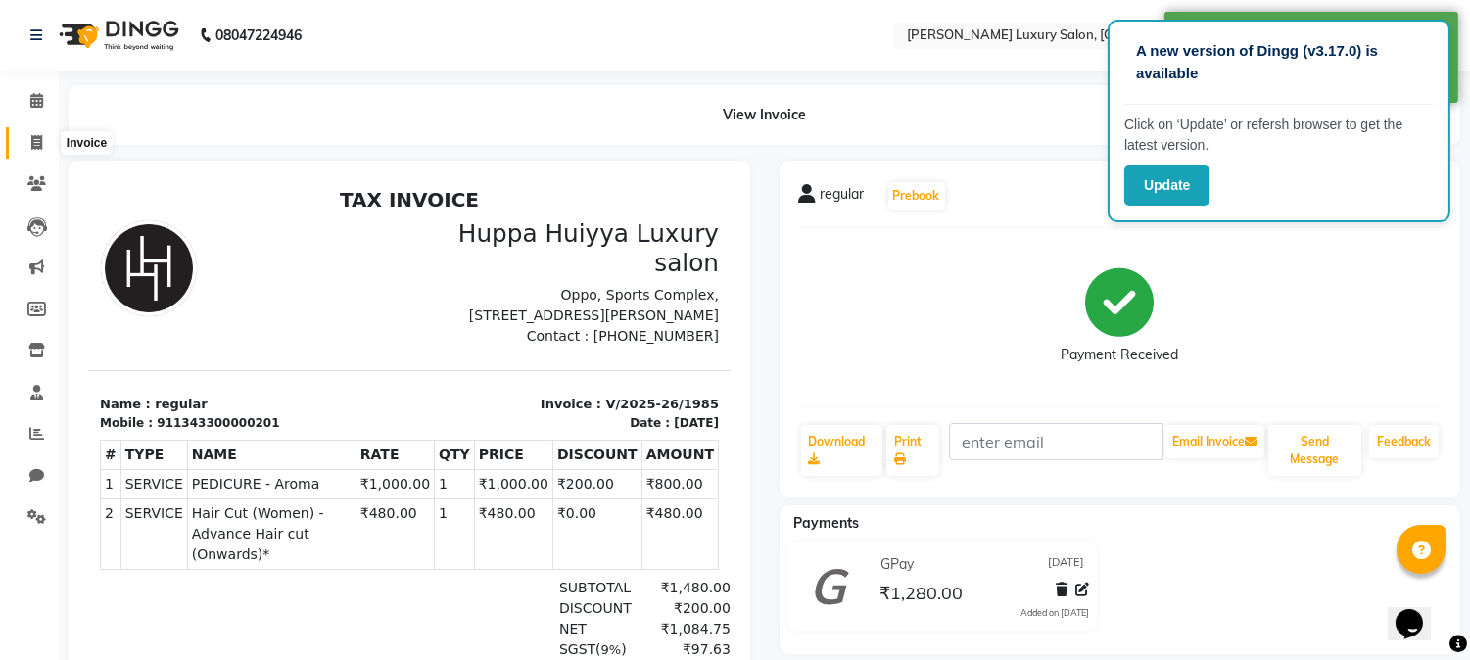
click at [42, 154] on link "Invoice" at bounding box center [29, 143] width 47 height 32
select select "7752"
select select "service"
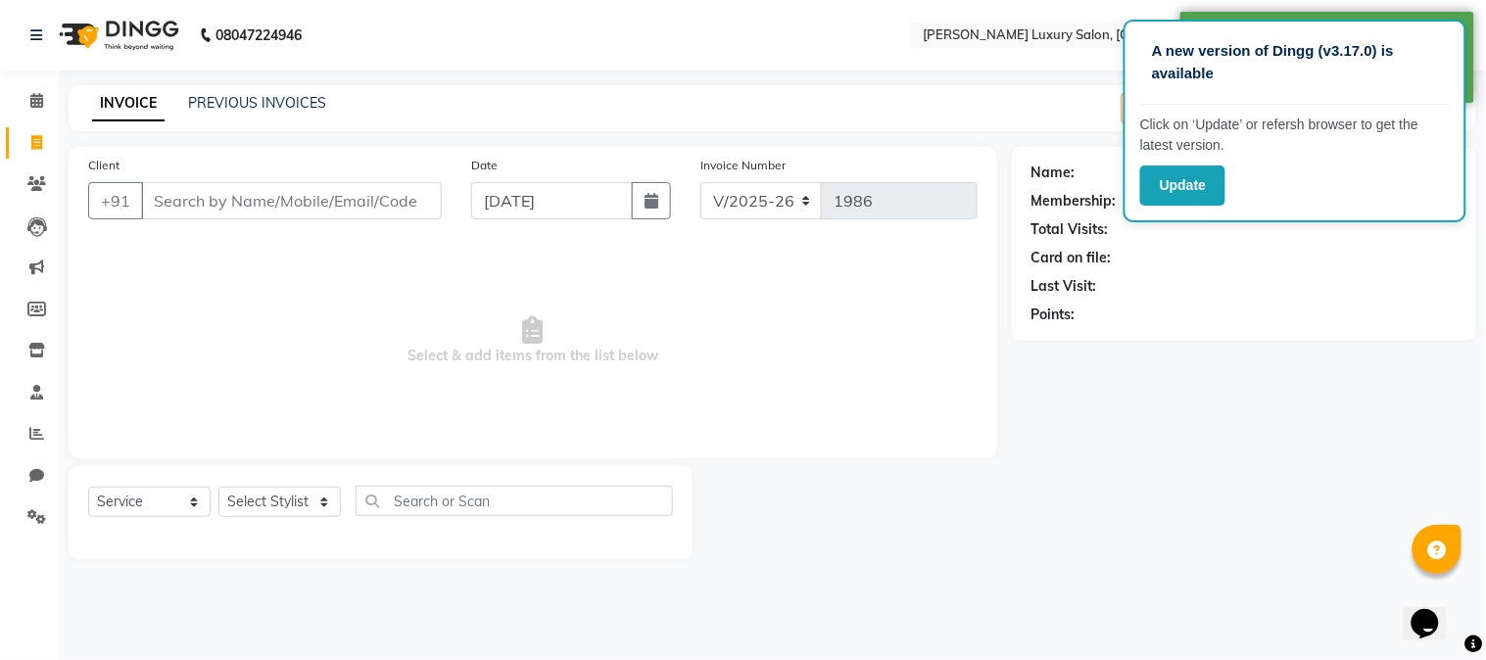
click at [223, 194] on input "Client" at bounding box center [291, 200] width 301 height 37
click at [297, 497] on select "Select Stylist [PERSON_NAME] Jagan [PERSON_NAME] [PERSON_NAME] Salon [PERSON_NA…" at bounding box center [279, 502] width 122 height 30
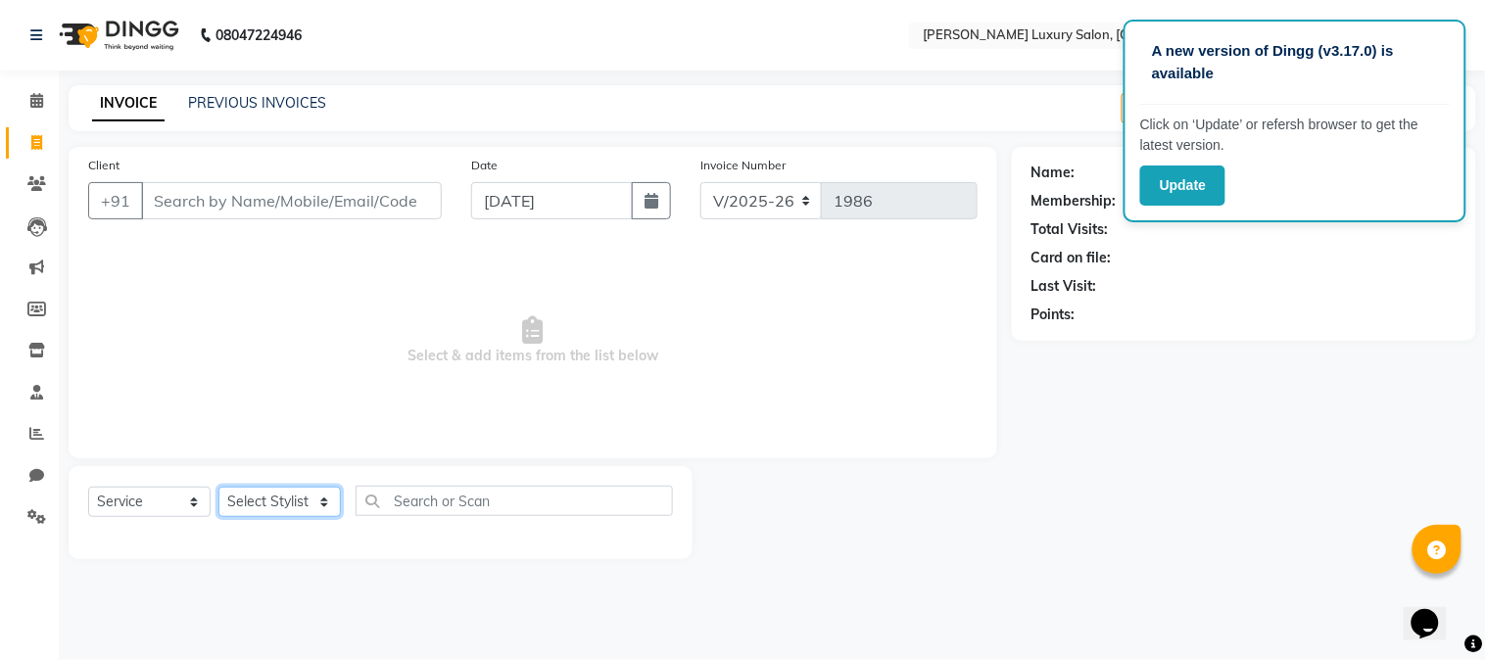
select select "69299"
click at [218, 488] on select "Select Stylist [PERSON_NAME] Jagan [PERSON_NAME] [PERSON_NAME] Salon [PERSON_NA…" at bounding box center [279, 502] width 122 height 30
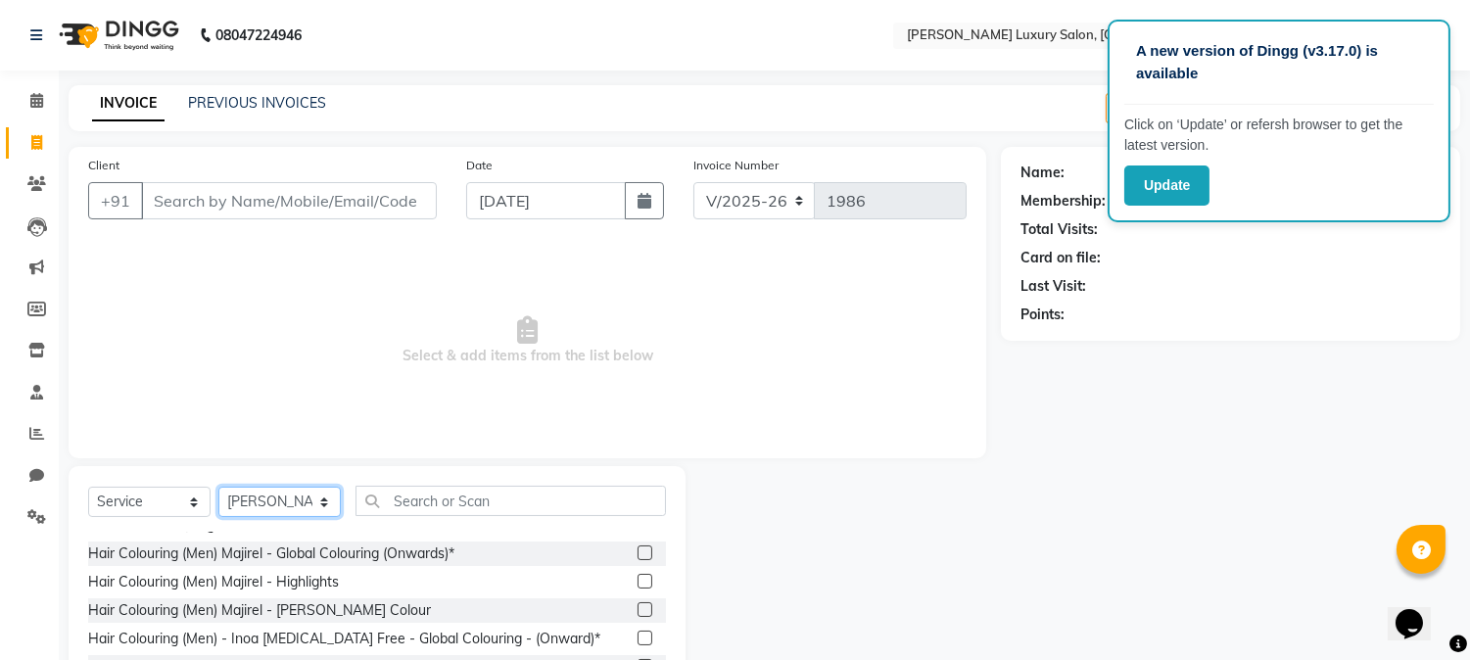
scroll to position [326, 0]
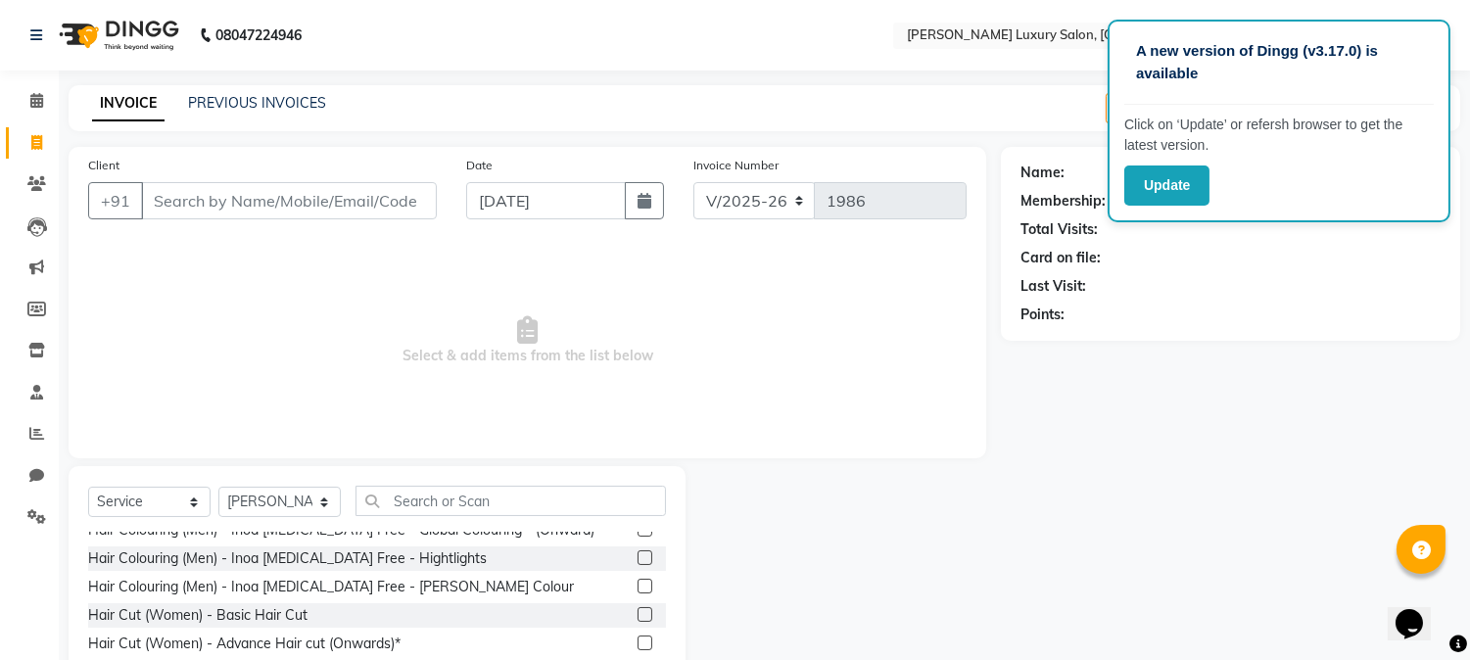
click at [638, 637] on label at bounding box center [645, 643] width 15 height 15
click at [638, 638] on input "checkbox" at bounding box center [644, 644] width 13 height 13
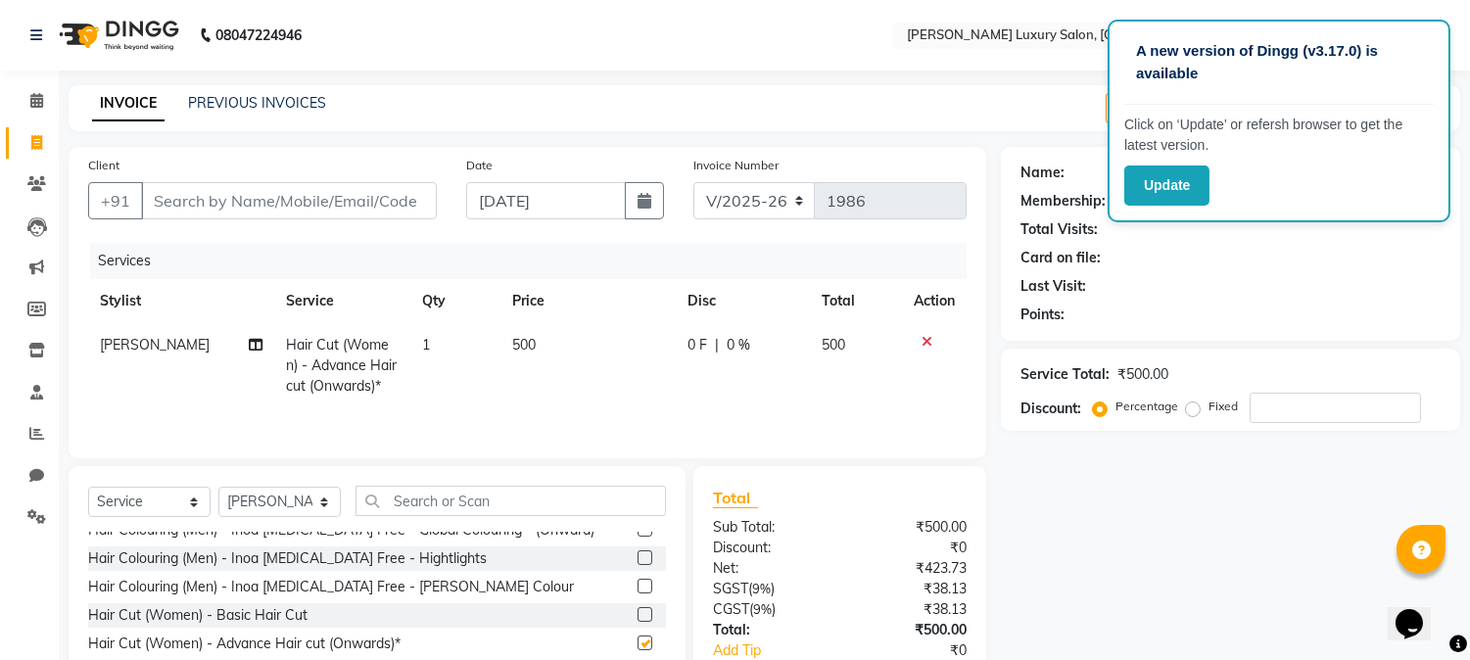
checkbox input "false"
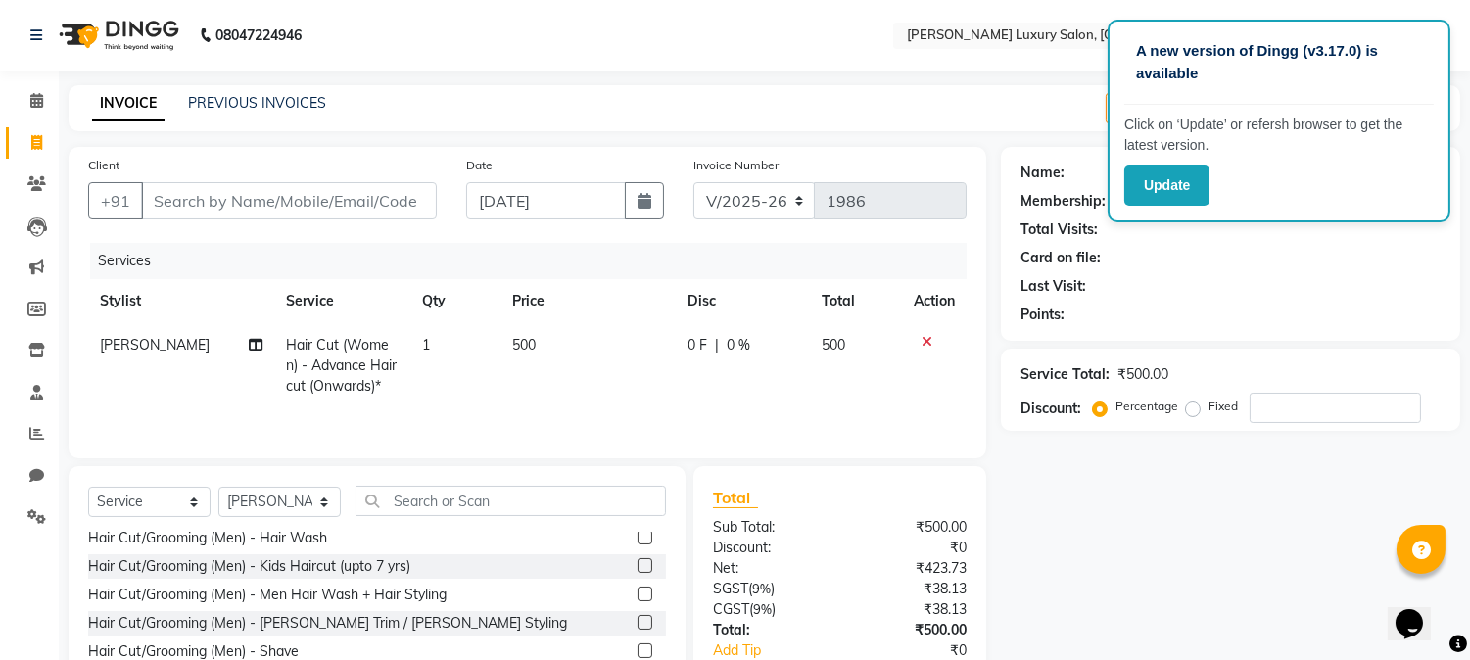
scroll to position [0, 0]
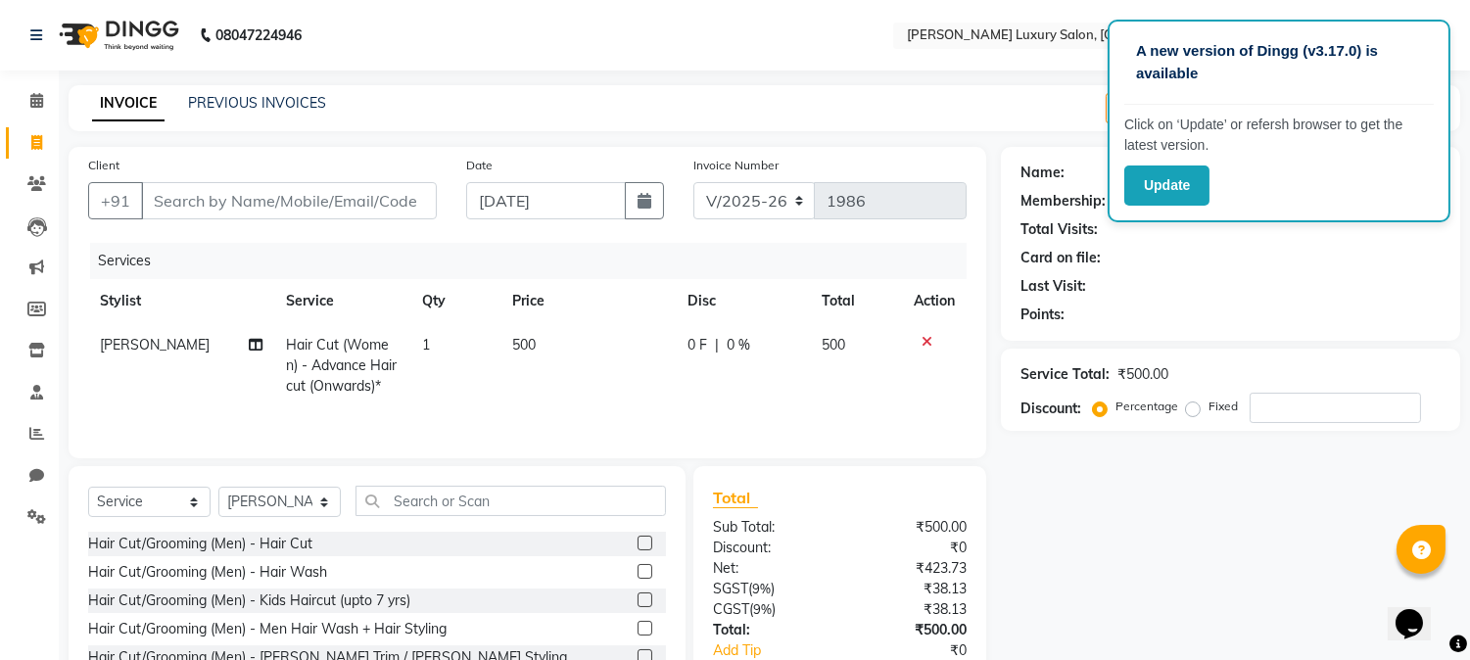
click at [638, 571] on label at bounding box center [645, 571] width 15 height 15
click at [638, 571] on input "checkbox" at bounding box center [644, 572] width 13 height 13
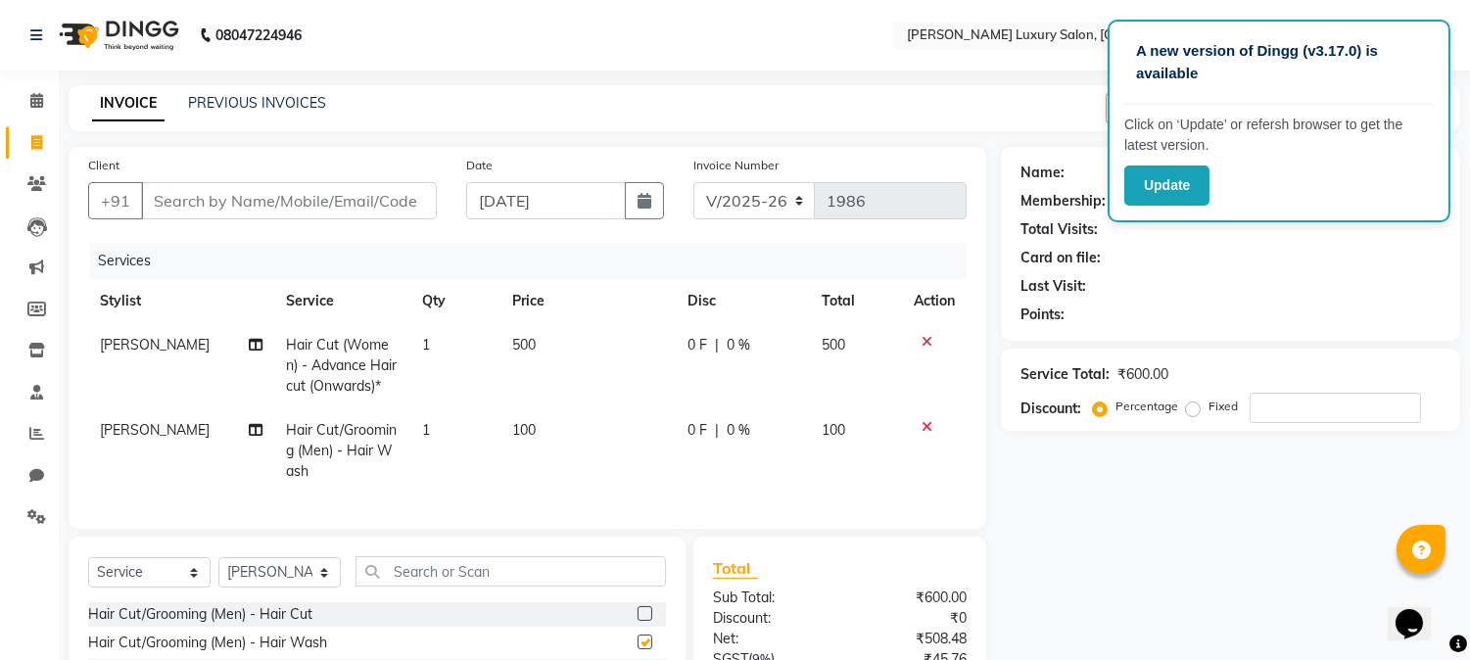
checkbox input "false"
click at [537, 433] on td "100" at bounding box center [587, 450] width 175 height 85
select select "69299"
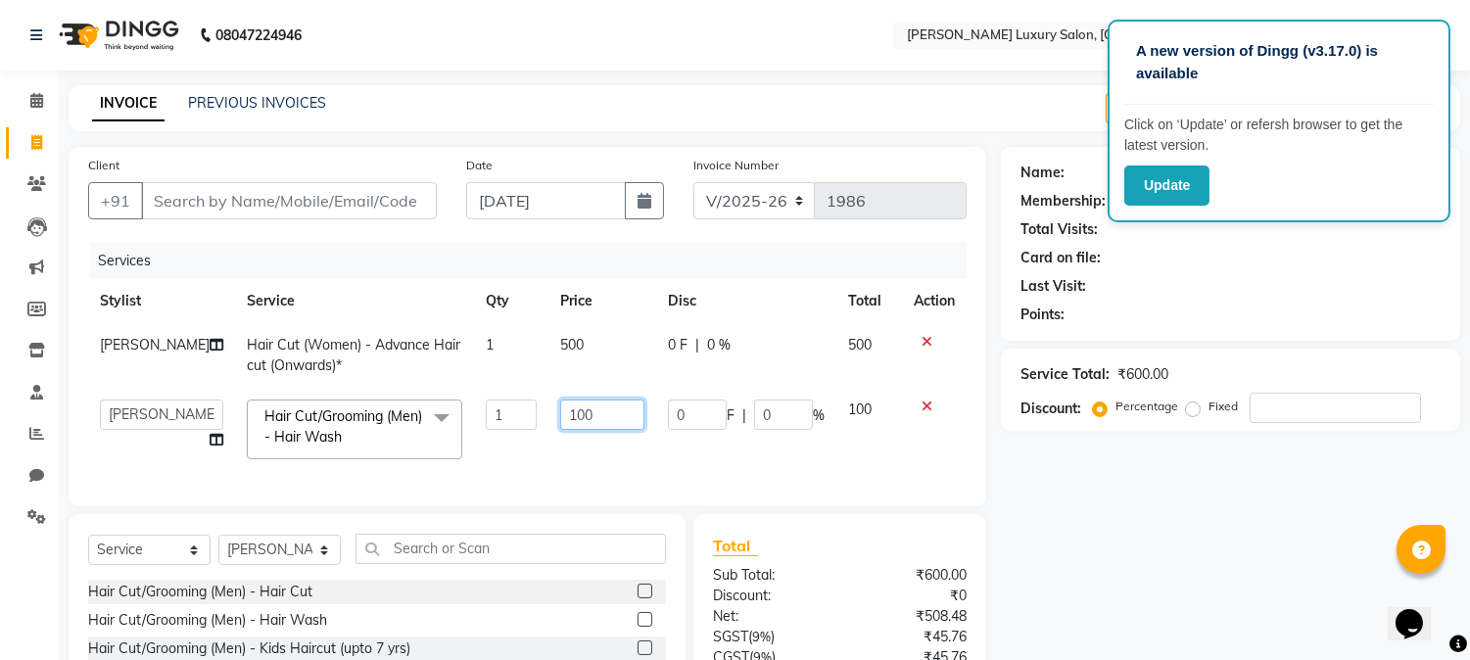
click at [580, 413] on input "100" at bounding box center [602, 415] width 84 height 30
type input "150"
click at [620, 462] on td "150" at bounding box center [602, 429] width 108 height 83
select select "69299"
click at [1180, 197] on button "Update" at bounding box center [1166, 186] width 85 height 40
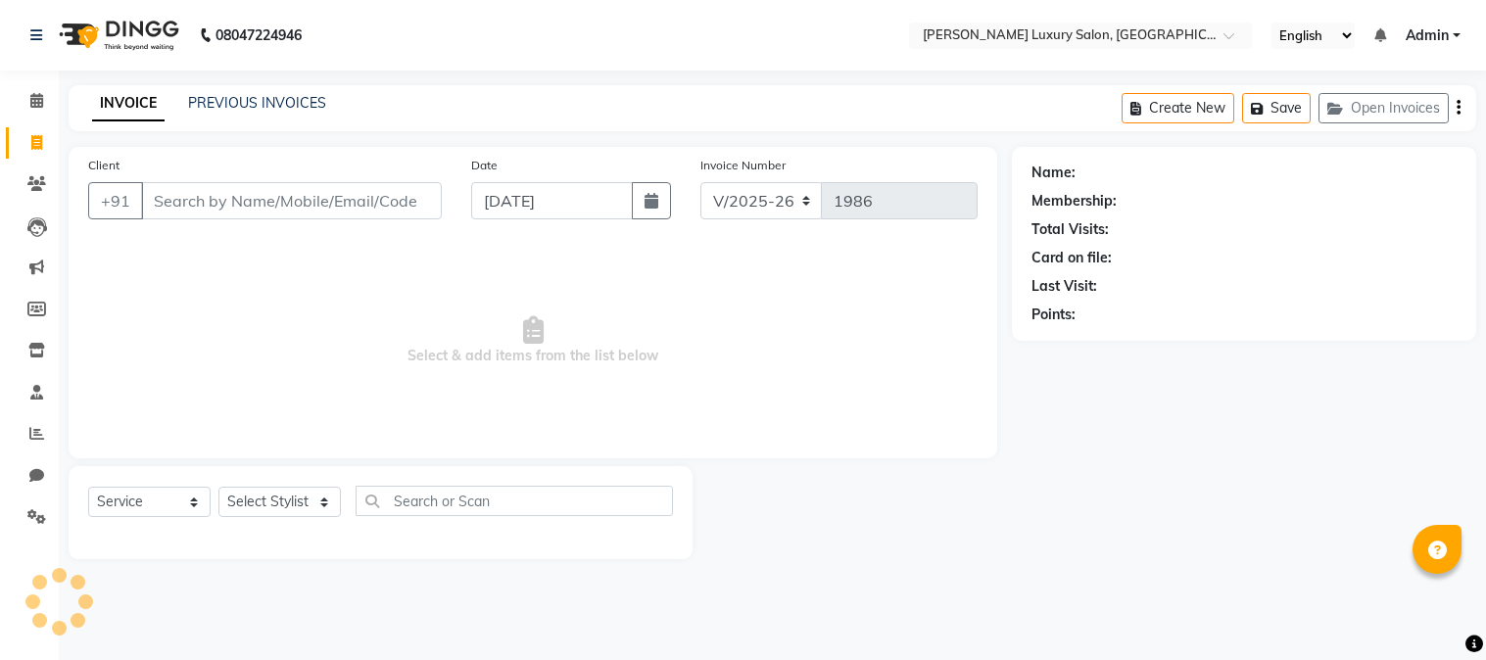
select select "7752"
select select "service"
click at [288, 183] on input "Client" at bounding box center [291, 200] width 301 height 37
click at [291, 206] on input "Client" at bounding box center [291, 200] width 301 height 37
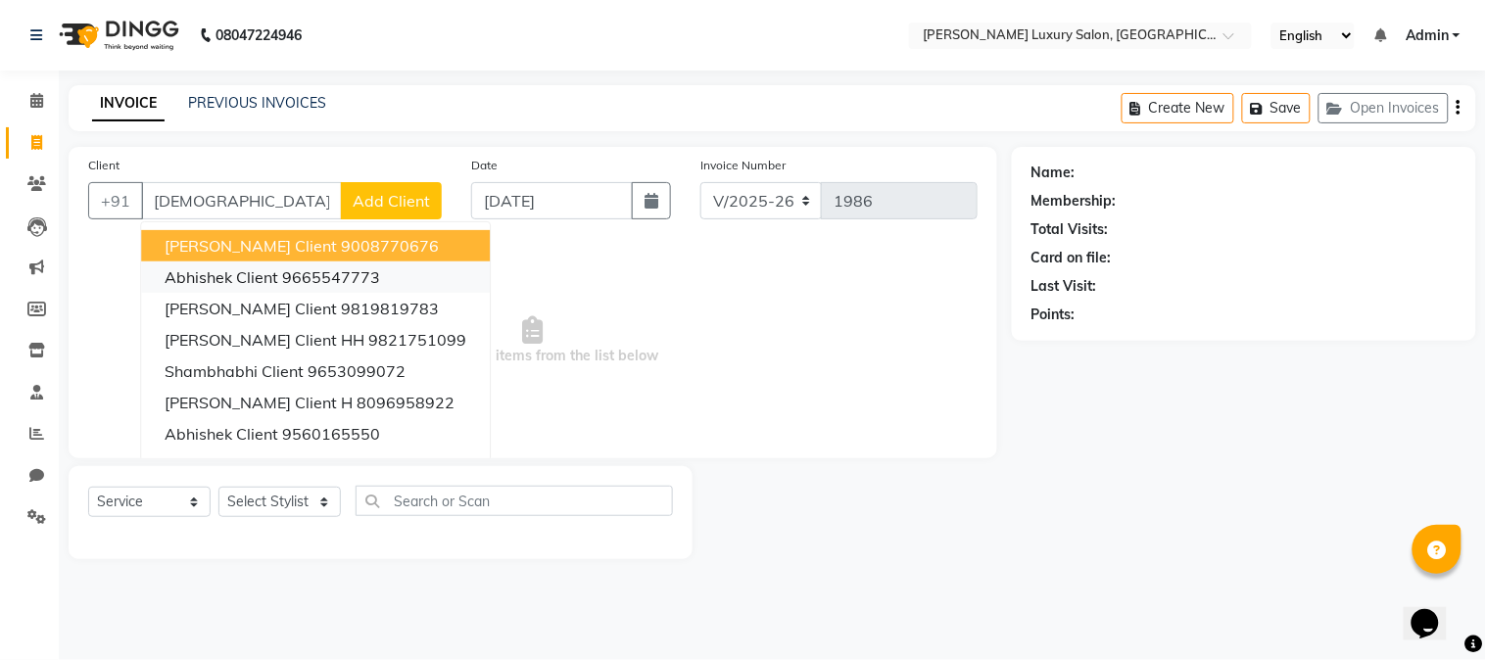
drag, startPoint x: 316, startPoint y: 250, endPoint x: 336, endPoint y: 261, distance: 22.4
click at [336, 261] on ngb-typeahead-window "[PERSON_NAME] Client 9008770676 Abhishek Client 9665547773 [PERSON_NAME] Client…" at bounding box center [315, 386] width 351 height 331
click at [334, 257] on button "[PERSON_NAME] Client 9008770676" at bounding box center [315, 245] width 349 height 31
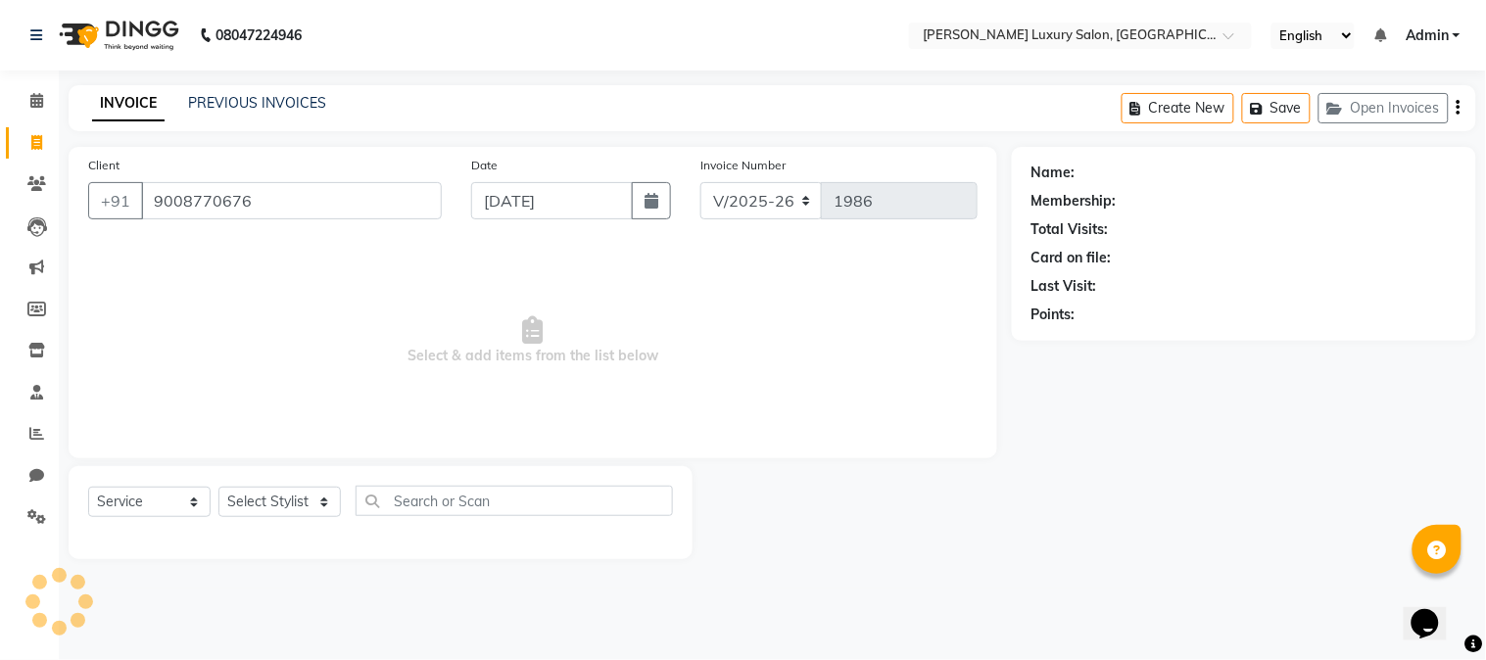
type input "9008770676"
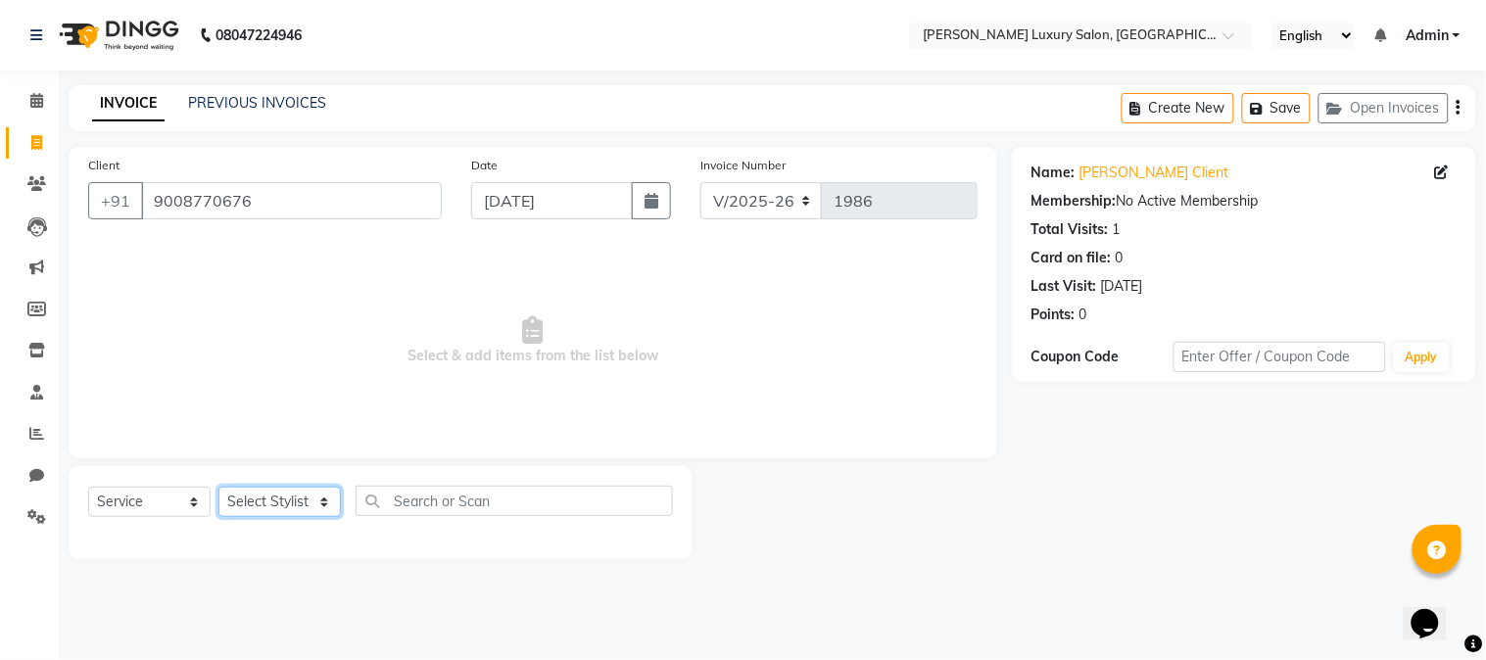
click at [278, 506] on select "Select Stylist [PERSON_NAME] Jagan [PERSON_NAME] [PERSON_NAME] Salon [PERSON_NA…" at bounding box center [279, 502] width 122 height 30
select select "69299"
click at [218, 488] on select "Select Stylist [PERSON_NAME] Jagan [PERSON_NAME] [PERSON_NAME] Salon [PERSON_NA…" at bounding box center [279, 502] width 122 height 30
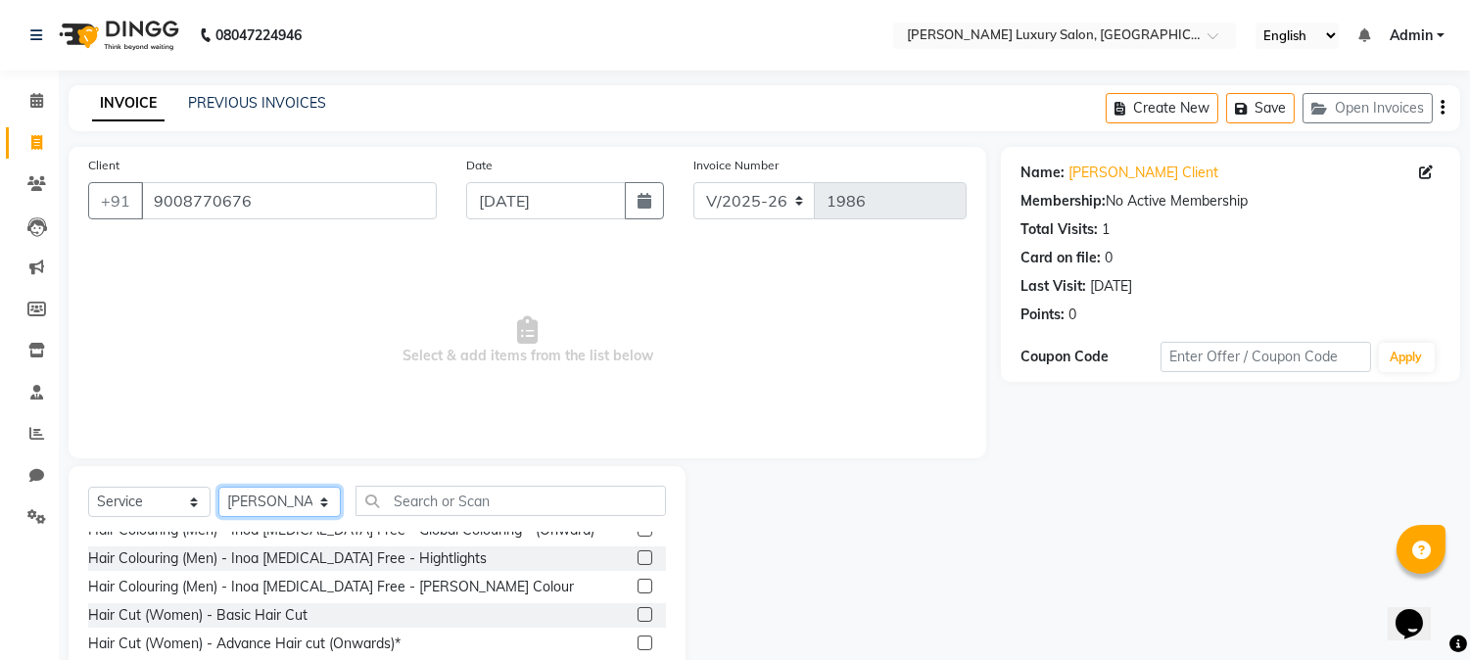
scroll to position [435, 0]
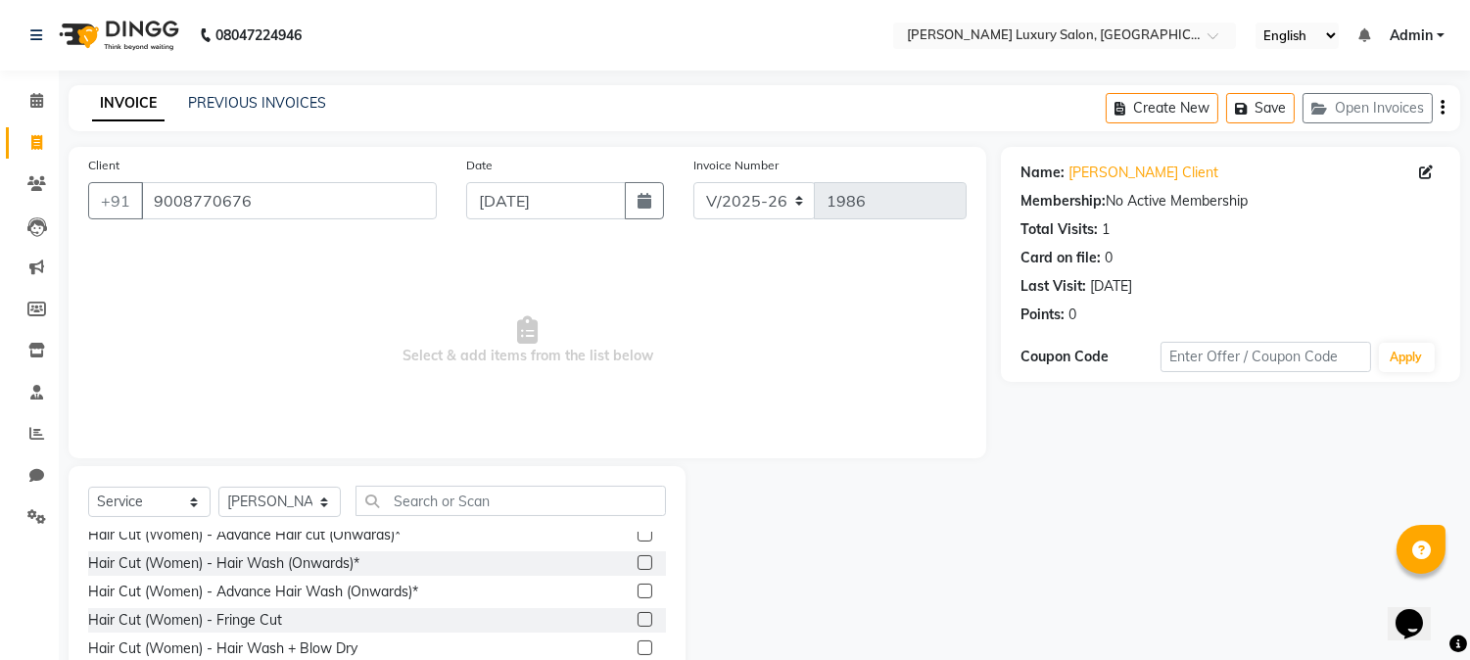
click at [638, 537] on label at bounding box center [645, 534] width 15 height 15
click at [638, 537] on input "checkbox" at bounding box center [644, 535] width 13 height 13
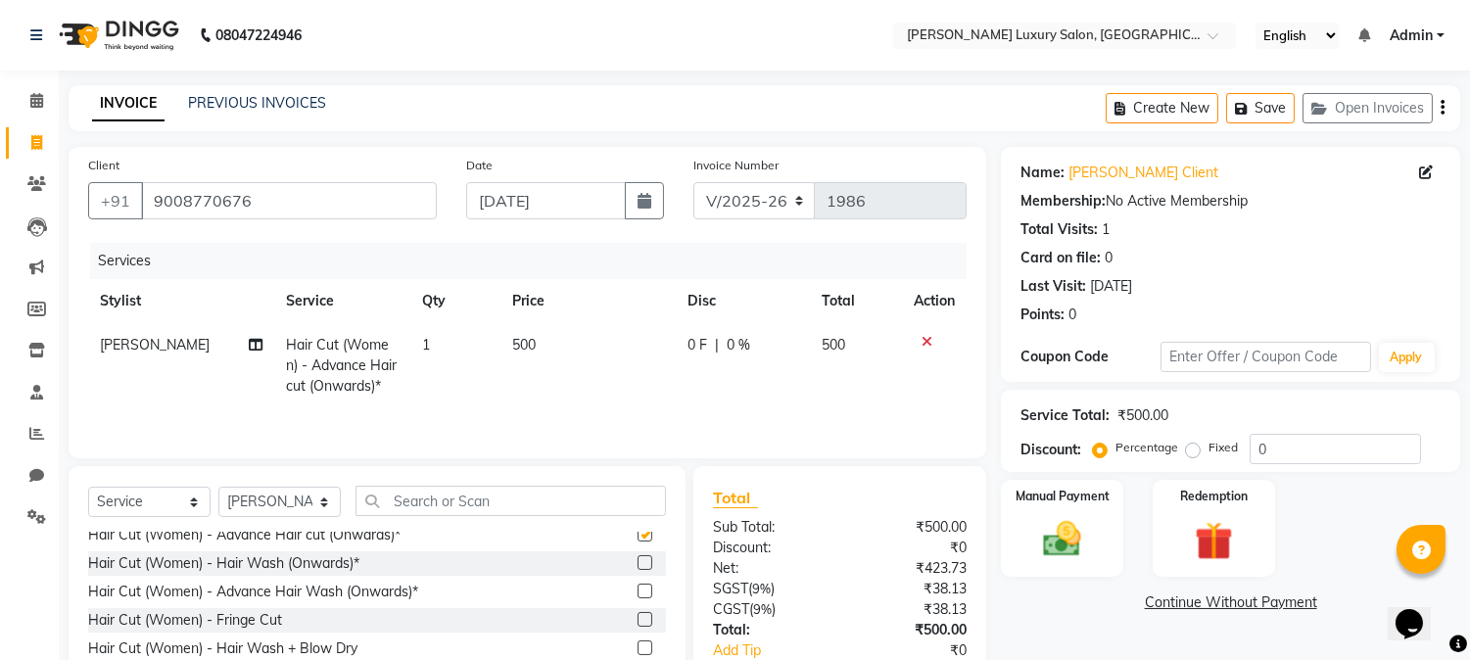
checkbox input "false"
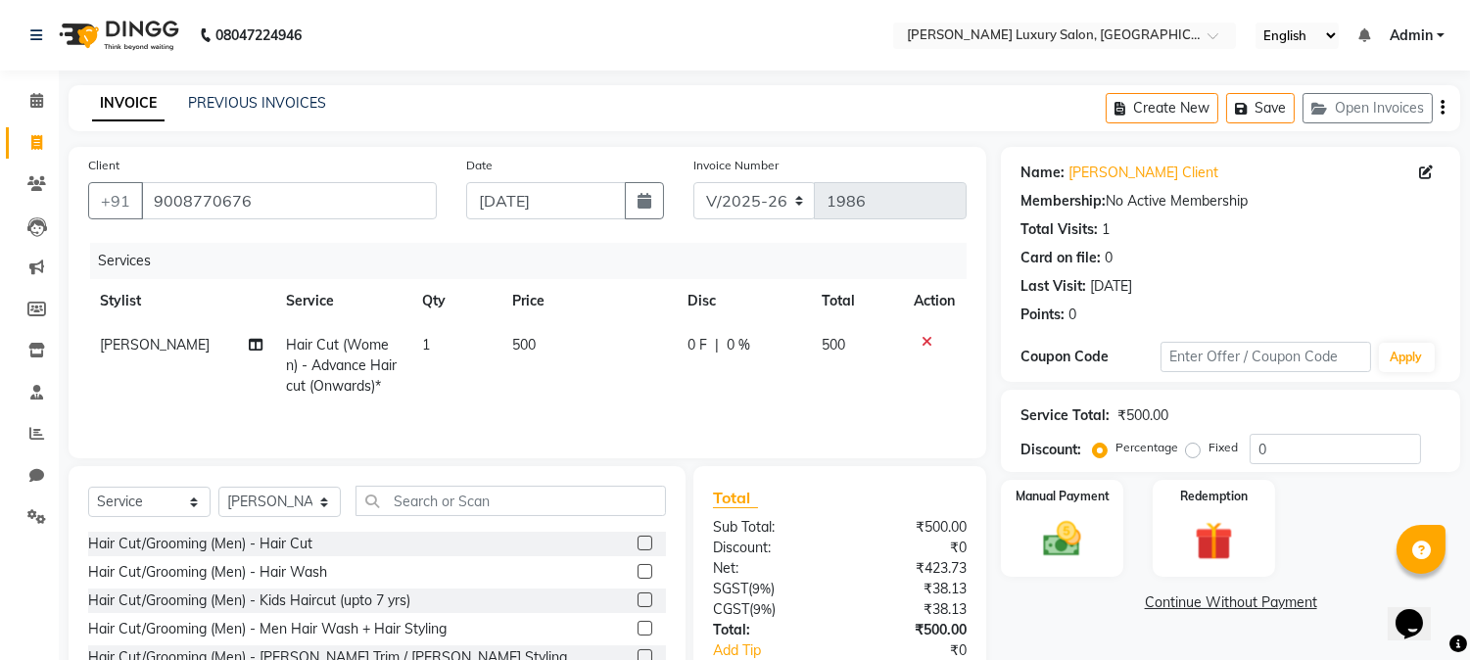
click at [638, 570] on label at bounding box center [645, 571] width 15 height 15
click at [638, 570] on input "checkbox" at bounding box center [644, 572] width 13 height 13
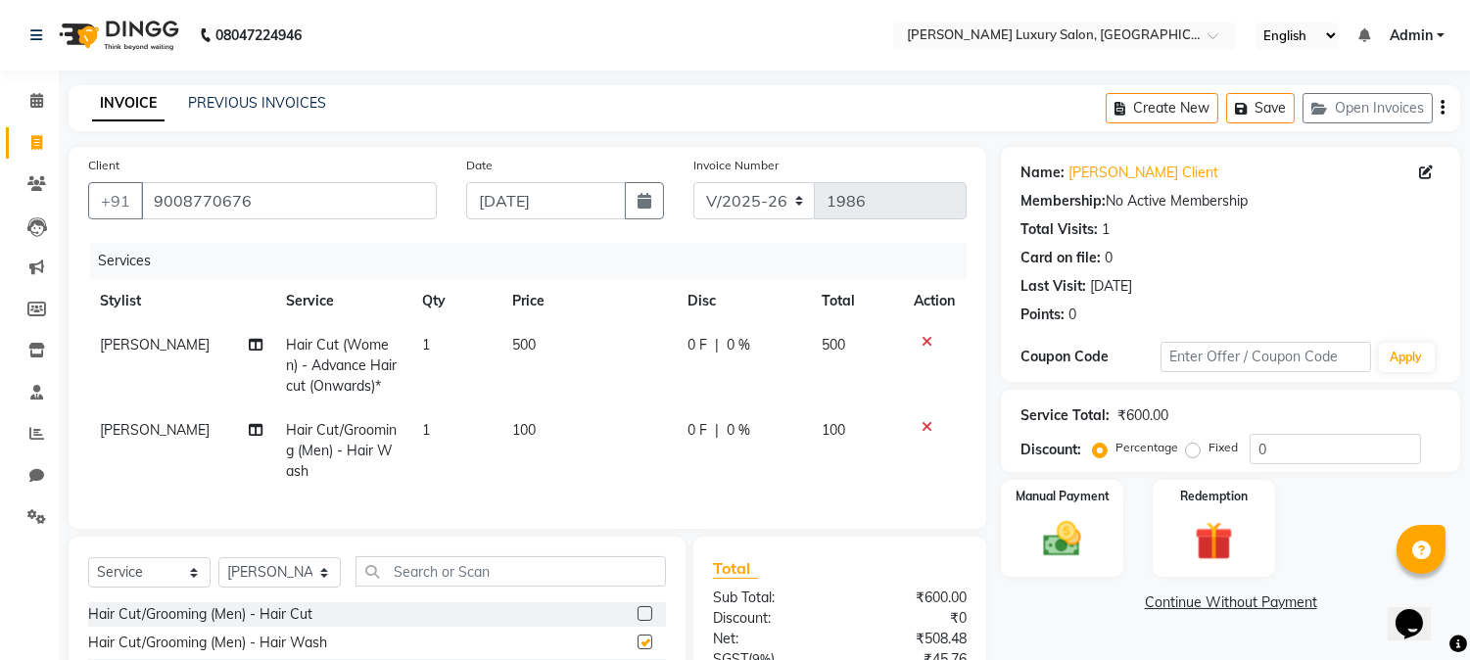
checkbox input "false"
click at [545, 438] on td "100" at bounding box center [587, 450] width 175 height 85
select select "69299"
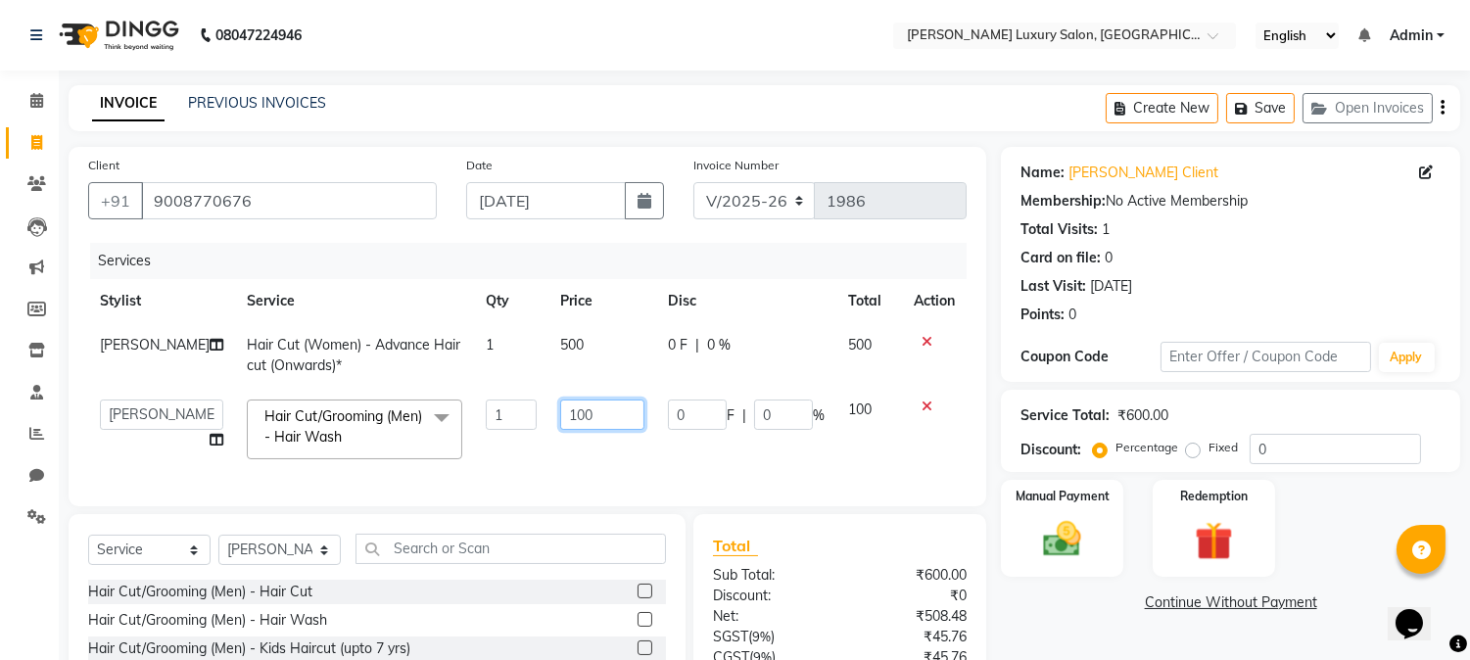
click at [571, 411] on input "100" at bounding box center [602, 415] width 84 height 30
type input "150"
click at [687, 446] on td "0 F | 0 %" at bounding box center [746, 429] width 180 height 83
select select "69299"
click at [1070, 546] on img at bounding box center [1062, 540] width 65 height 46
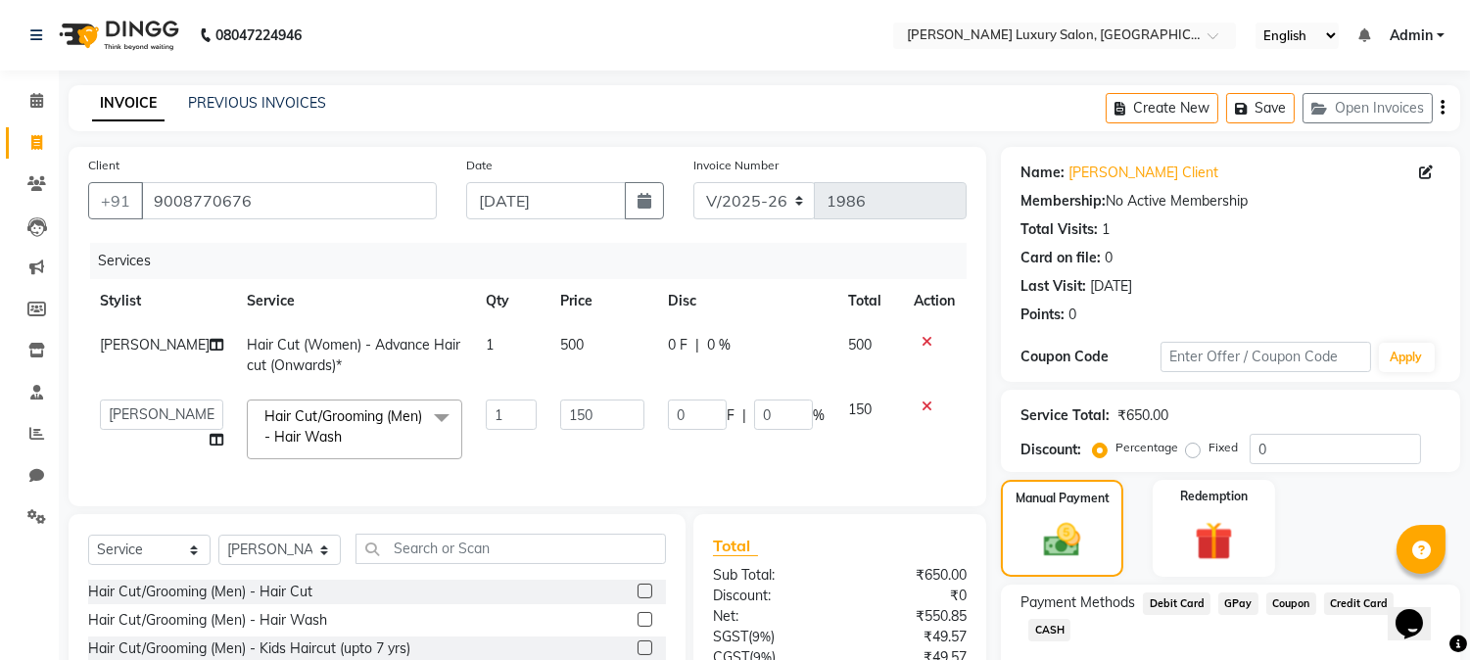
scroll to position [188, 0]
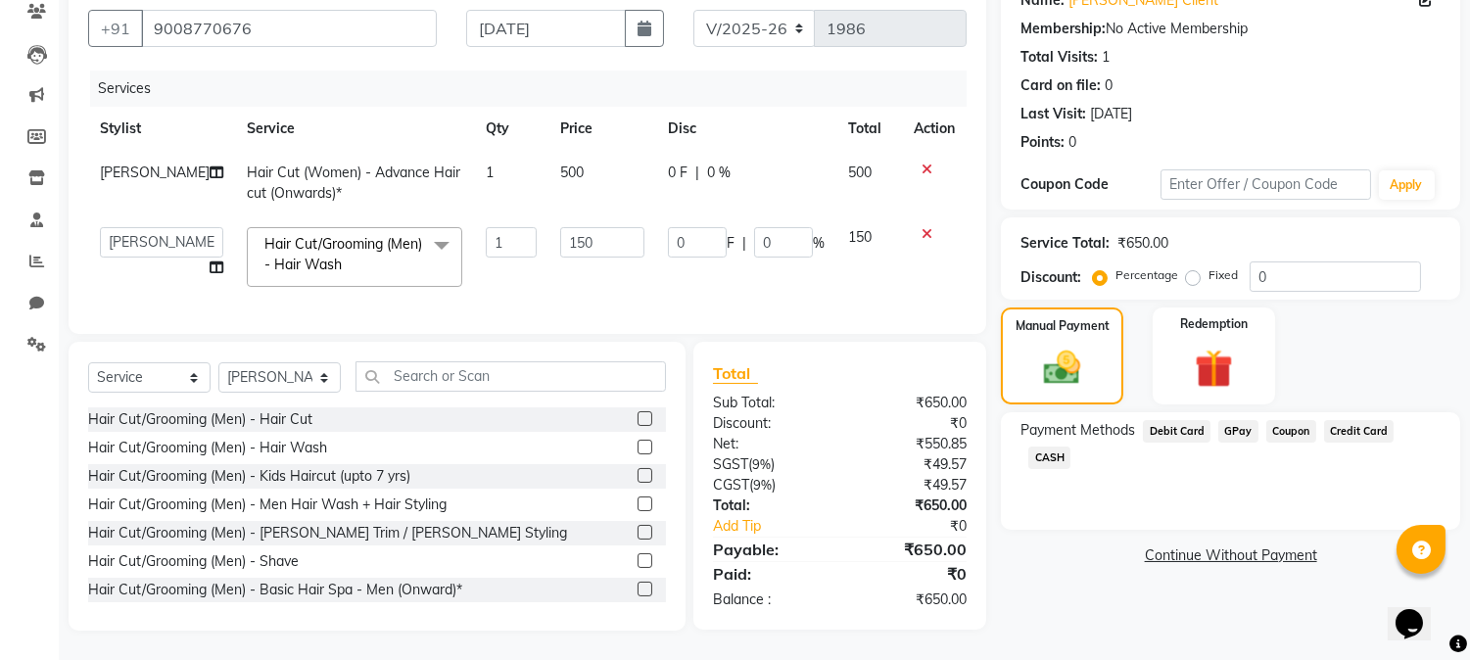
click at [1195, 420] on span "Debit Card" at bounding box center [1177, 431] width 68 height 23
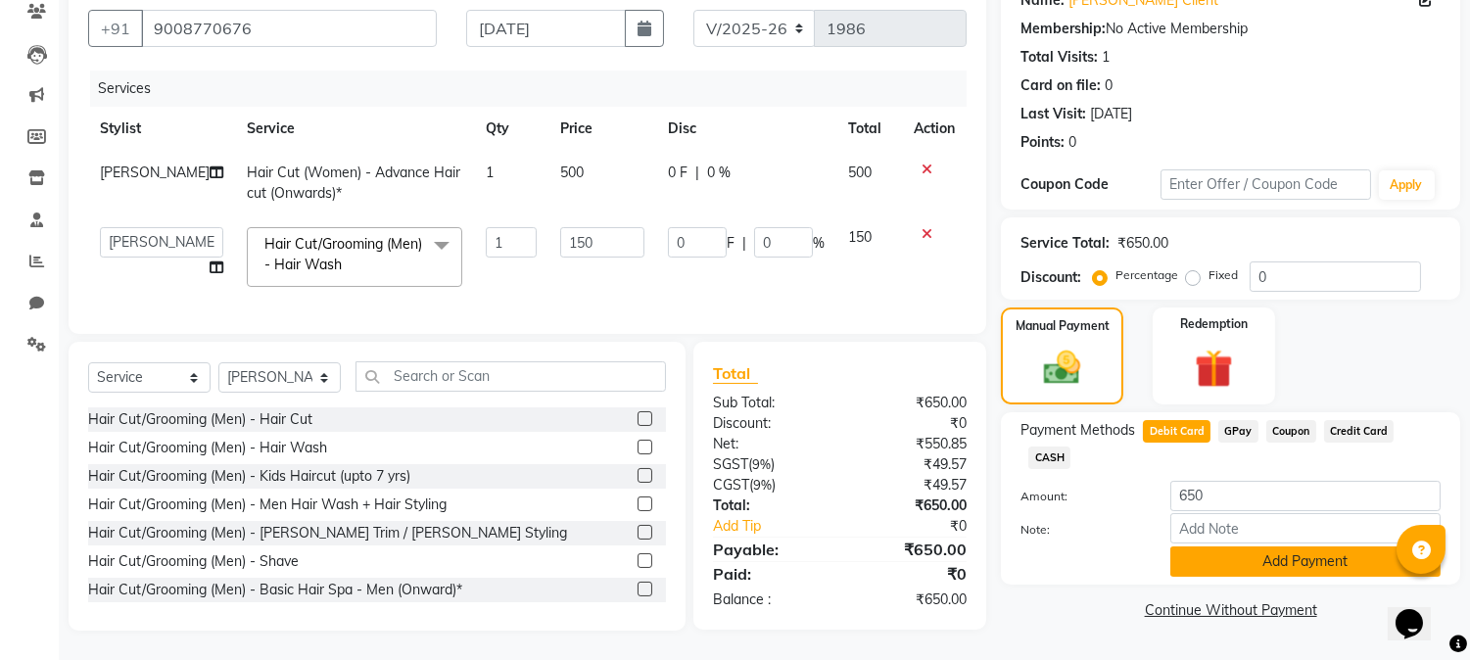
click at [1265, 546] on button "Add Payment" at bounding box center [1305, 561] width 270 height 30
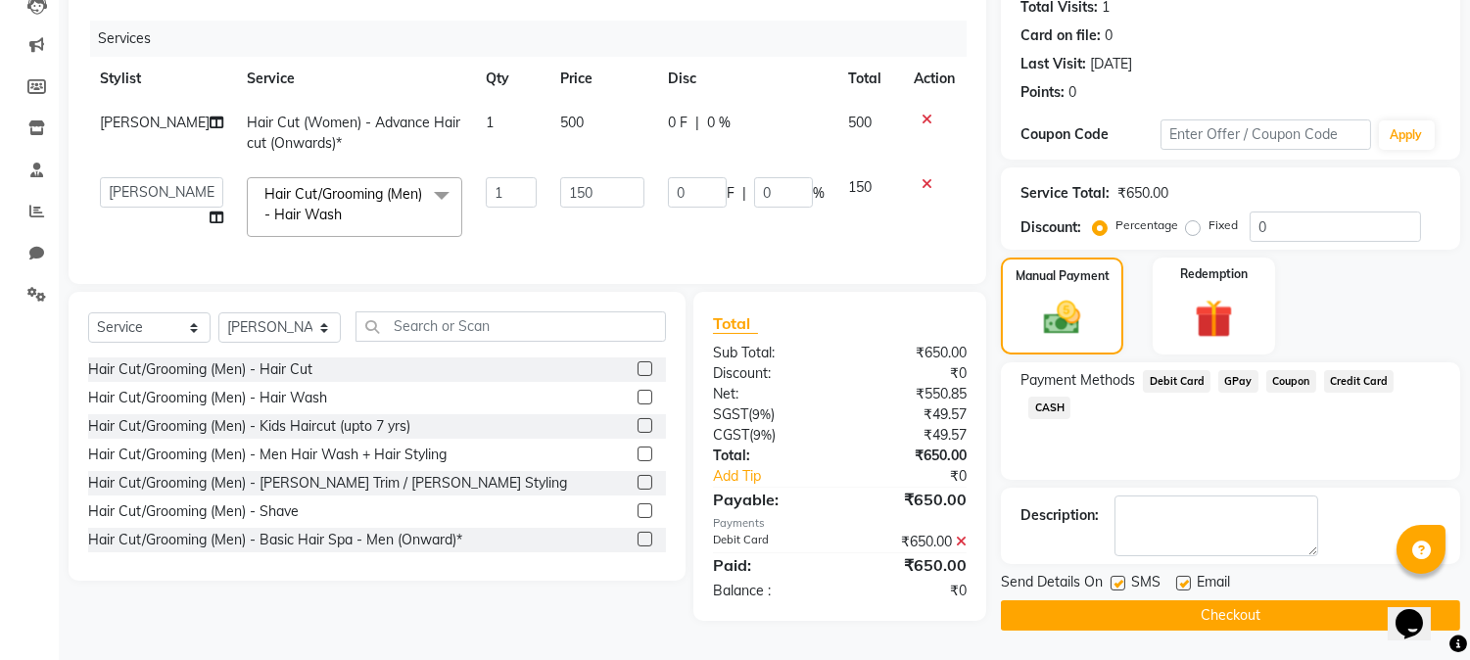
scroll to position [228, 0]
click at [1220, 603] on button "Checkout" at bounding box center [1230, 615] width 459 height 30
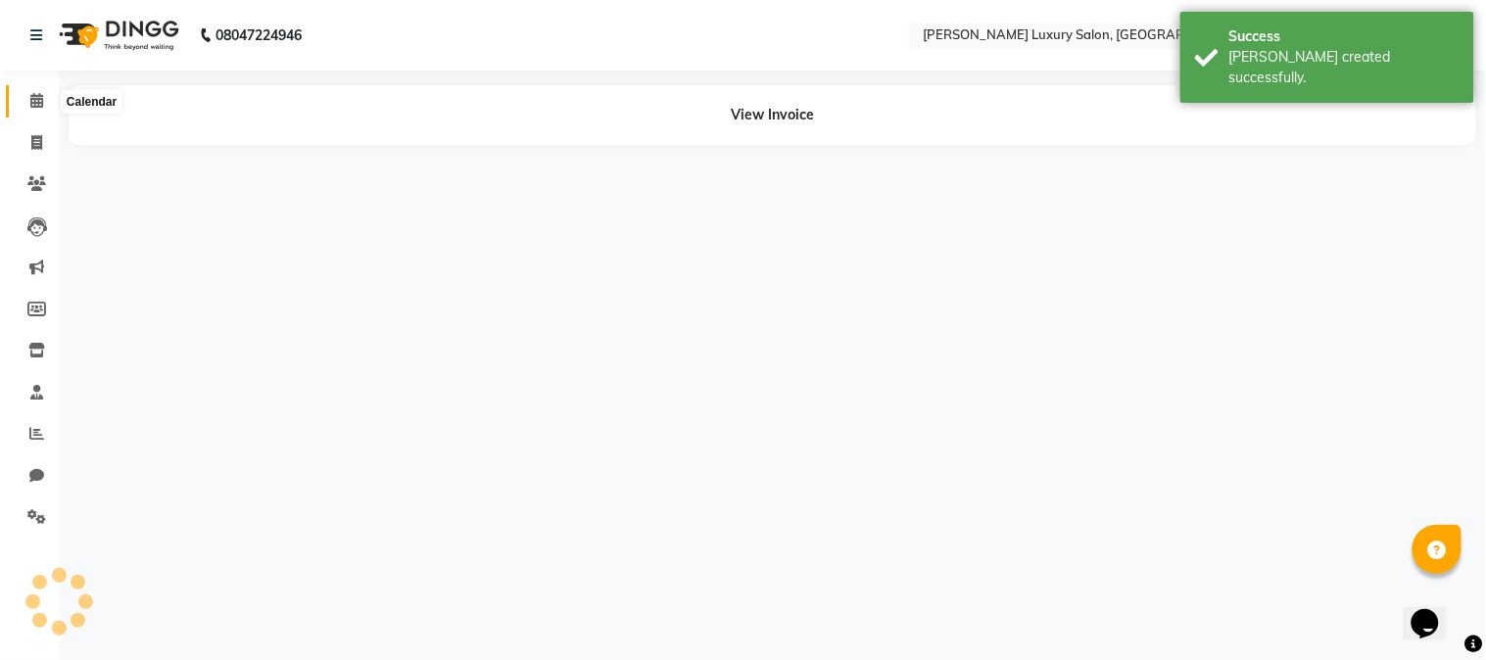
click at [31, 103] on icon at bounding box center [36, 100] width 13 height 15
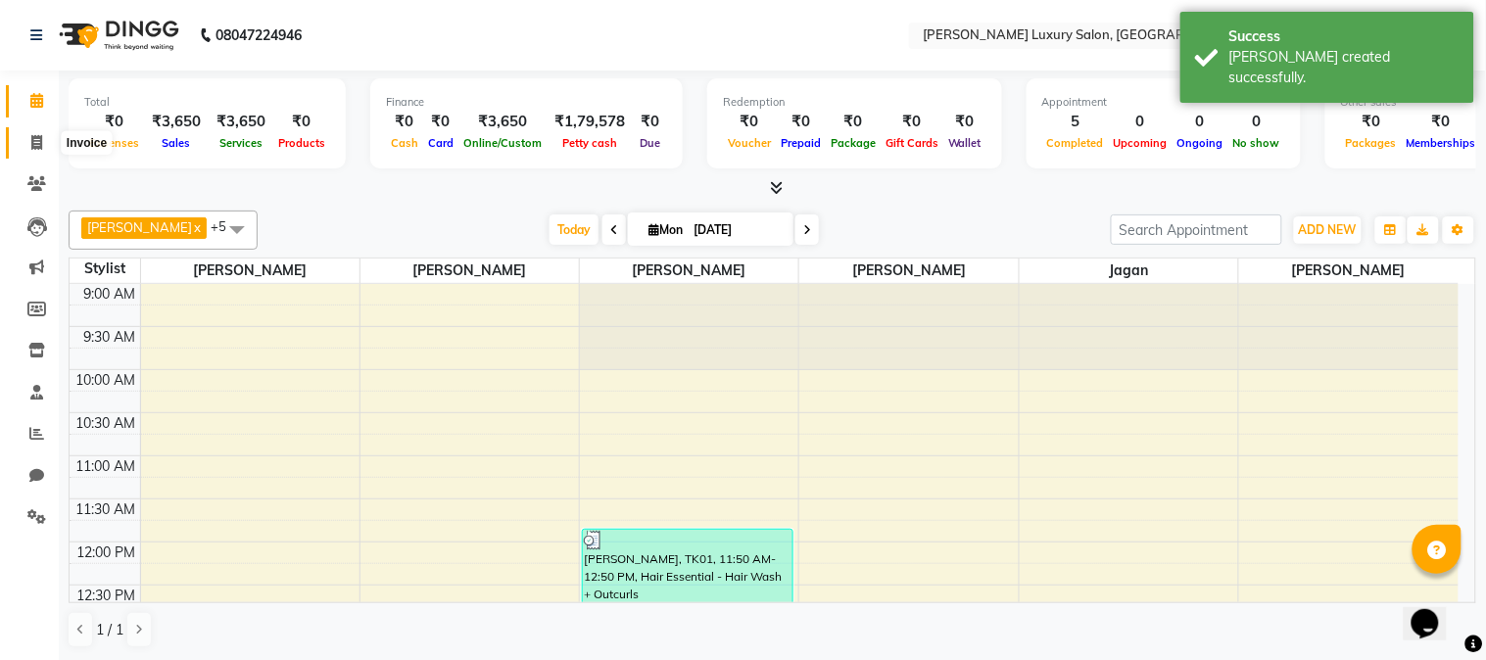
click at [35, 147] on icon at bounding box center [36, 142] width 11 height 15
select select "7752"
select select "service"
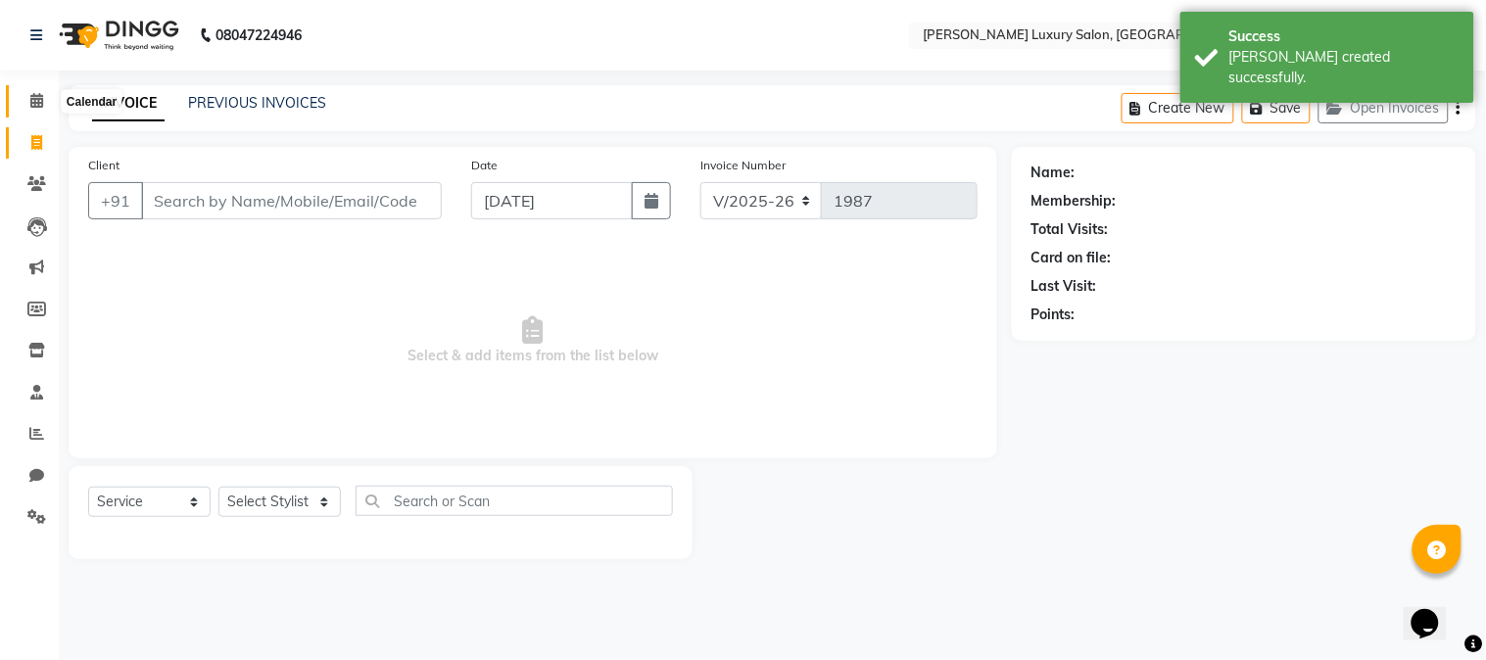
click at [26, 109] on span at bounding box center [37, 101] width 34 height 23
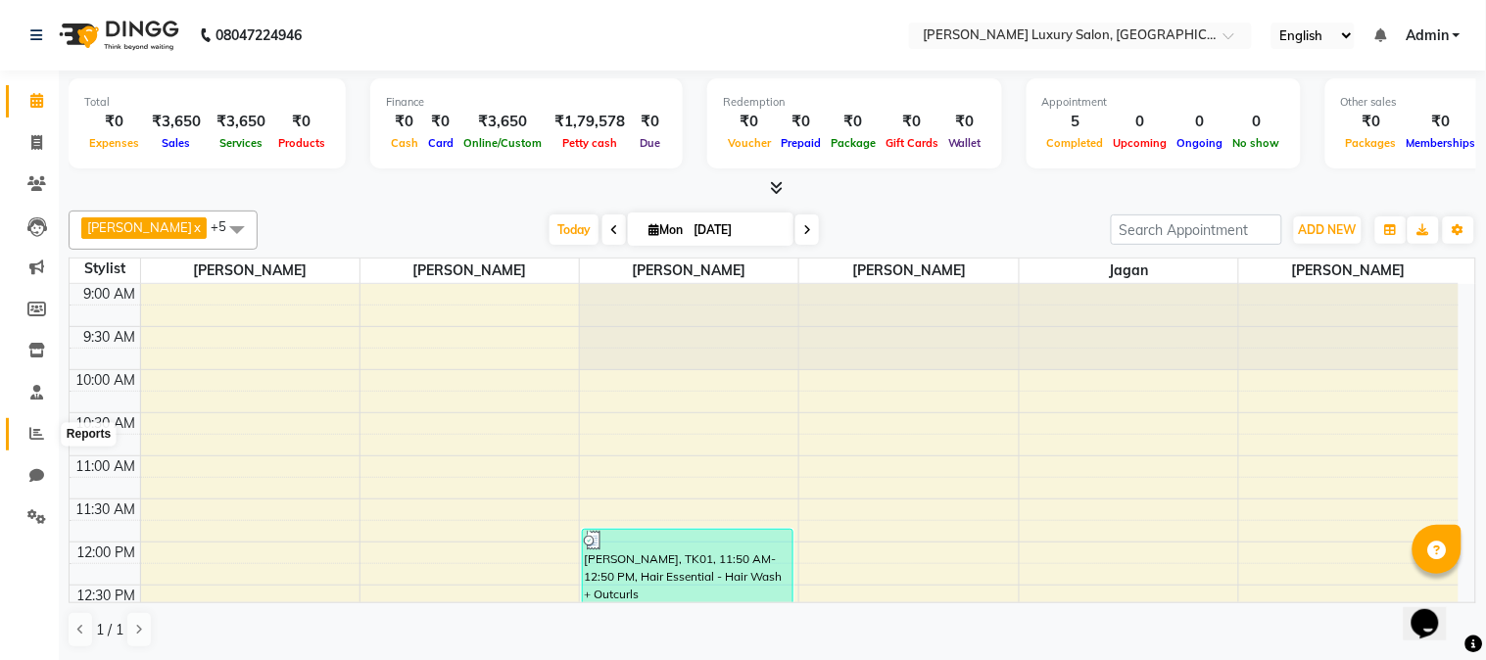
click at [33, 441] on icon at bounding box center [36, 433] width 15 height 15
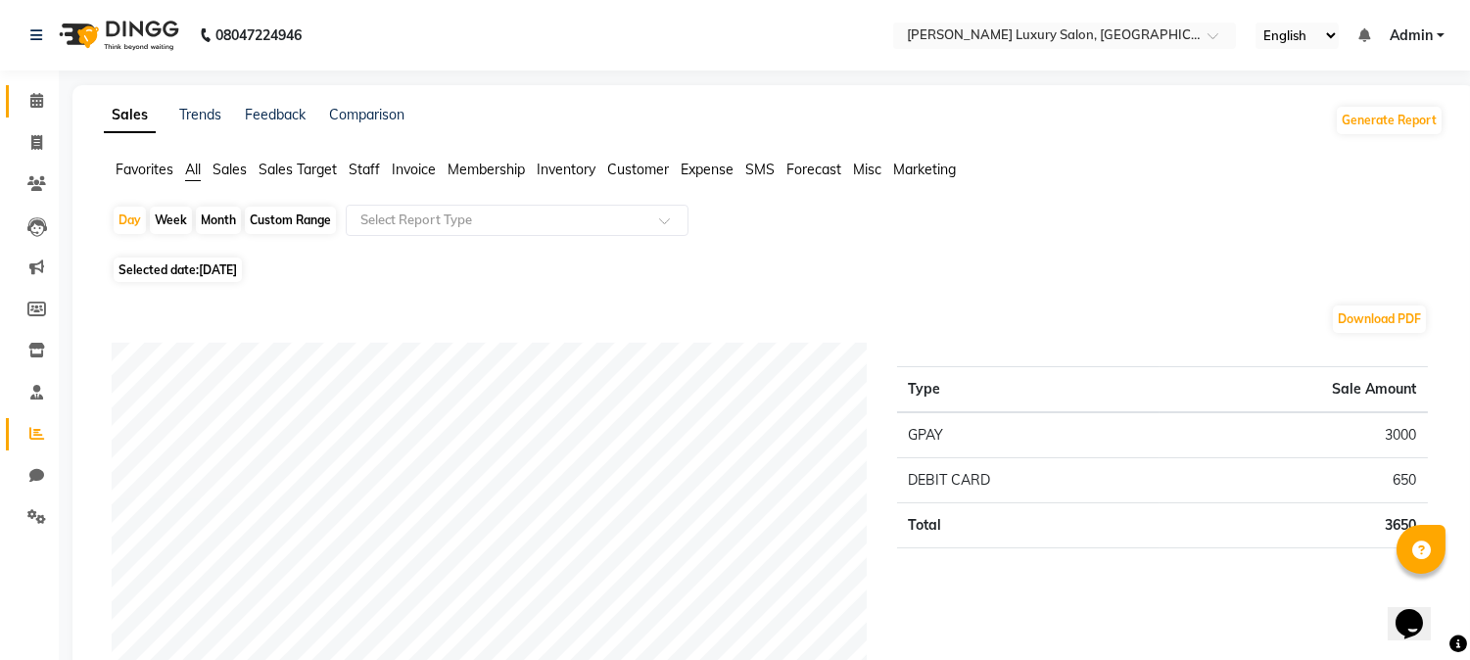
click at [35, 113] on link "Calendar" at bounding box center [29, 101] width 47 height 32
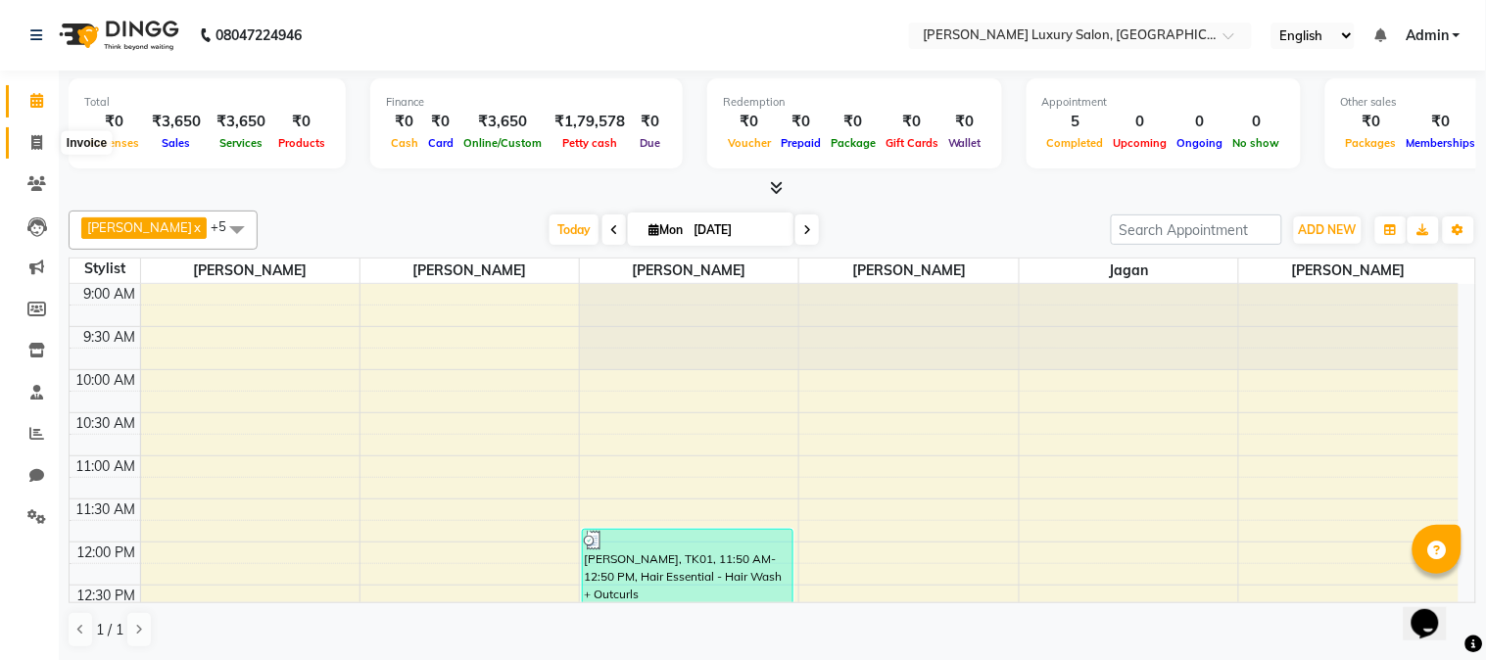
click at [27, 140] on span at bounding box center [37, 143] width 34 height 23
select select "7752"
select select "service"
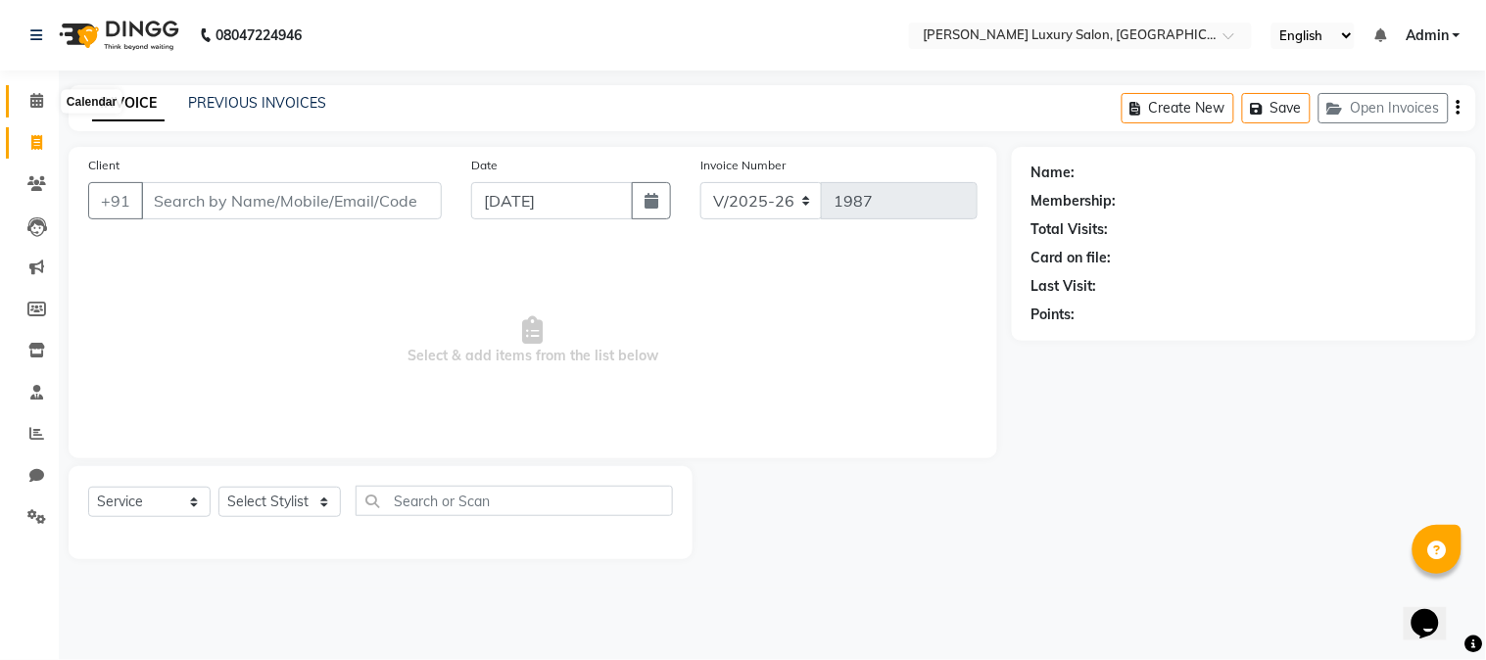
click at [36, 104] on icon at bounding box center [36, 100] width 13 height 15
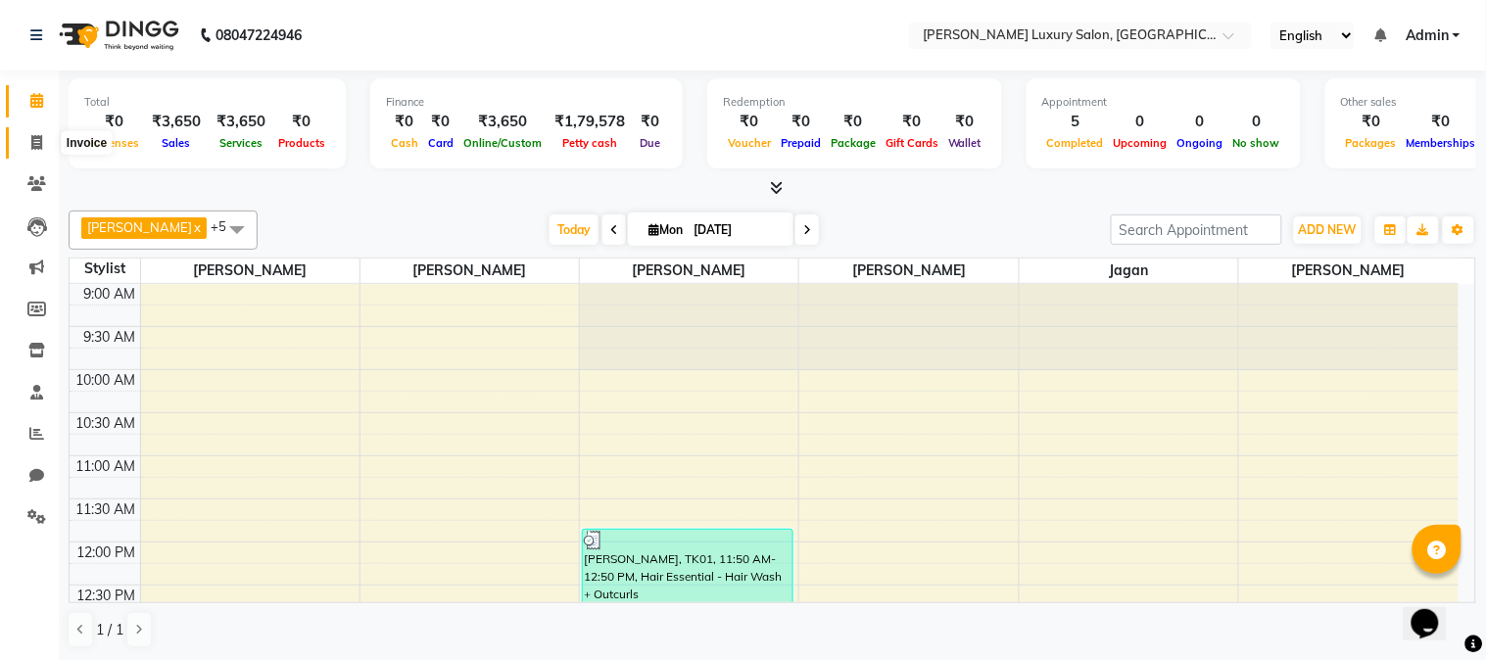
click at [47, 142] on span at bounding box center [37, 143] width 34 height 23
select select "7752"
select select "service"
